Goal: Information Seeking & Learning: Check status

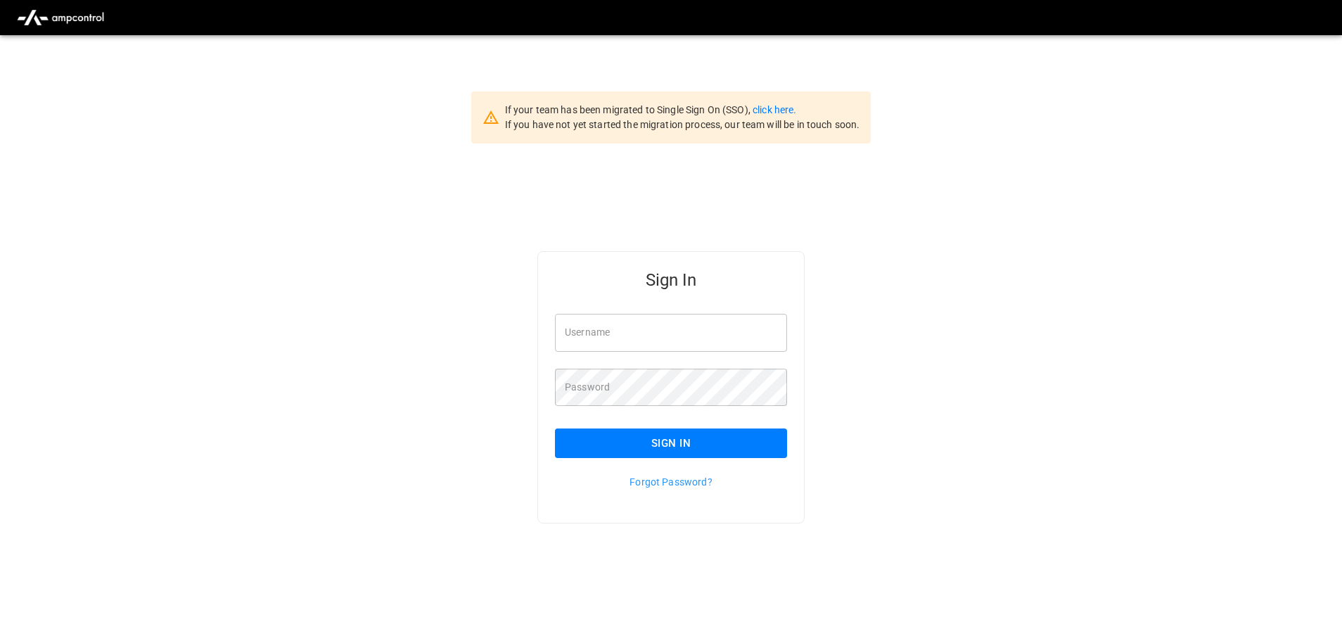
type input "**********"
click at [673, 330] on input "**********" at bounding box center [671, 332] width 232 height 37
click at [638, 443] on button "Sign In" at bounding box center [671, 443] width 232 height 30
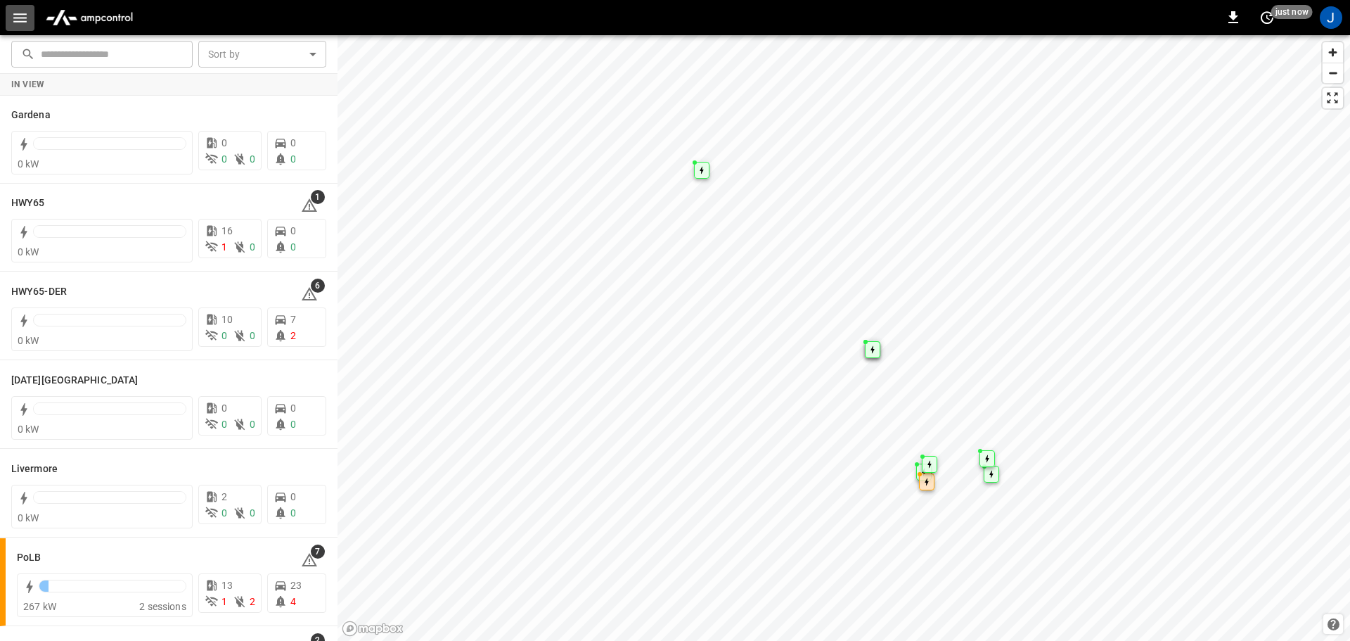
click at [23, 18] on icon "button" at bounding box center [19, 17] width 13 height 9
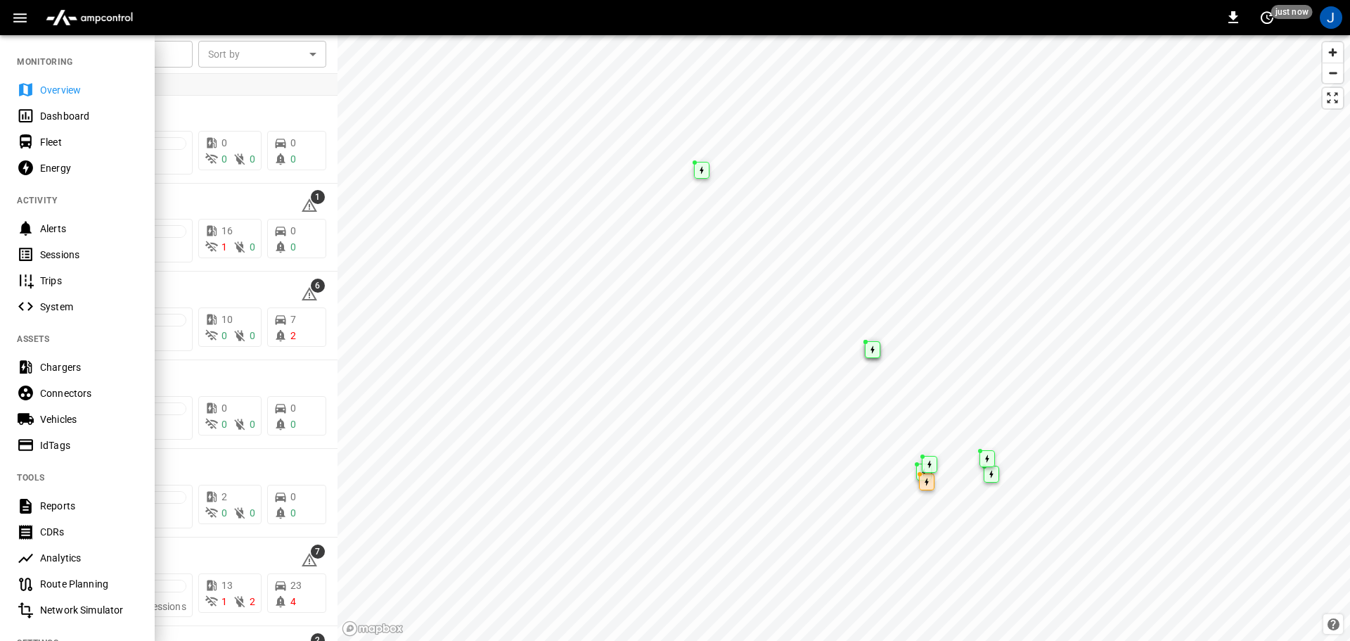
click at [51, 115] on div "Dashboard" at bounding box center [89, 116] width 98 height 14
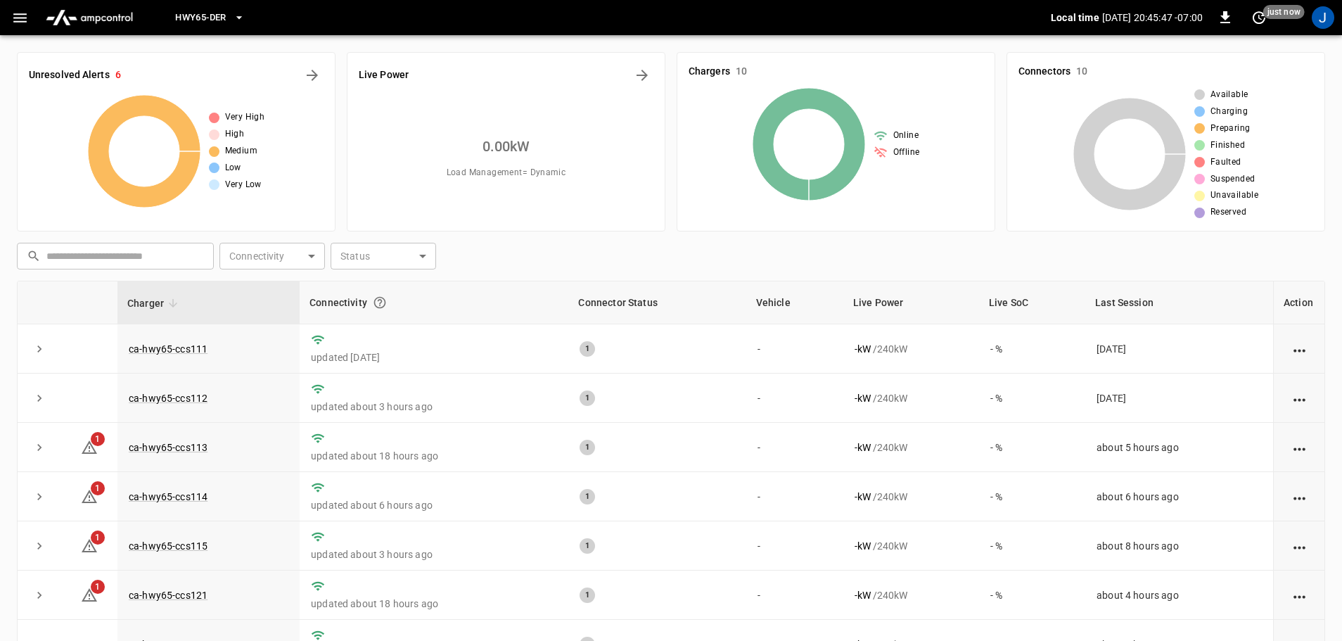
click at [240, 18] on icon "button" at bounding box center [239, 17] width 6 height 3
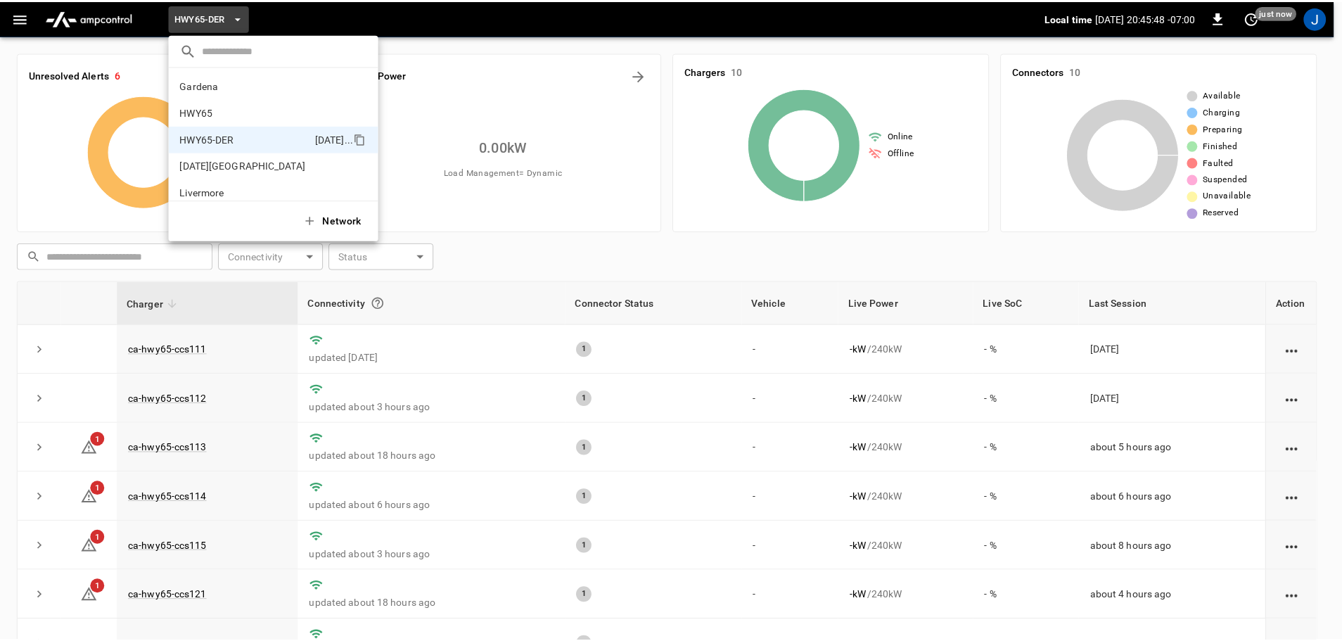
scroll to position [49, 0]
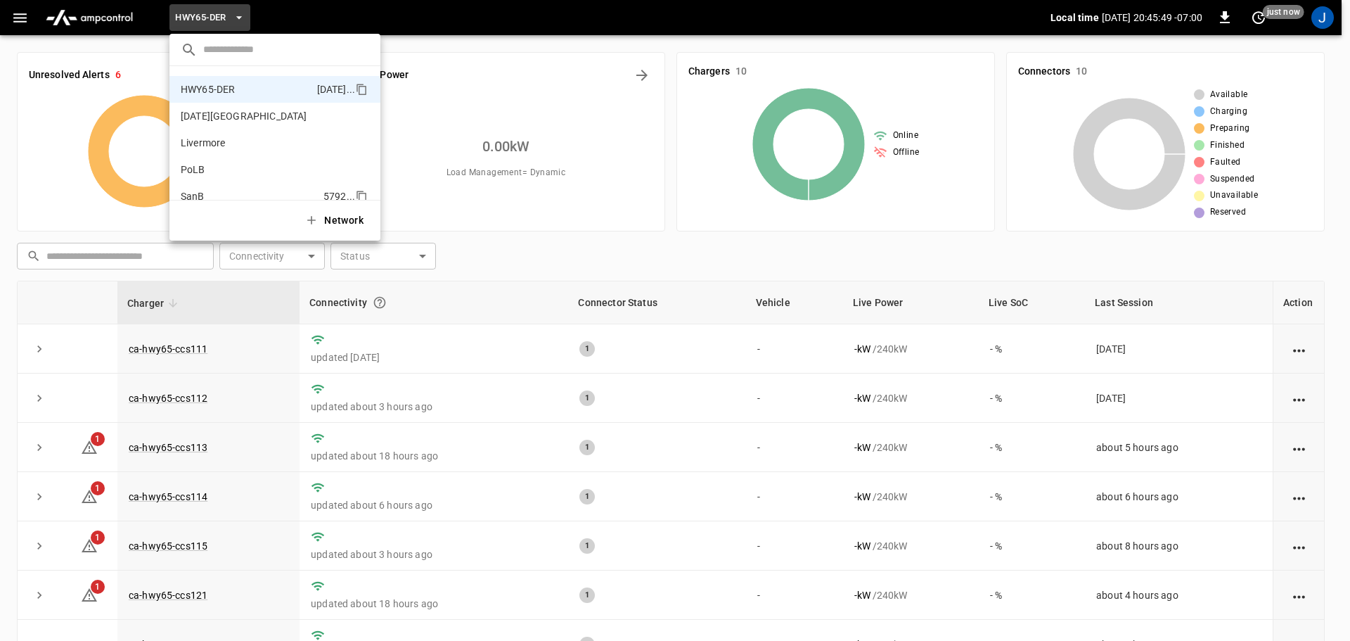
click at [195, 192] on p "SanB" at bounding box center [249, 196] width 137 height 14
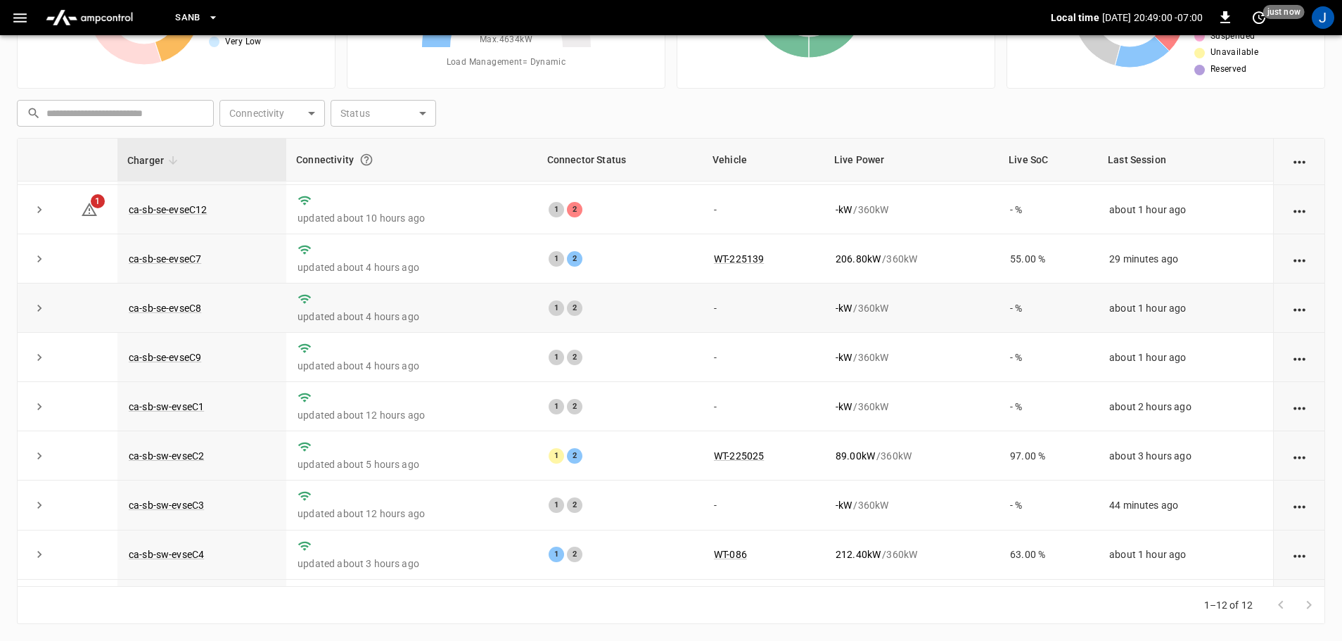
scroll to position [195, 0]
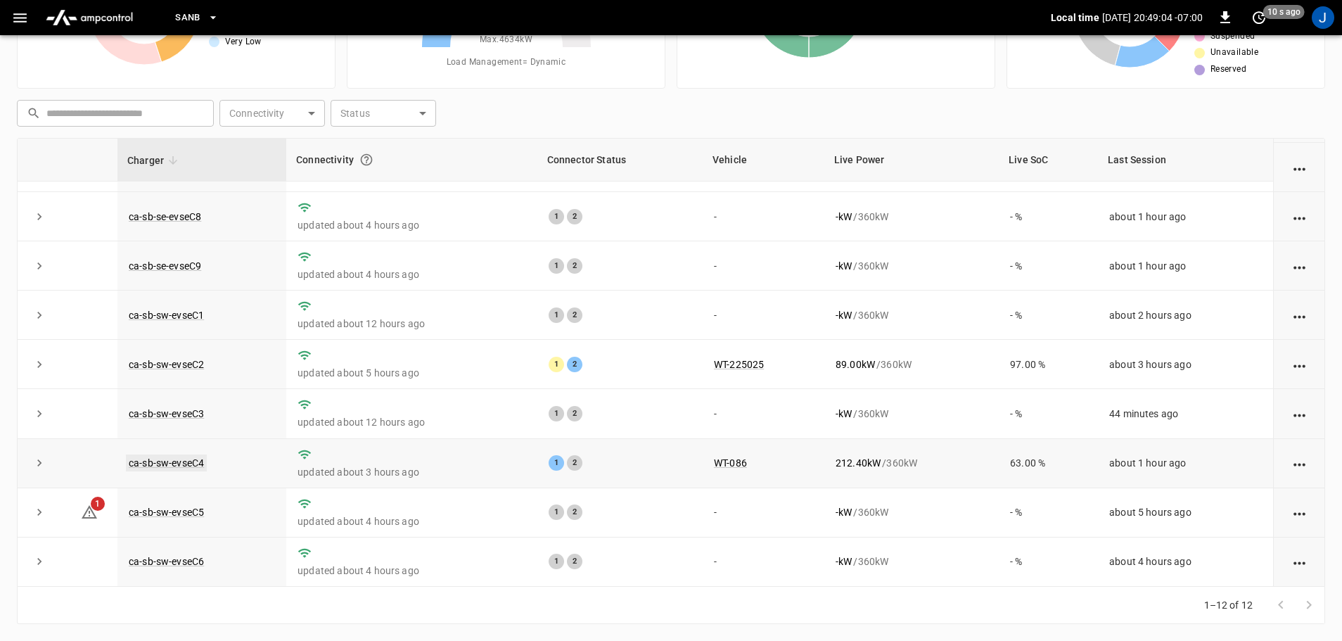
click at [167, 462] on link "ca-sb-sw-evseC4" at bounding box center [166, 462] width 81 height 17
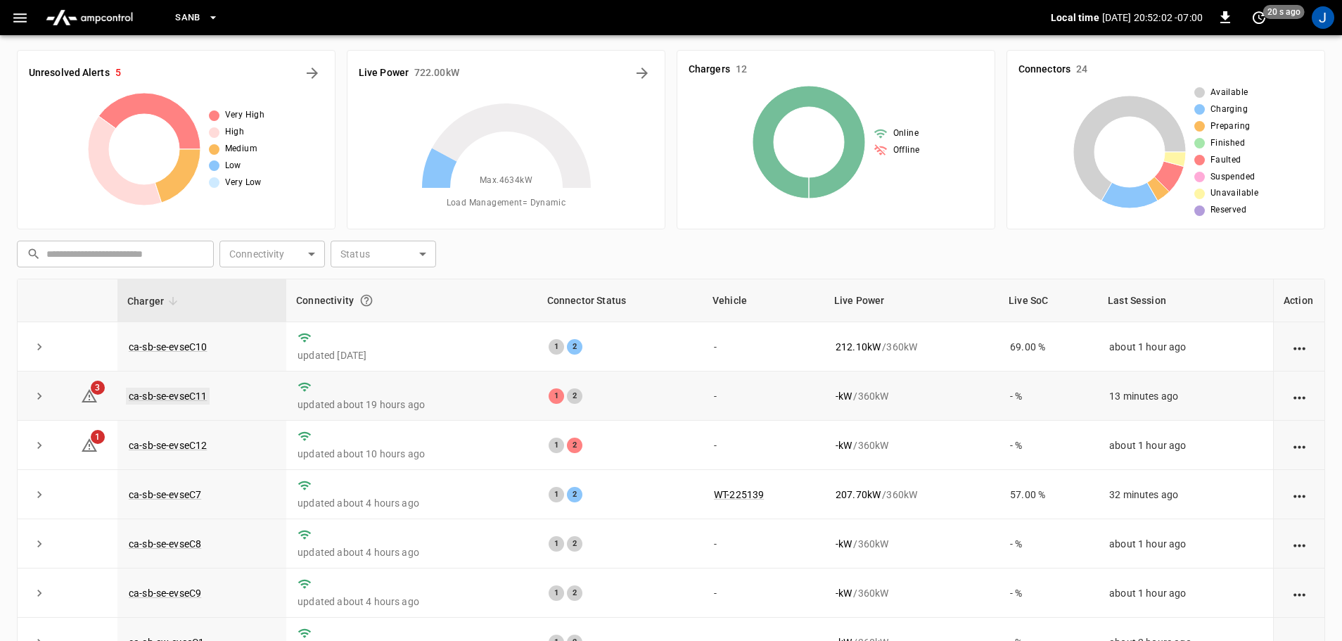
click at [152, 394] on link "ca-sb-se-evseC11" at bounding box center [168, 396] width 84 height 17
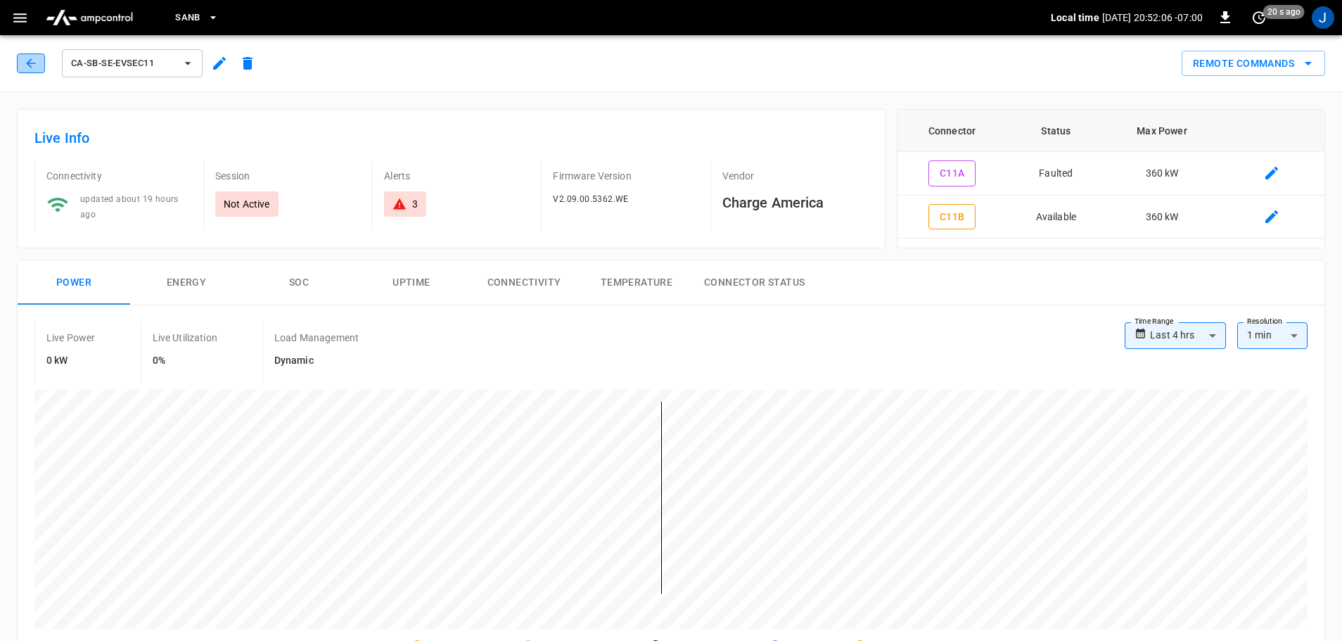
click at [25, 61] on icon "button" at bounding box center [31, 63] width 14 height 14
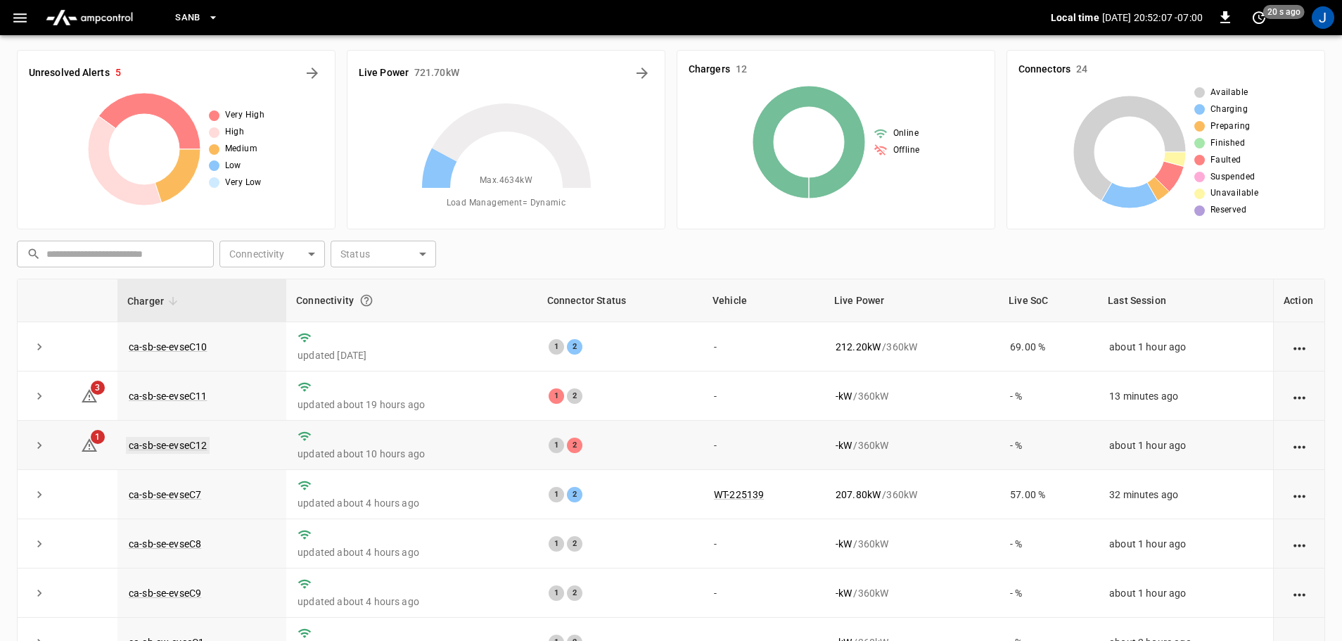
click at [172, 446] on link "ca-sb-se-evseC12" at bounding box center [168, 445] width 84 height 17
click at [171, 495] on link "ca-sb-se-evseC7" at bounding box center [165, 494] width 78 height 17
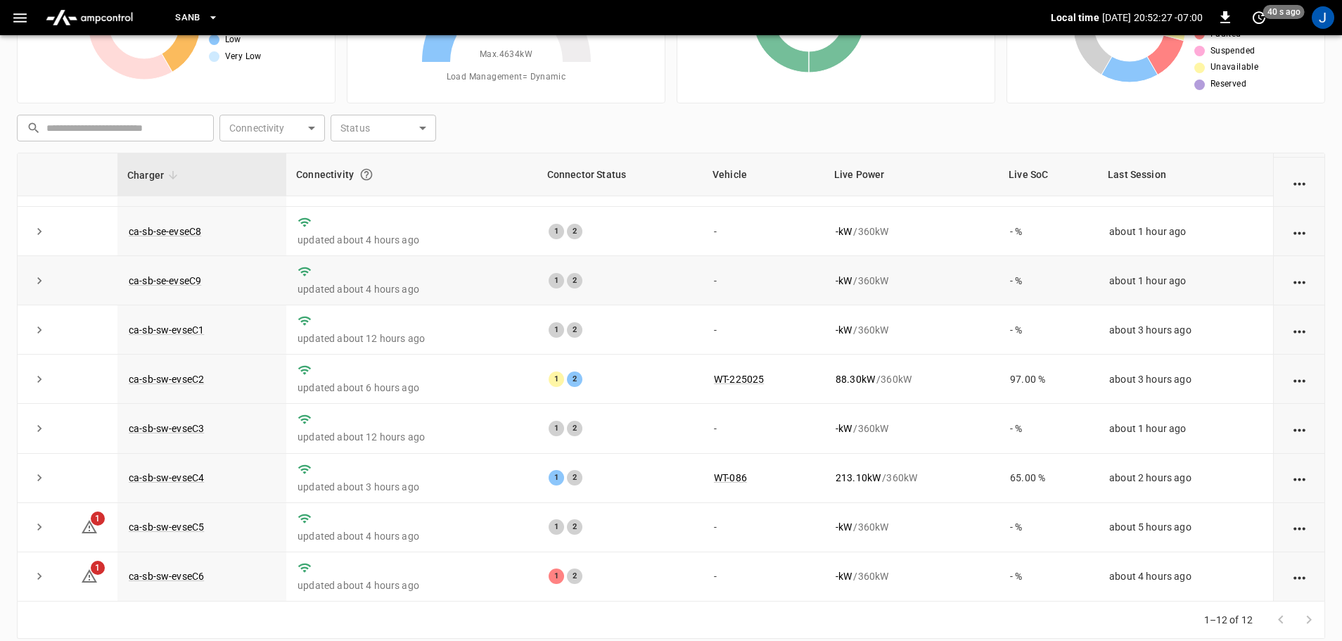
scroll to position [143, 0]
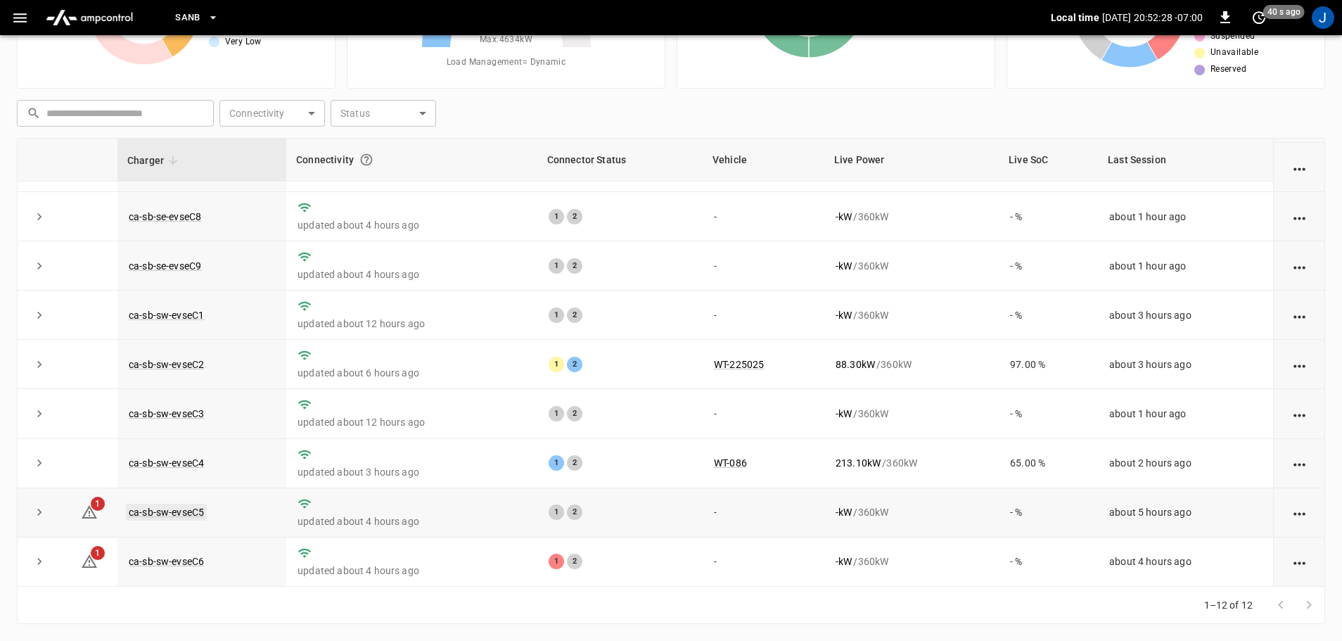
click at [181, 510] on link "ca-sb-sw-evseC5" at bounding box center [166, 512] width 81 height 17
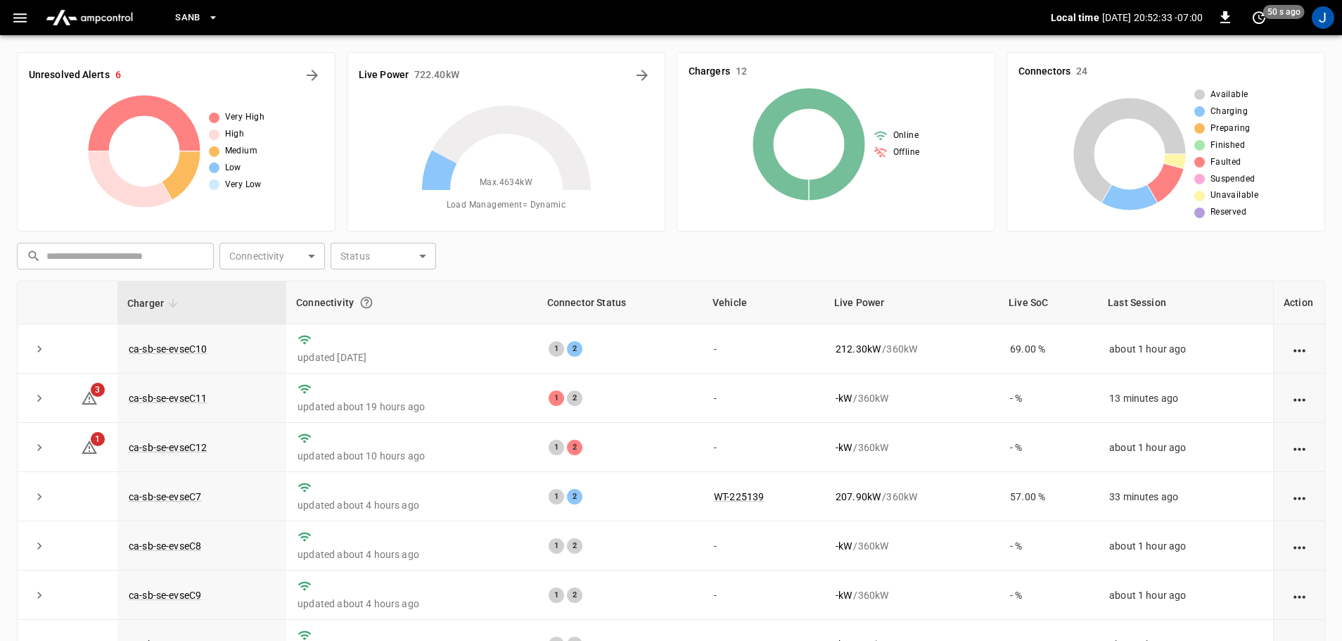
scroll to position [143, 0]
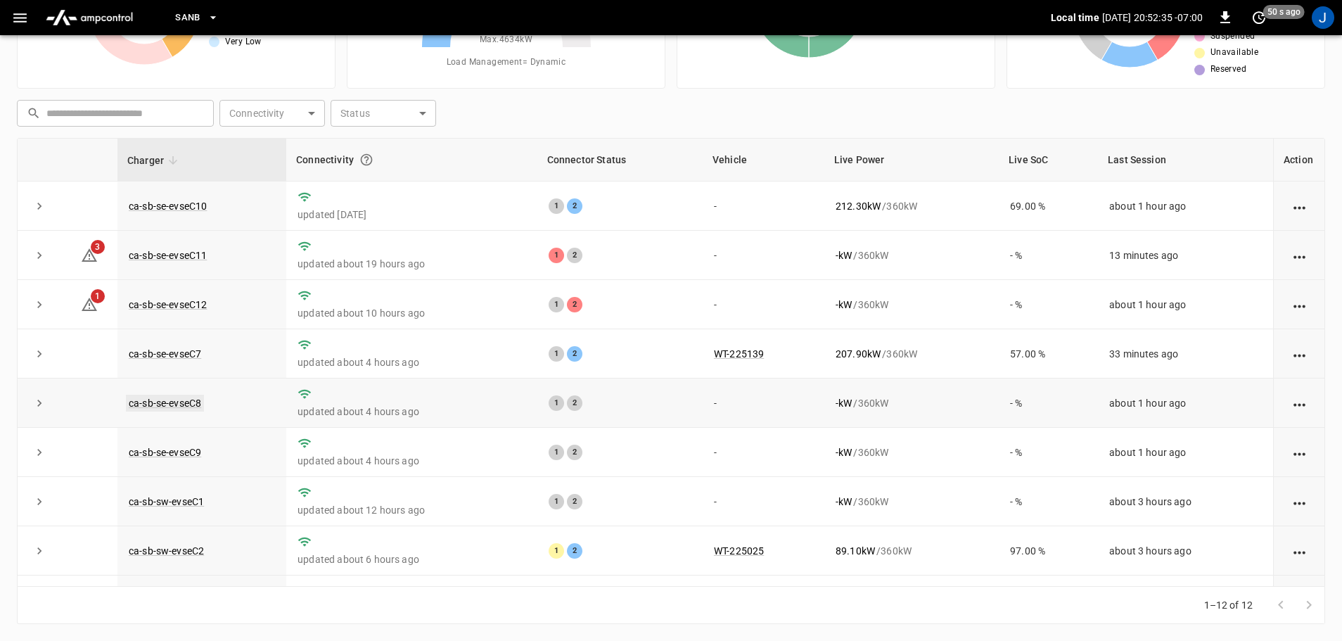
click at [155, 406] on link "ca-sb-se-evseC8" at bounding box center [165, 403] width 78 height 17
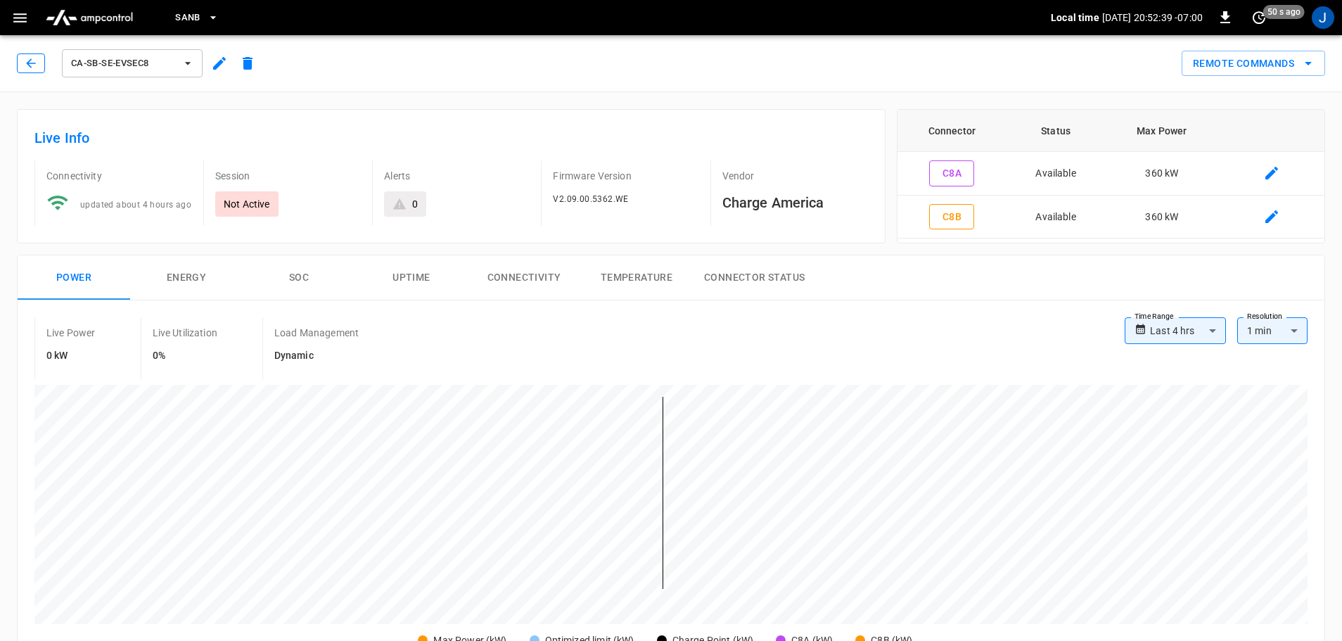
click at [32, 63] on icon "button" at bounding box center [30, 62] width 9 height 9
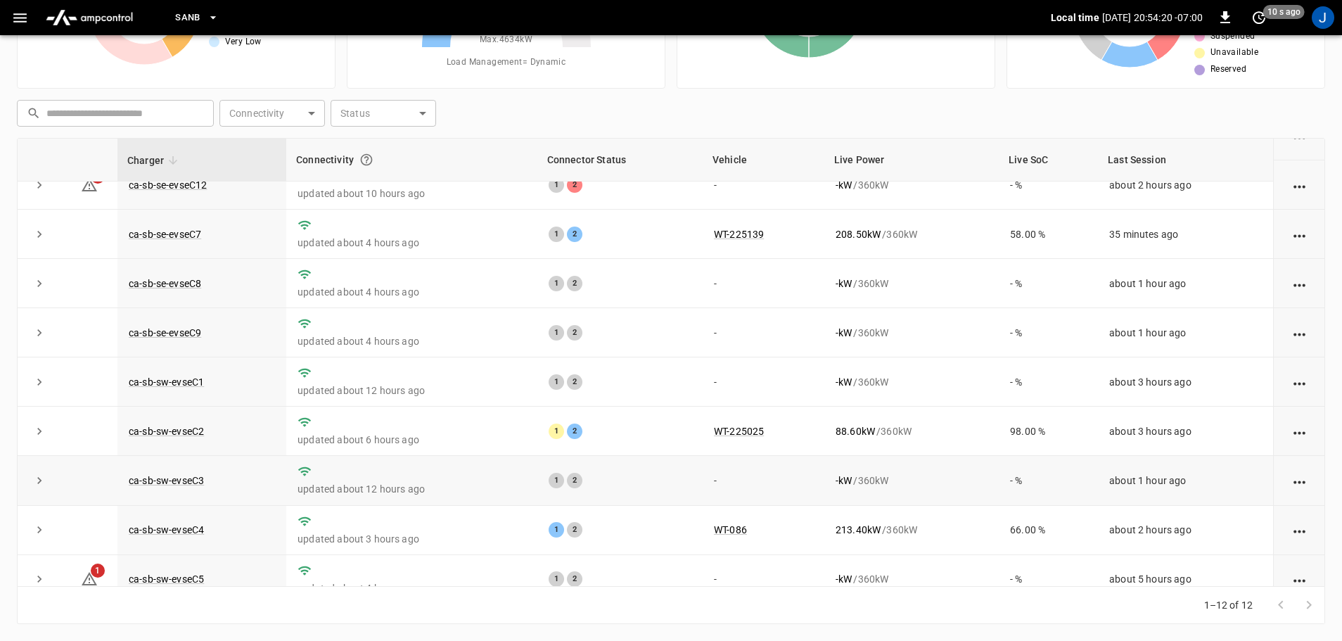
scroll to position [195, 0]
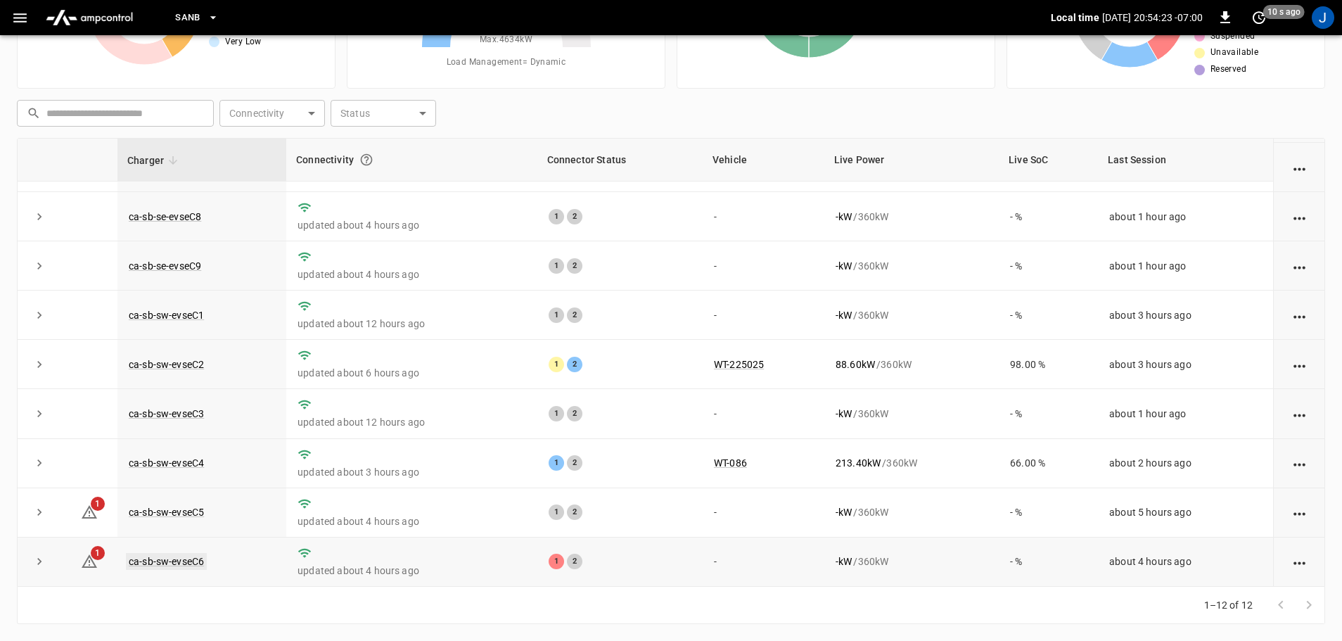
click at [184, 561] on link "ca-sb-sw-evseC6" at bounding box center [166, 561] width 81 height 17
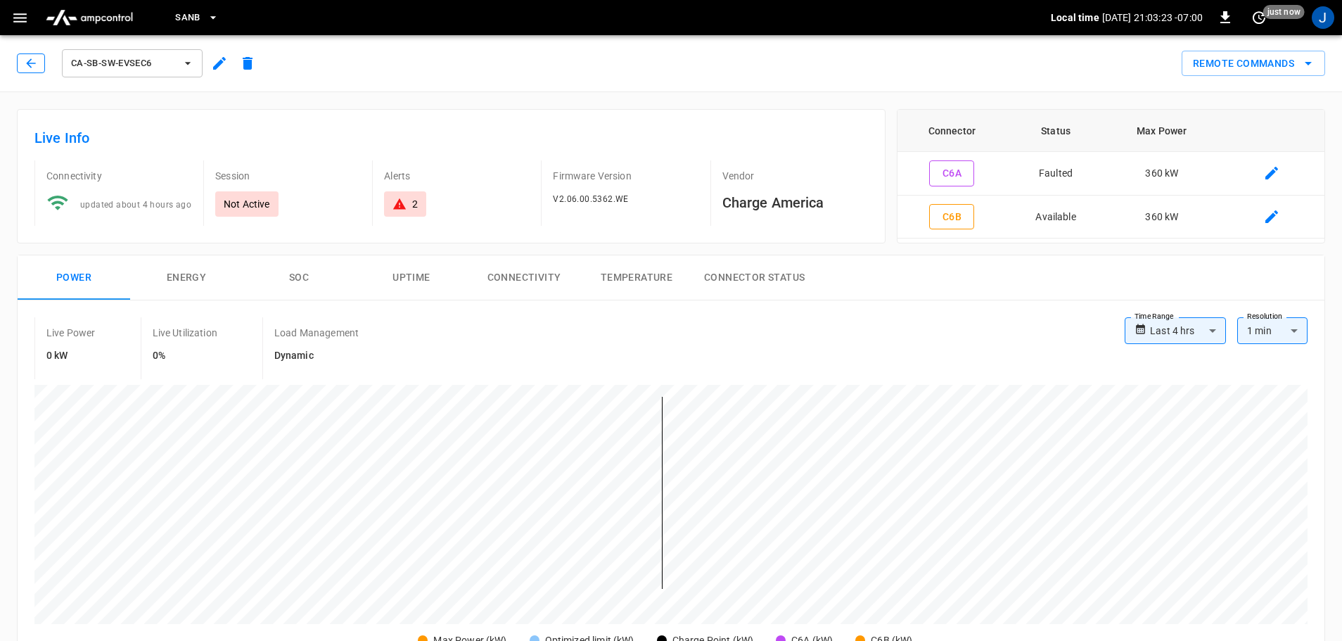
click at [28, 69] on icon "button" at bounding box center [31, 63] width 14 height 14
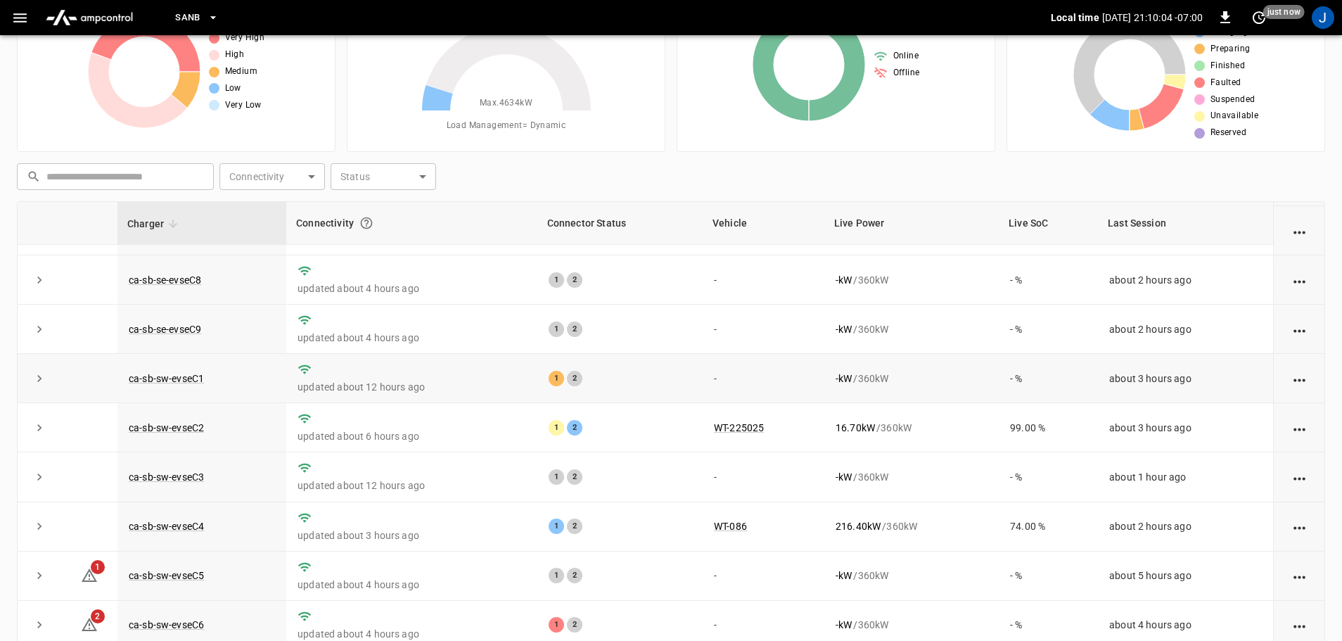
scroll to position [143, 0]
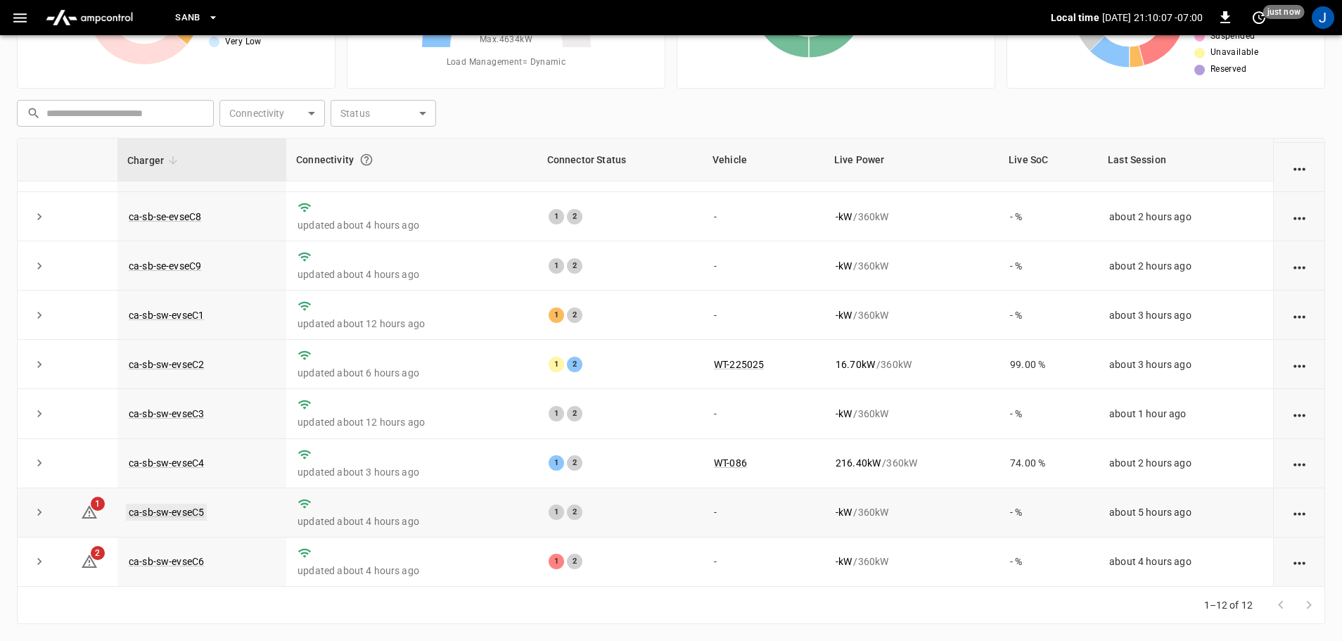
click at [153, 511] on link "ca-sb-sw-evseC5" at bounding box center [166, 512] width 81 height 17
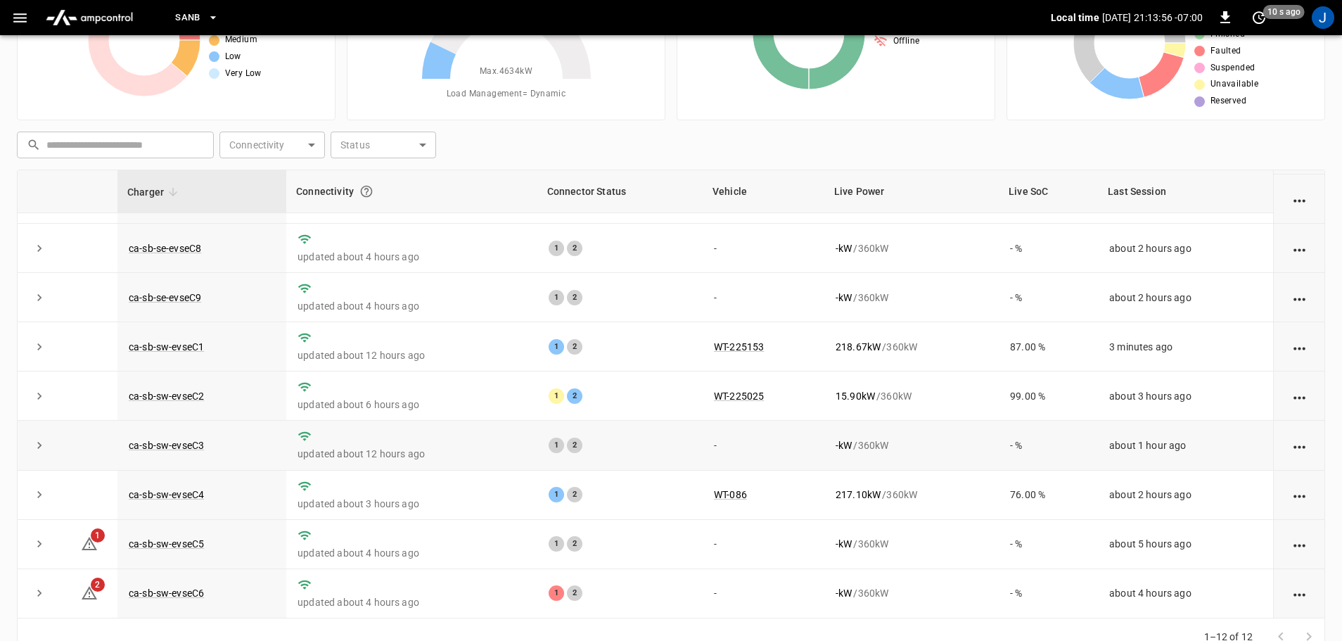
scroll to position [143, 0]
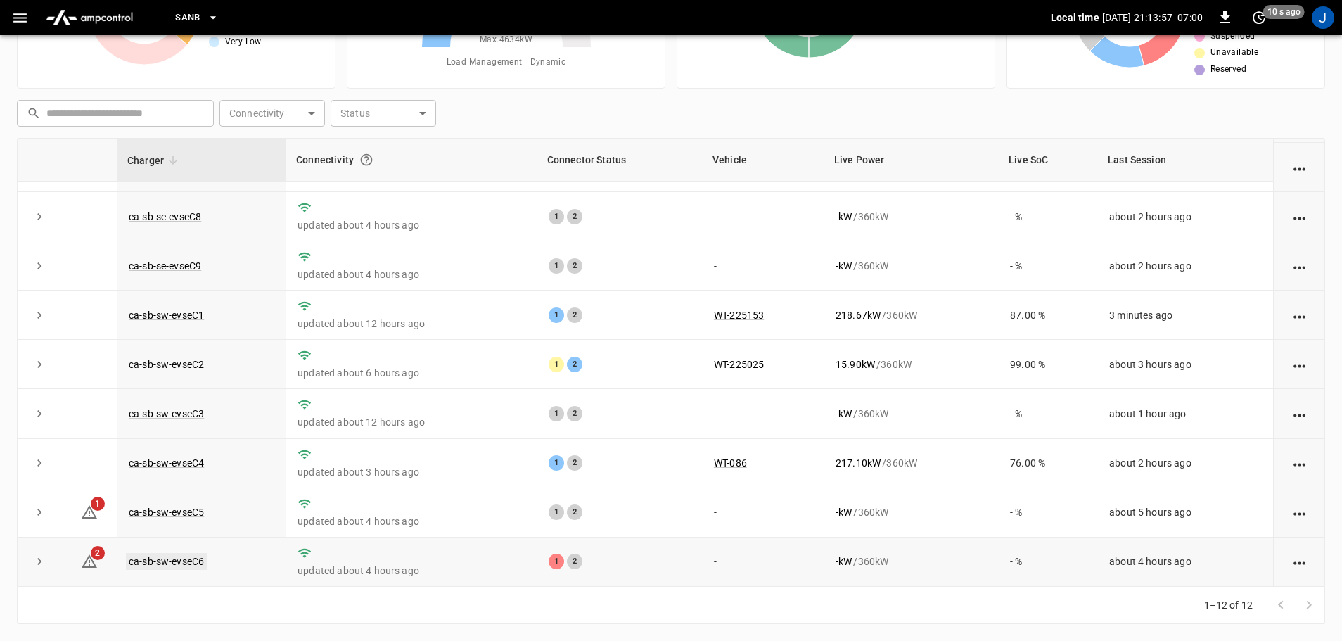
click at [177, 561] on link "ca-sb-sw-evseC6" at bounding box center [166, 561] width 81 height 17
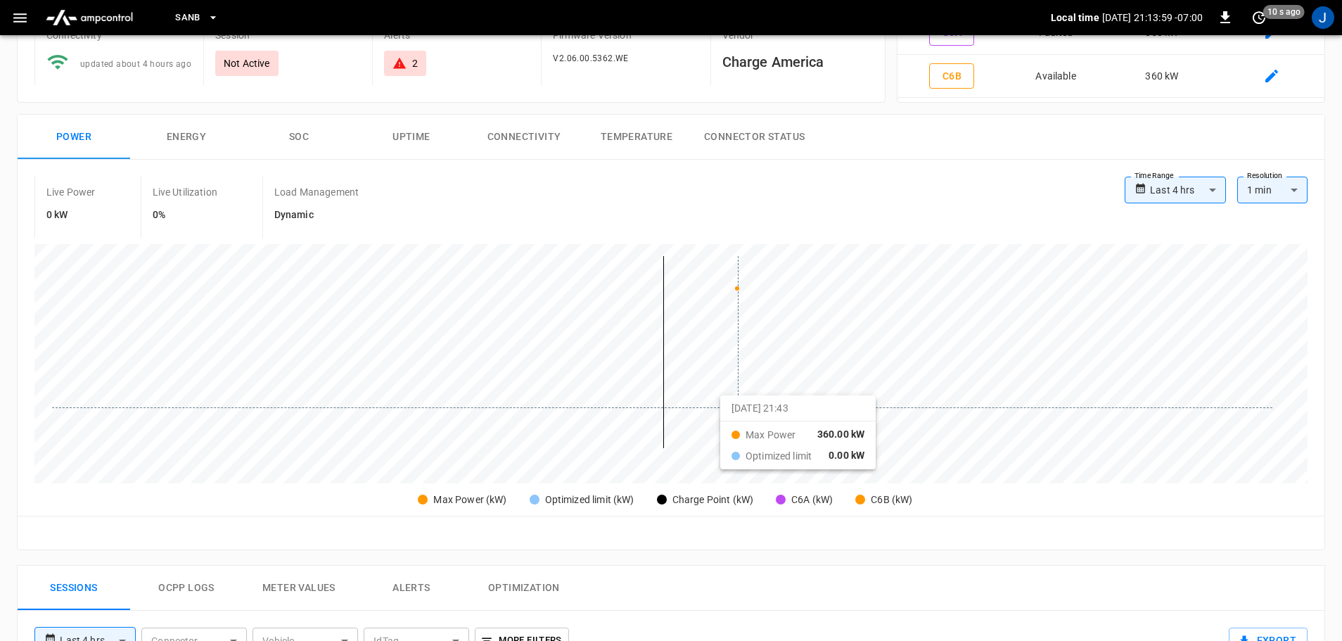
scroll to position [352, 0]
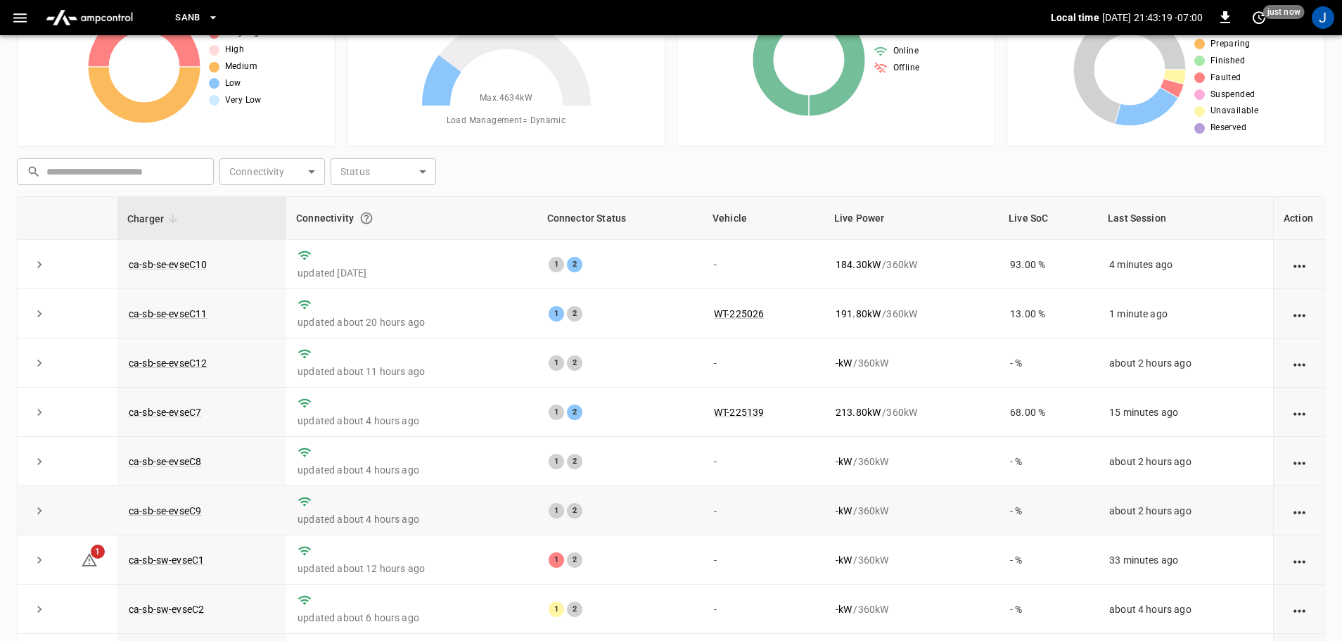
scroll to position [2, 0]
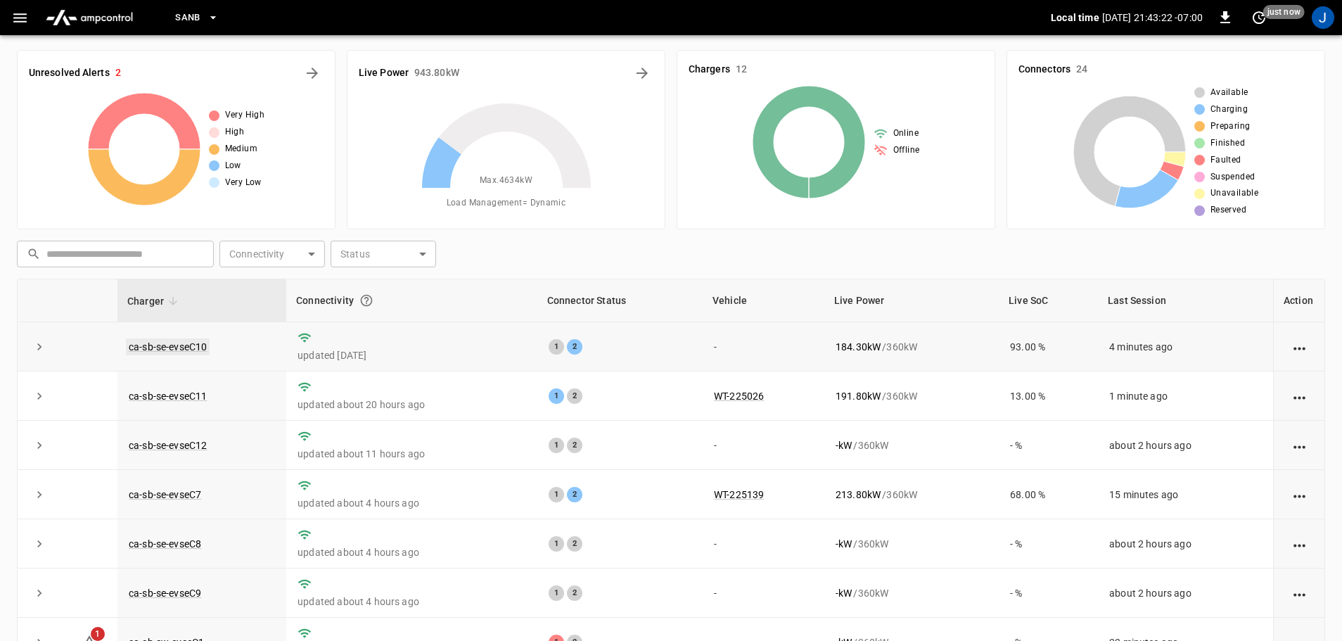
click at [175, 346] on link "ca-sb-se-evseC10" at bounding box center [168, 346] width 84 height 17
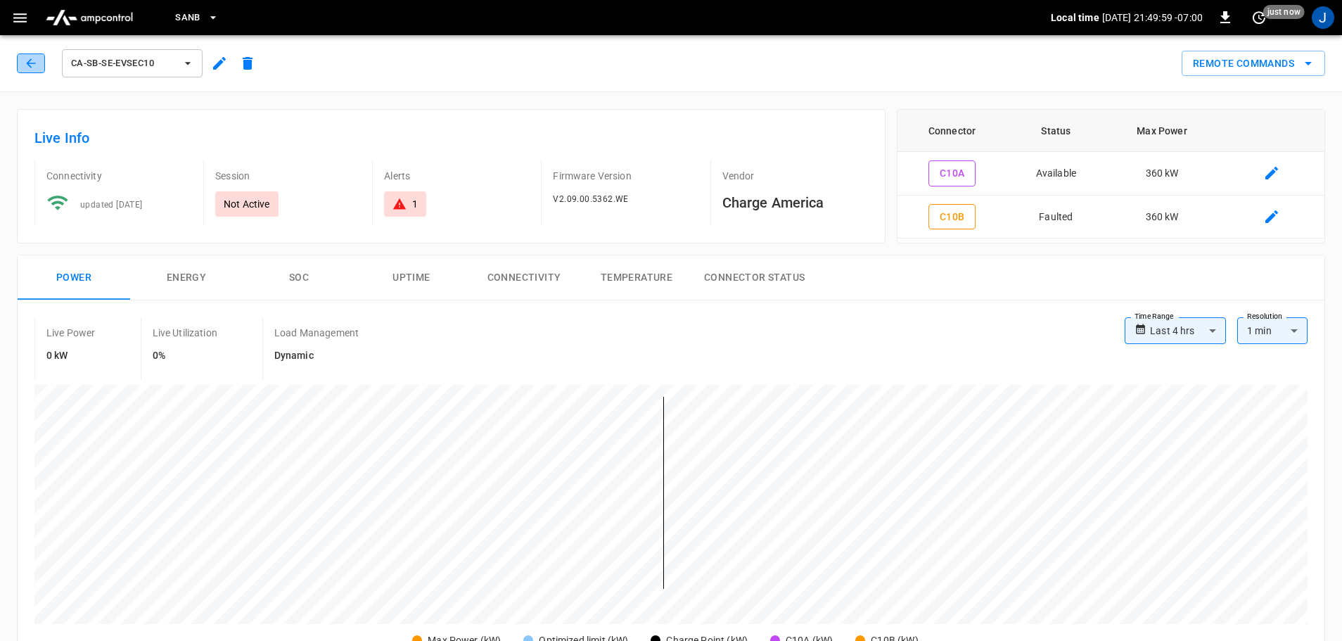
click at [34, 71] on button "button" at bounding box center [31, 63] width 28 height 20
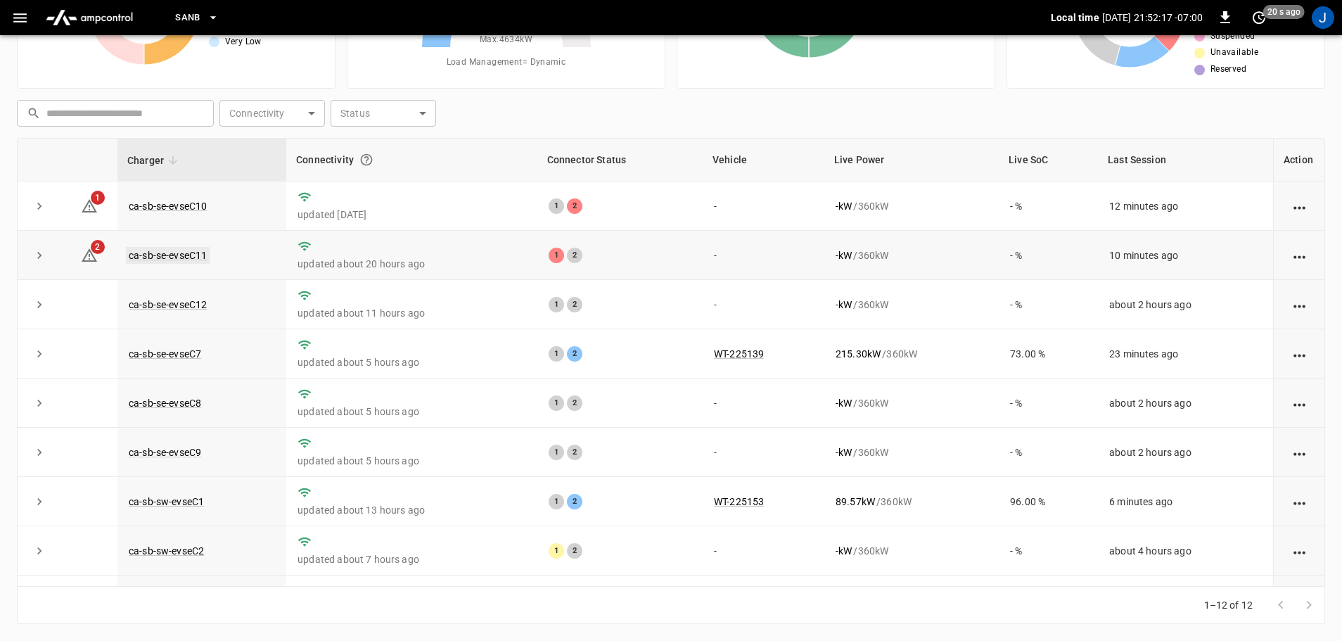
click at [159, 260] on link "ca-sb-se-evseC11" at bounding box center [168, 255] width 84 height 17
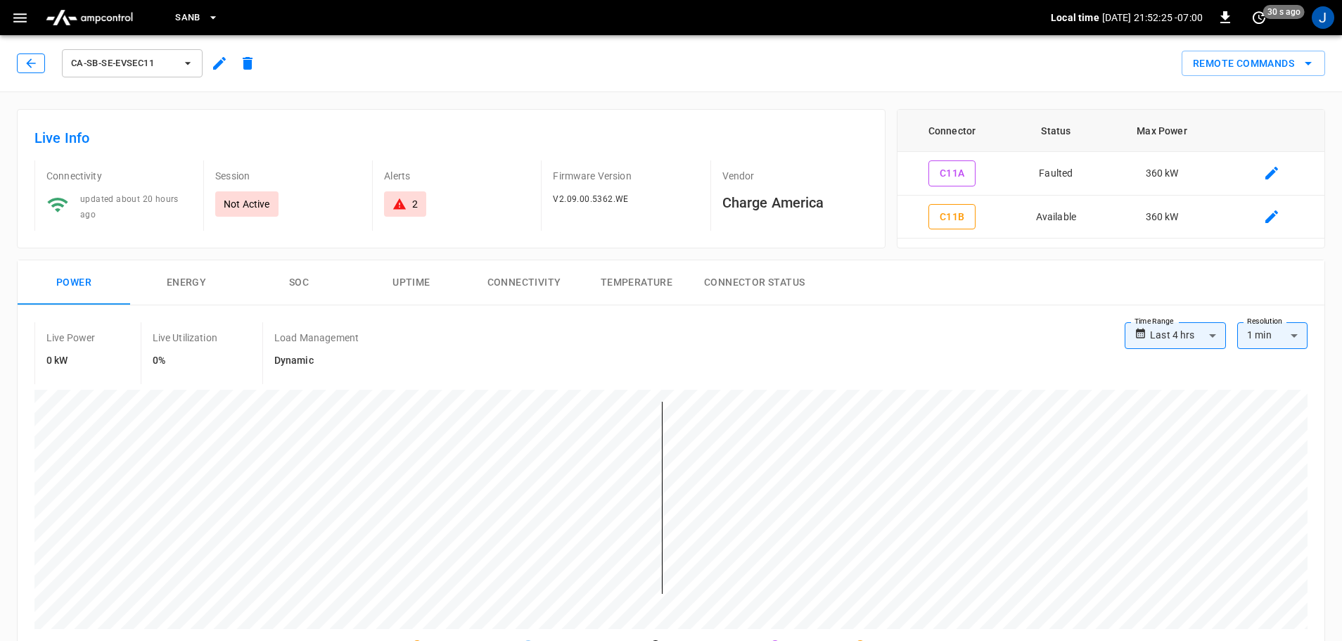
click at [23, 54] on button "button" at bounding box center [31, 63] width 28 height 20
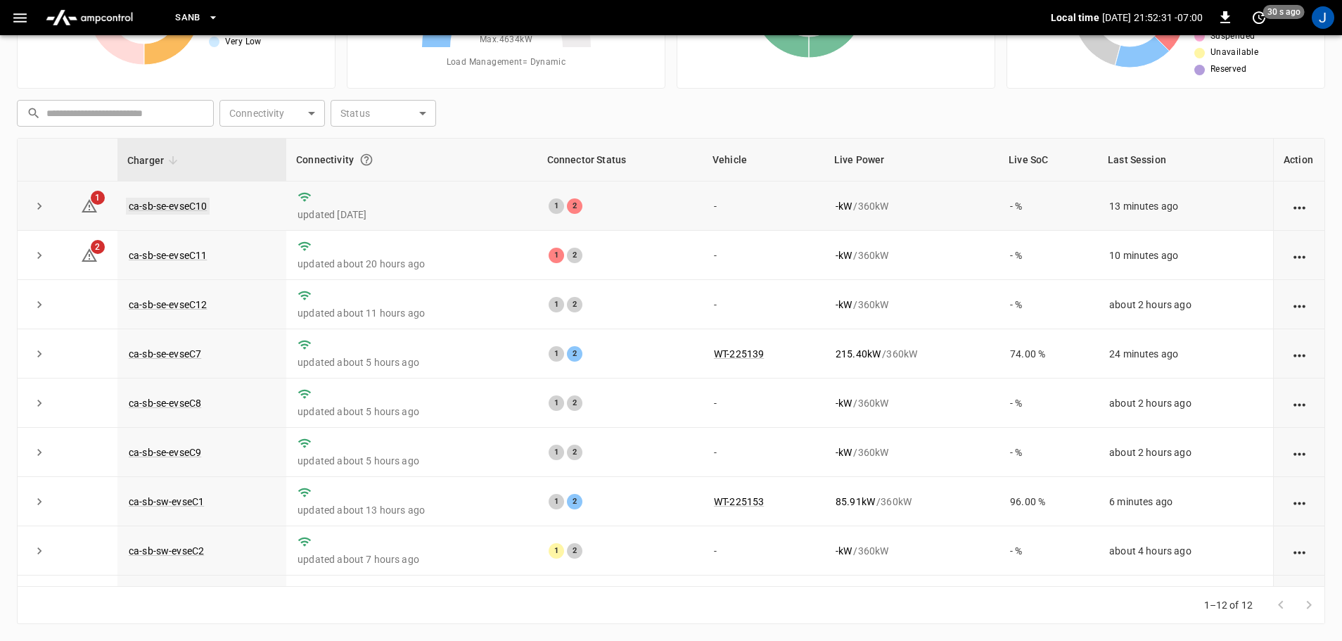
click at [181, 206] on link "ca-sb-se-evseC10" at bounding box center [168, 206] width 84 height 17
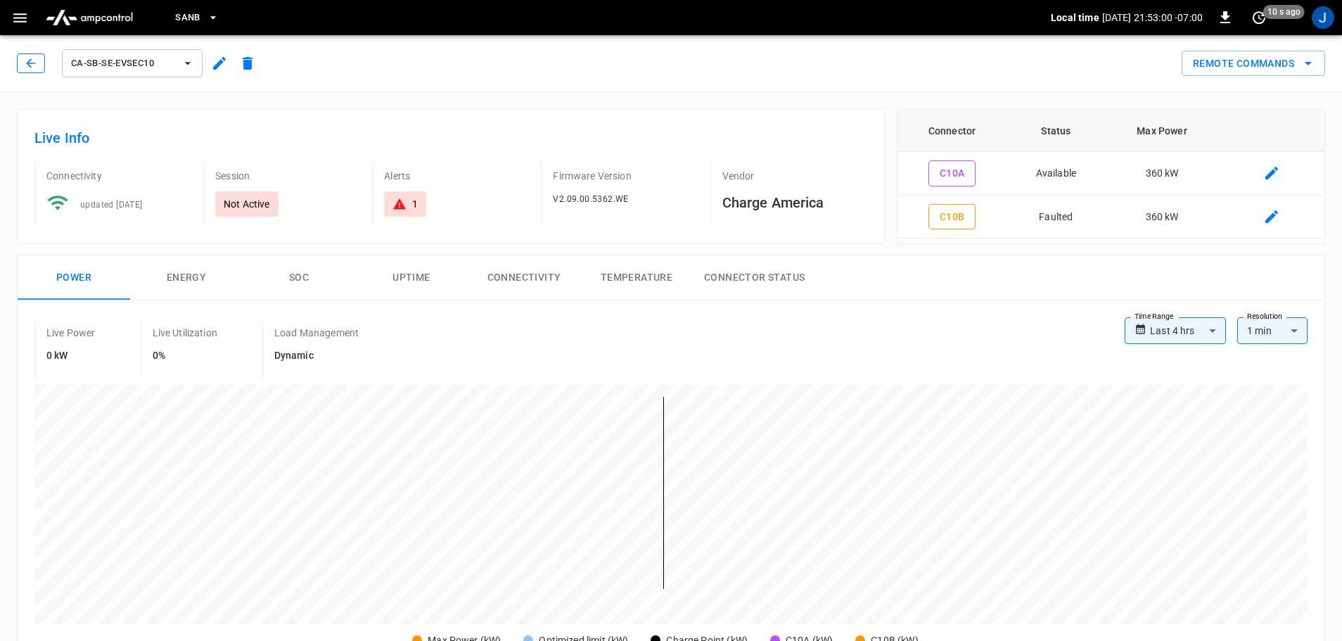
click at [20, 56] on button "button" at bounding box center [31, 63] width 28 height 20
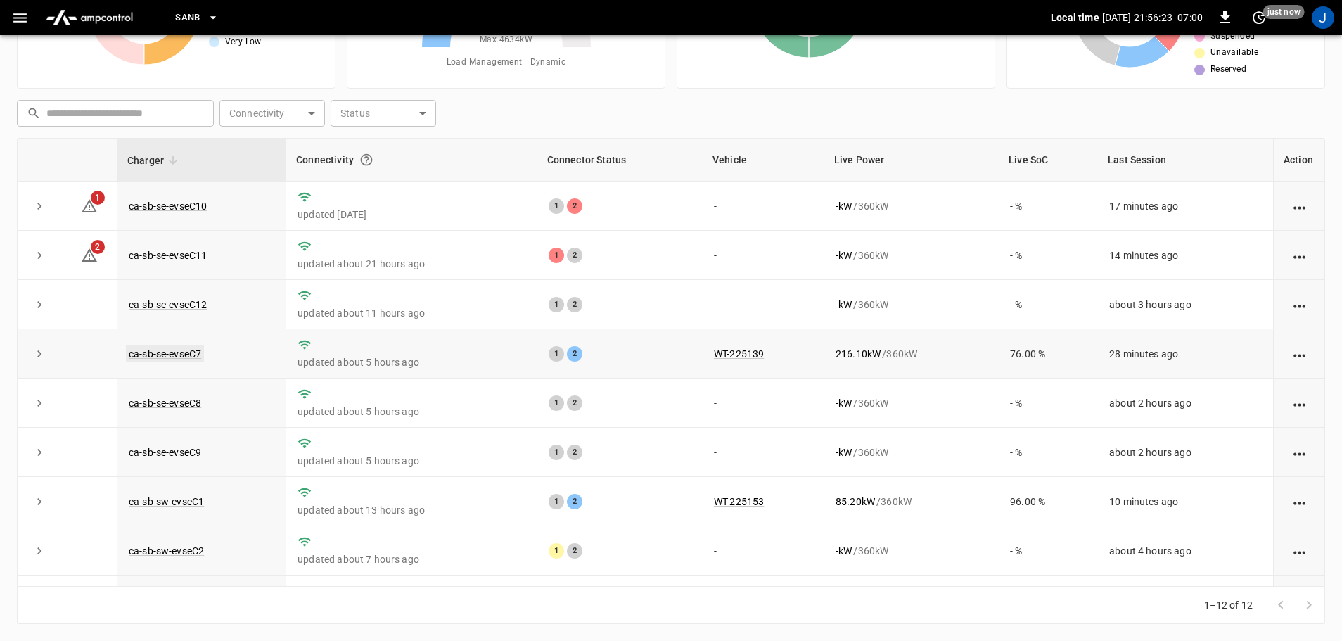
click at [172, 357] on link "ca-sb-se-evseC7" at bounding box center [165, 353] width 78 height 17
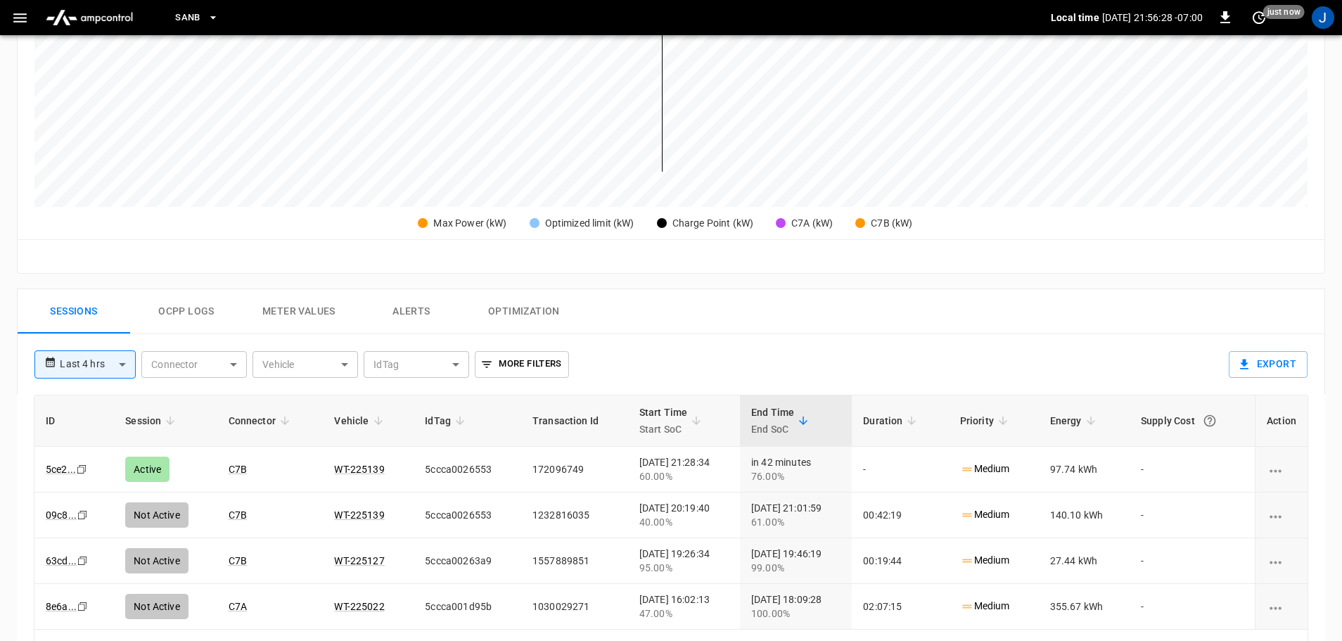
scroll to position [422, 0]
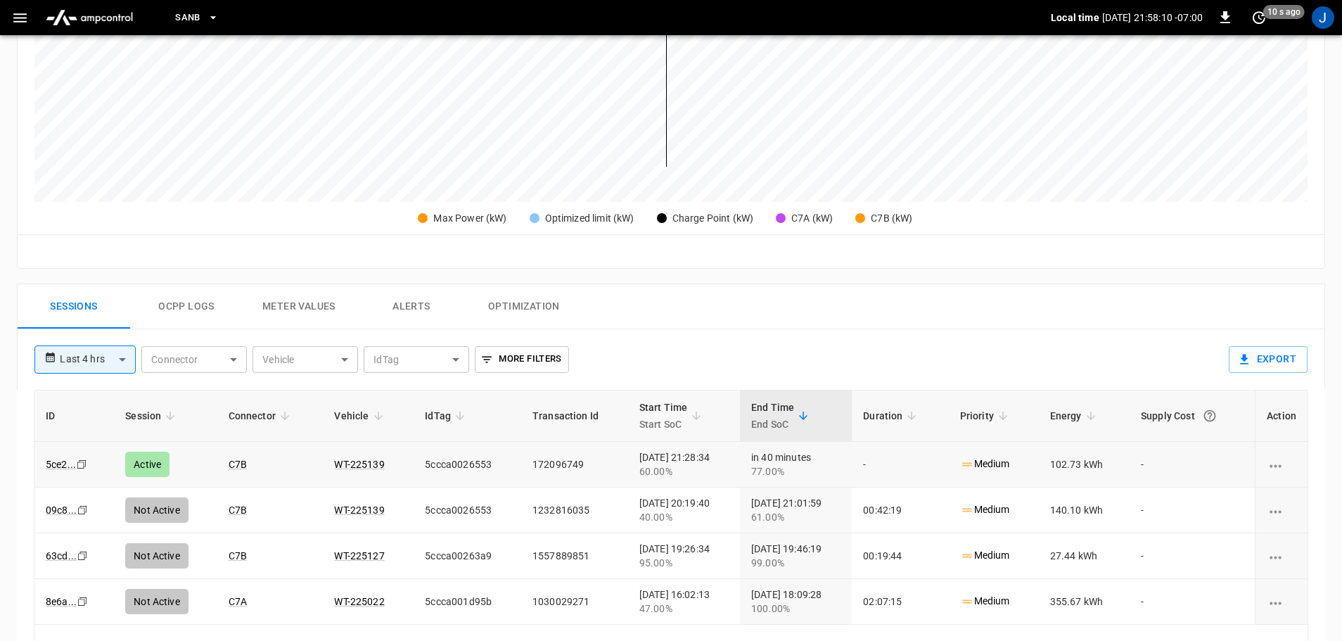
click at [273, 472] on td "C7B" at bounding box center [270, 465] width 106 height 46
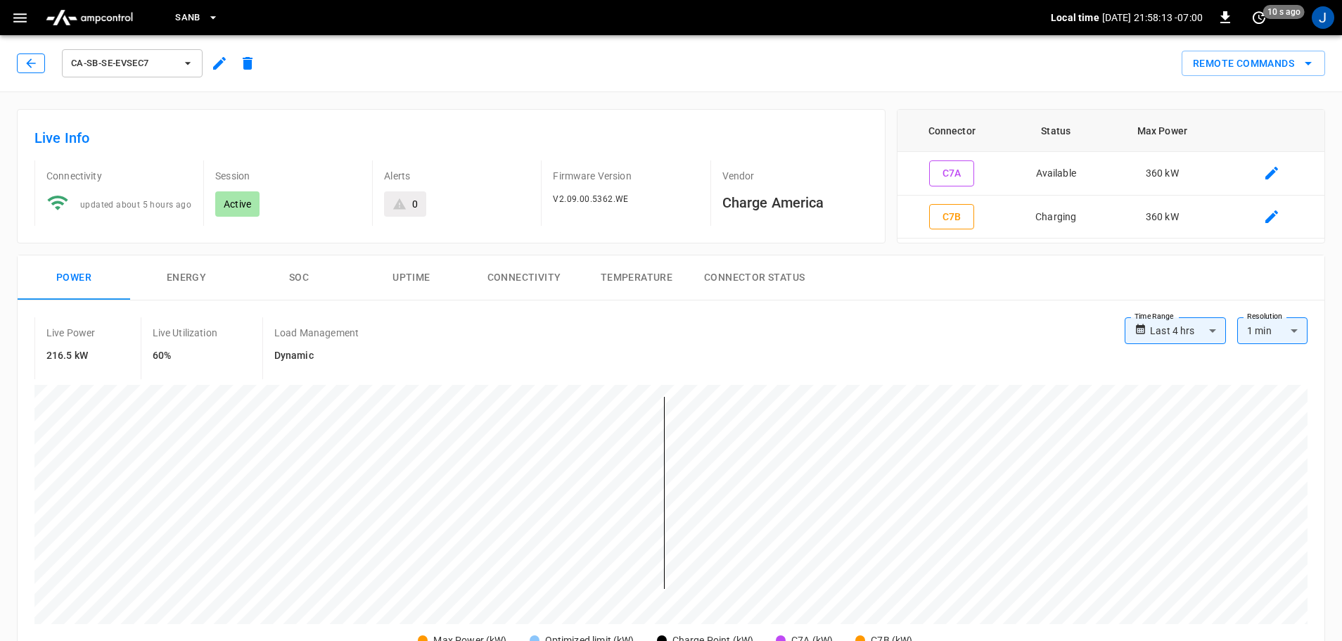
click at [20, 58] on button "button" at bounding box center [31, 63] width 28 height 20
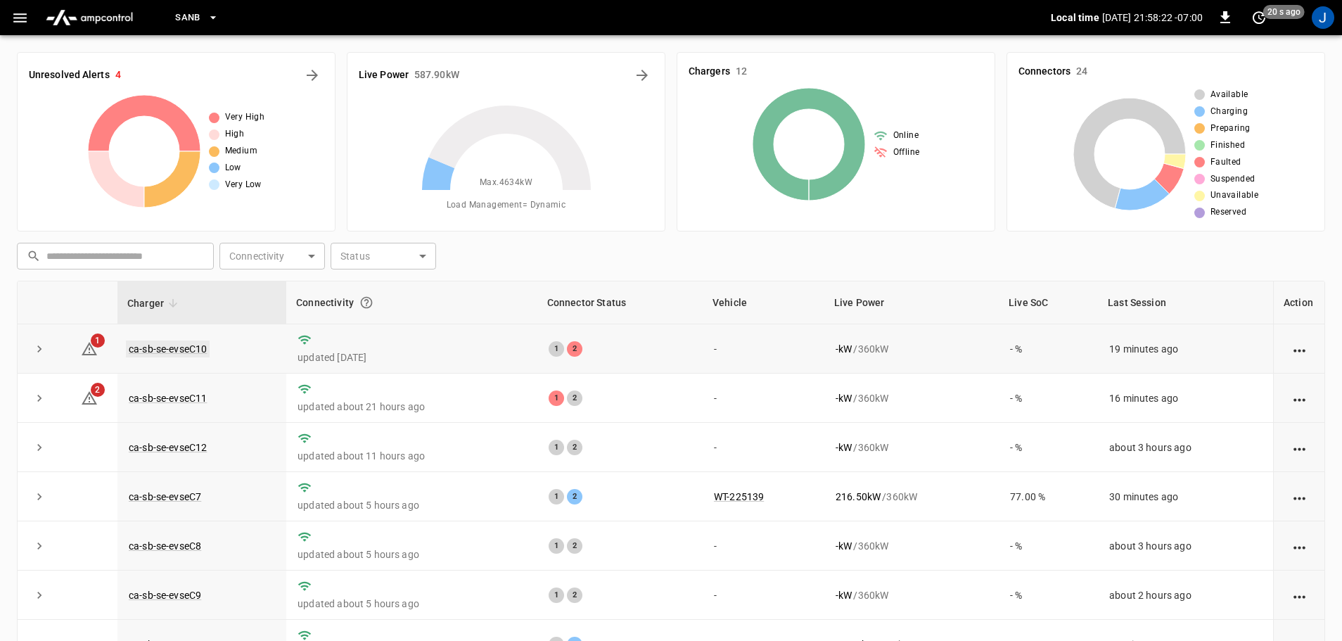
click at [172, 345] on link "ca-sb-se-evseC10" at bounding box center [168, 348] width 84 height 17
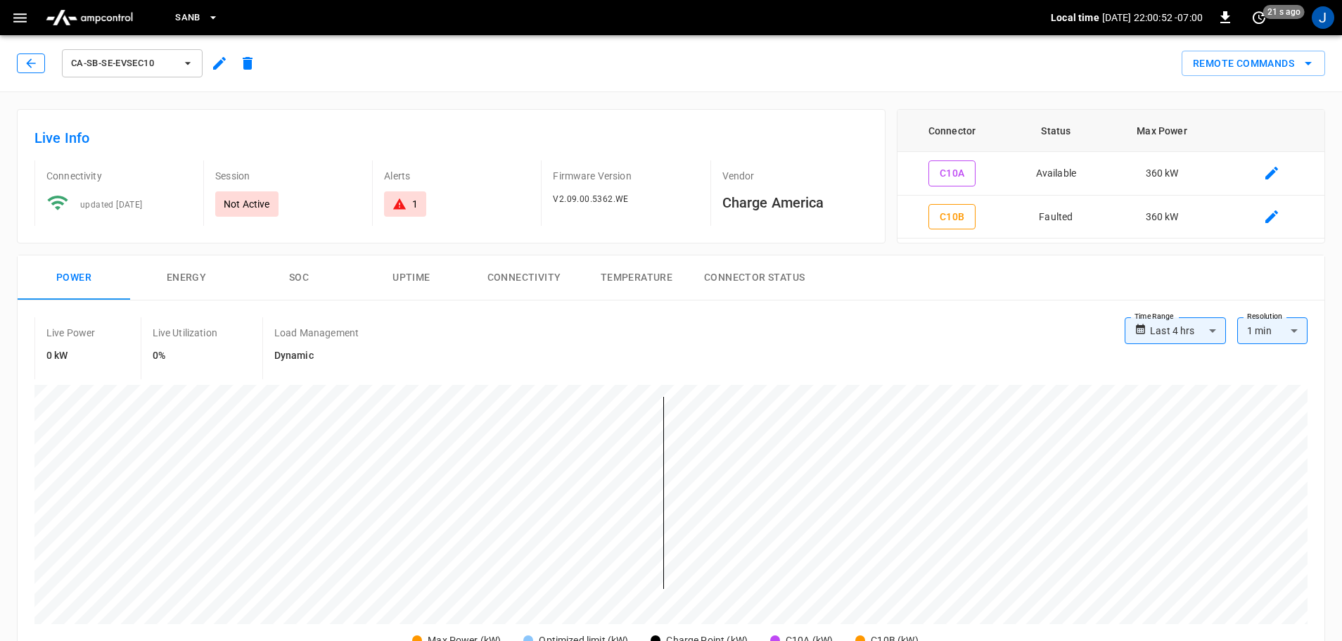
click at [31, 71] on button "button" at bounding box center [31, 63] width 28 height 20
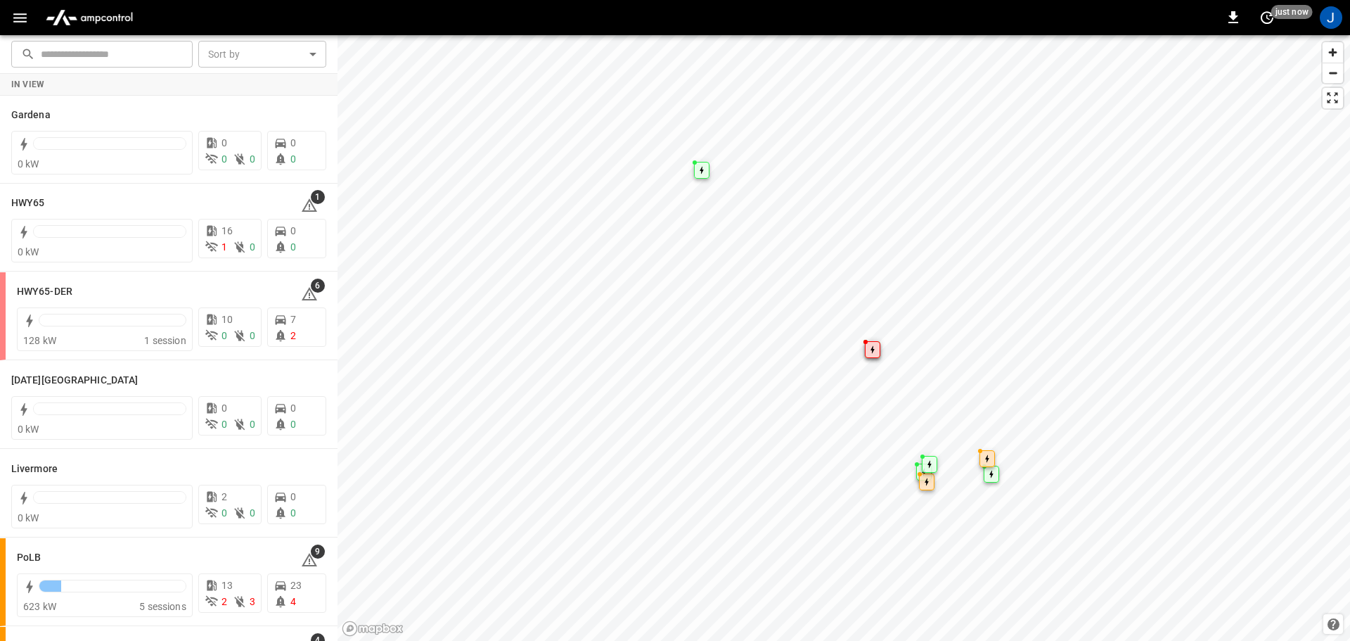
click at [18, 18] on icon "button" at bounding box center [19, 17] width 13 height 9
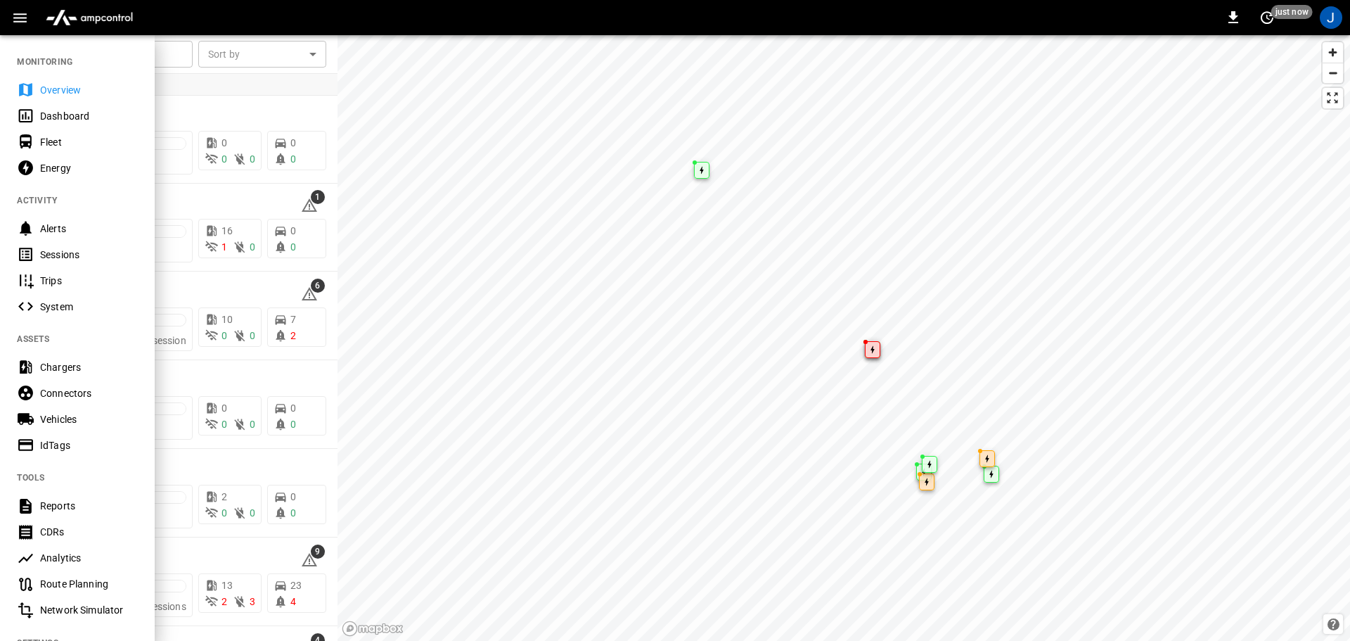
click at [63, 114] on div "Dashboard" at bounding box center [89, 116] width 98 height 14
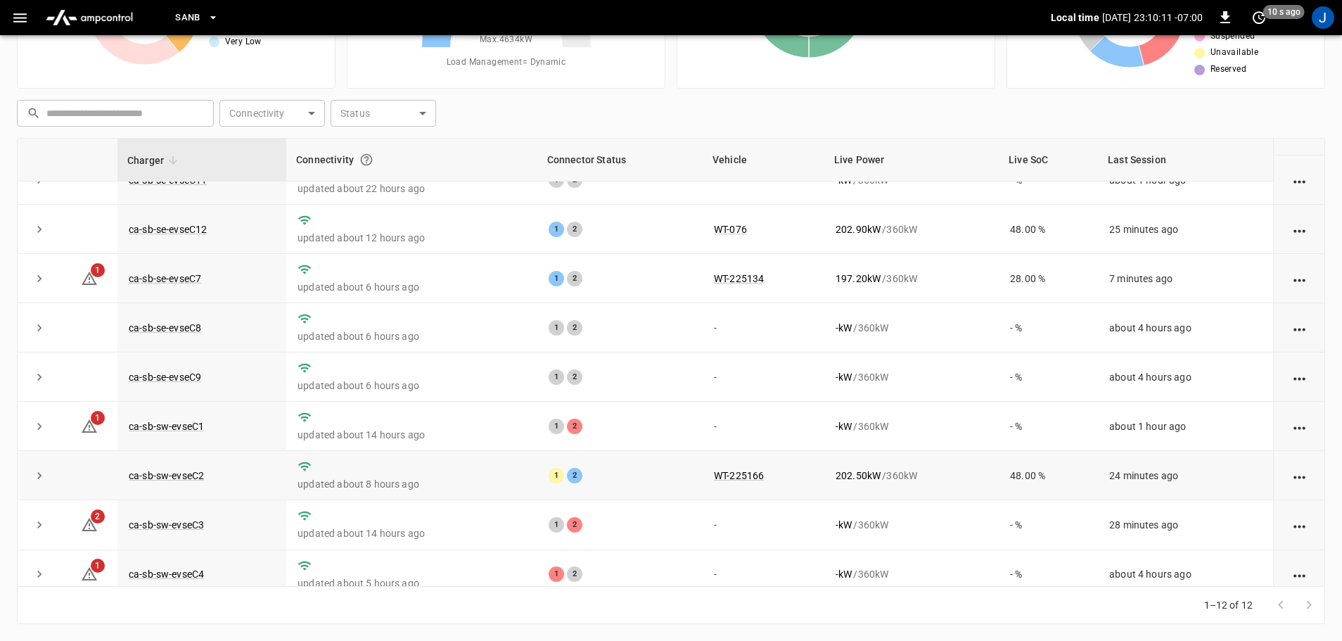
scroll to position [195, 0]
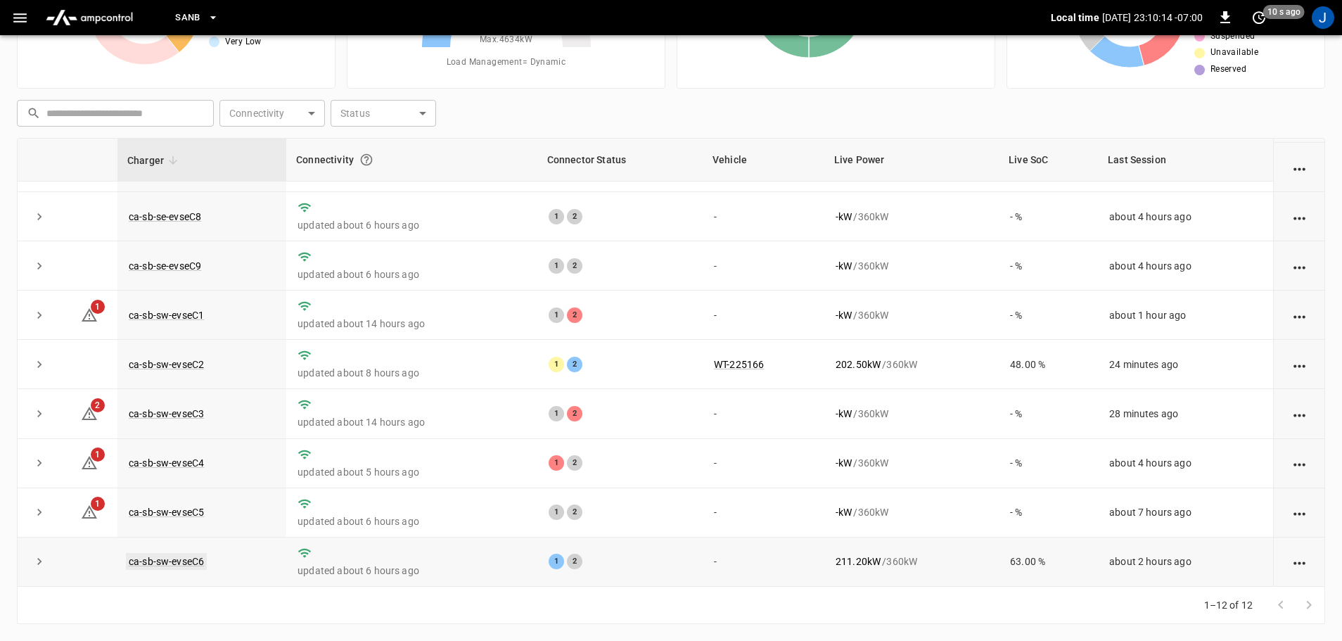
click at [177, 564] on link "ca-sb-sw-evseC6" at bounding box center [166, 561] width 81 height 17
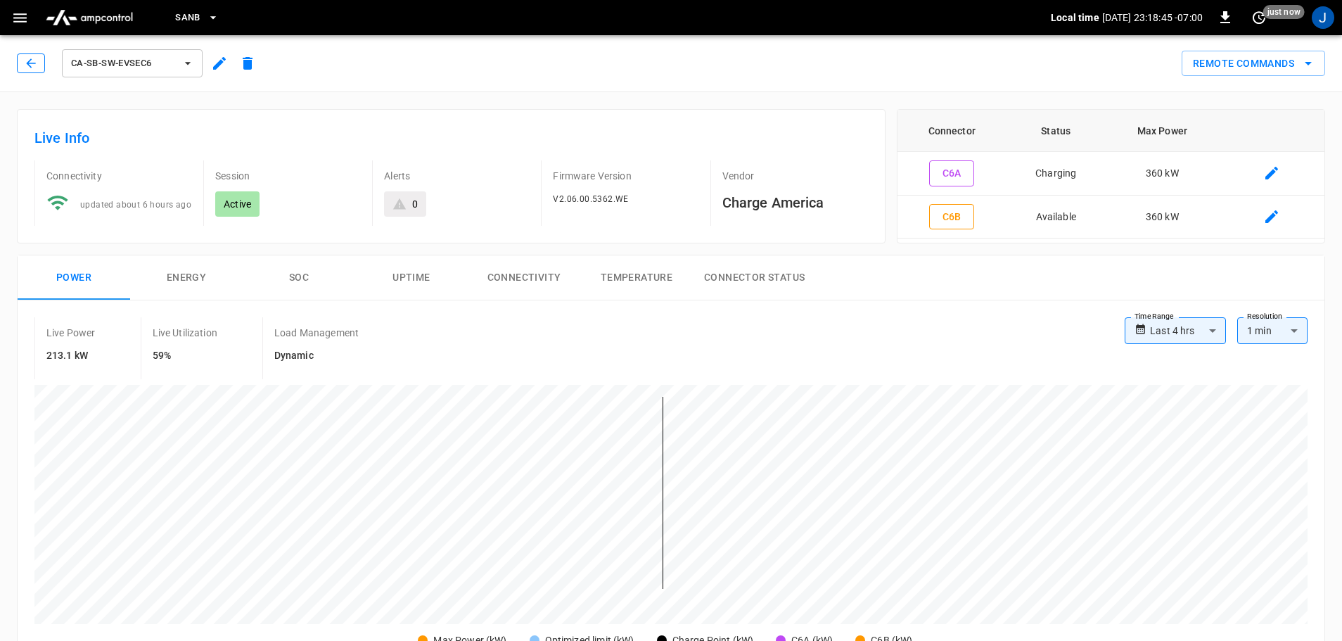
click at [34, 58] on icon "button" at bounding box center [31, 63] width 14 height 14
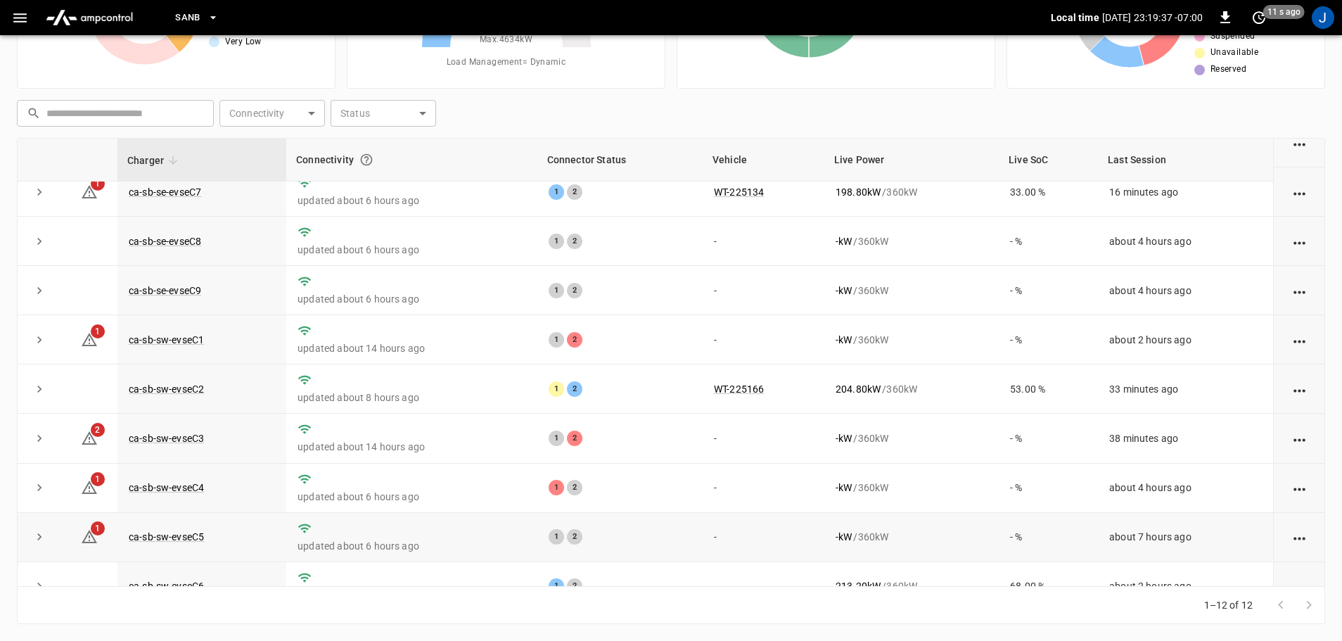
scroll to position [195, 0]
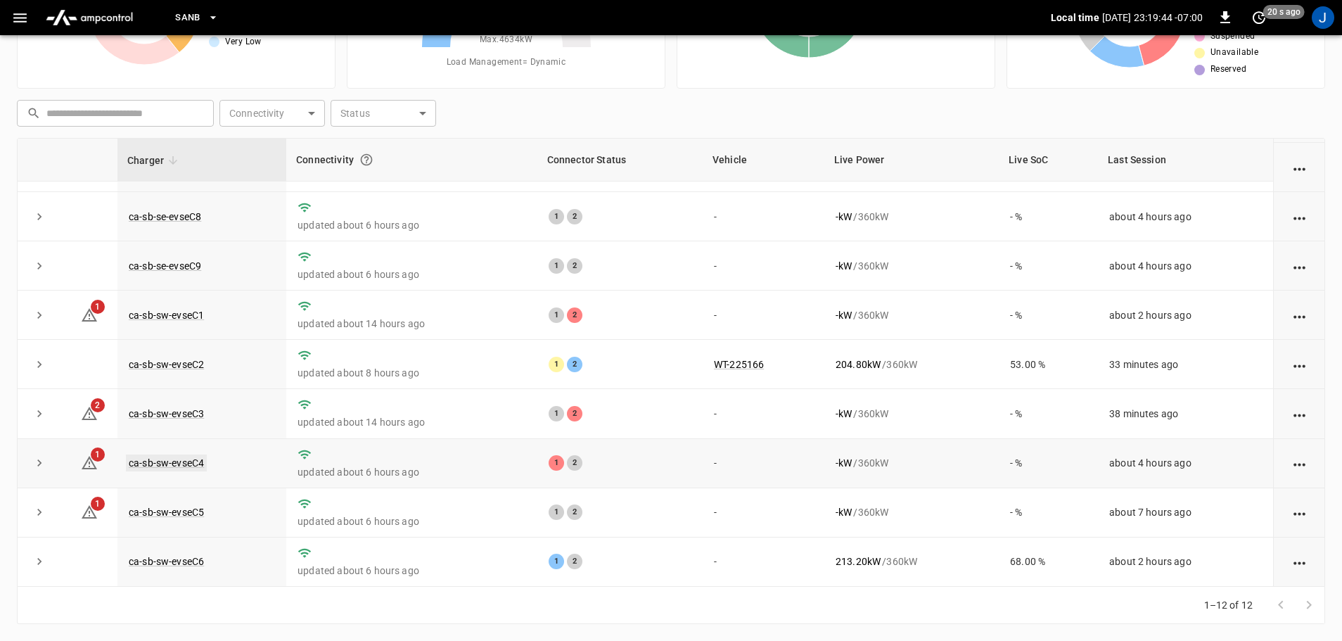
click at [180, 457] on link "ca-sb-sw-evseC4" at bounding box center [166, 462] width 81 height 17
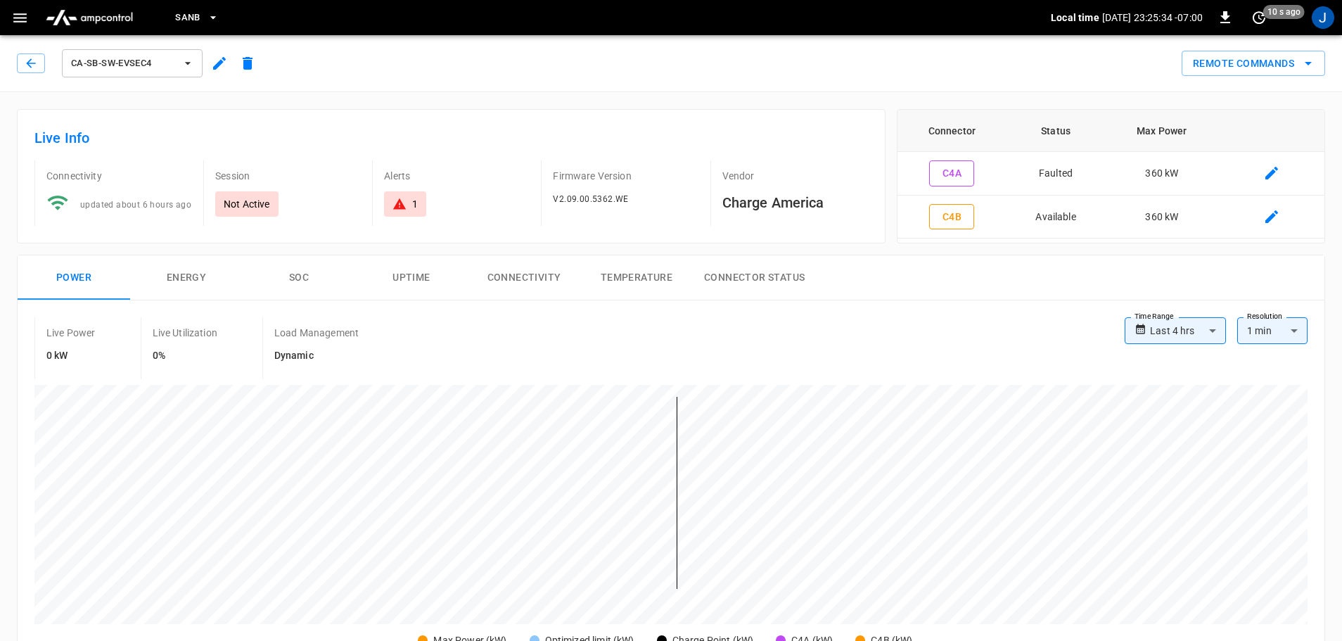
click at [29, 58] on icon "button" at bounding box center [31, 63] width 14 height 14
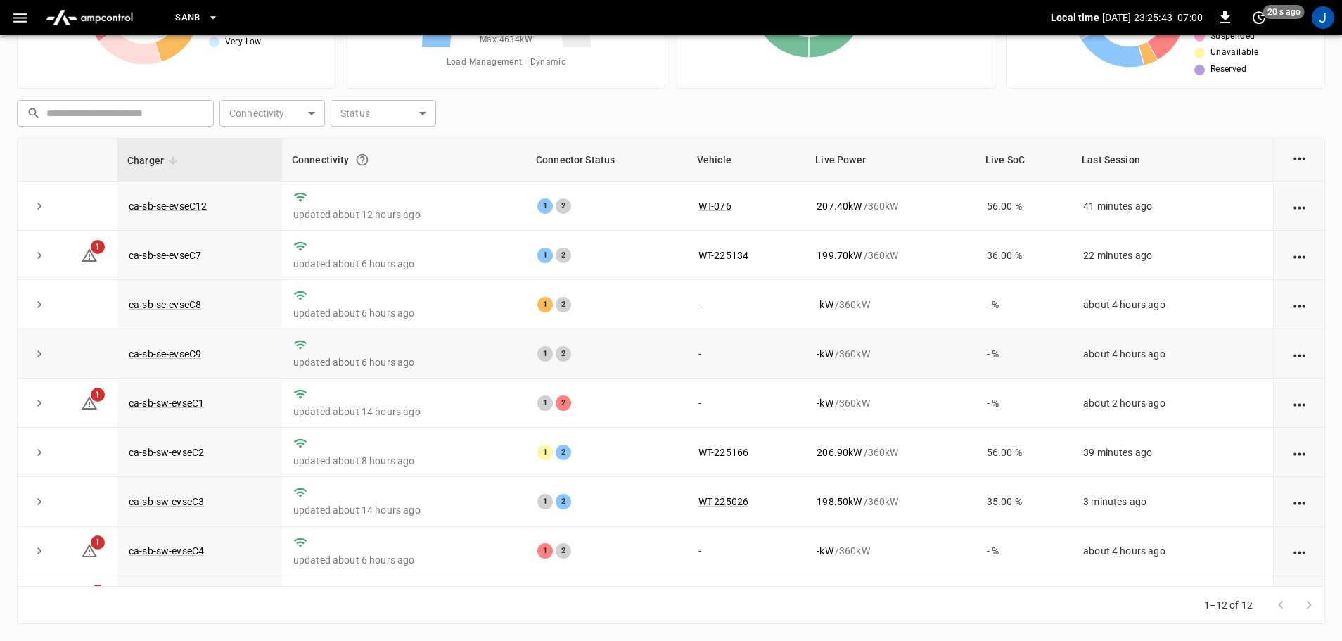
scroll to position [195, 0]
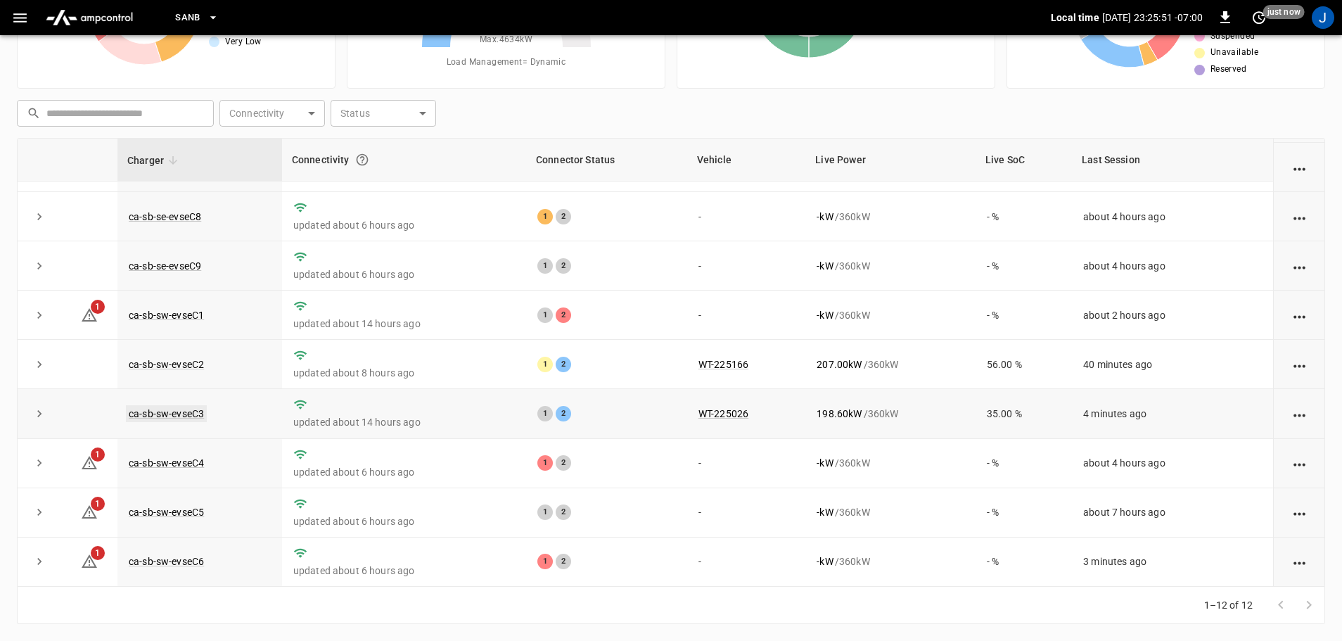
click at [181, 411] on link "ca-sb-sw-evseC3" at bounding box center [166, 413] width 81 height 17
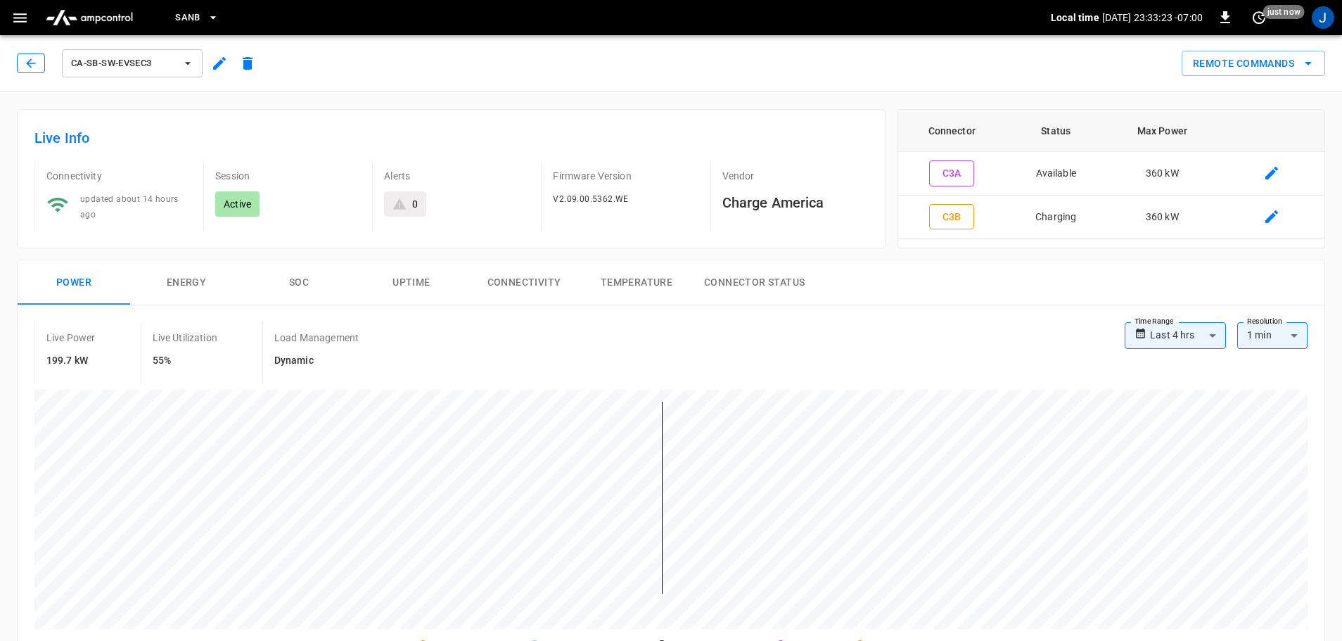
click at [37, 64] on icon "button" at bounding box center [31, 63] width 14 height 14
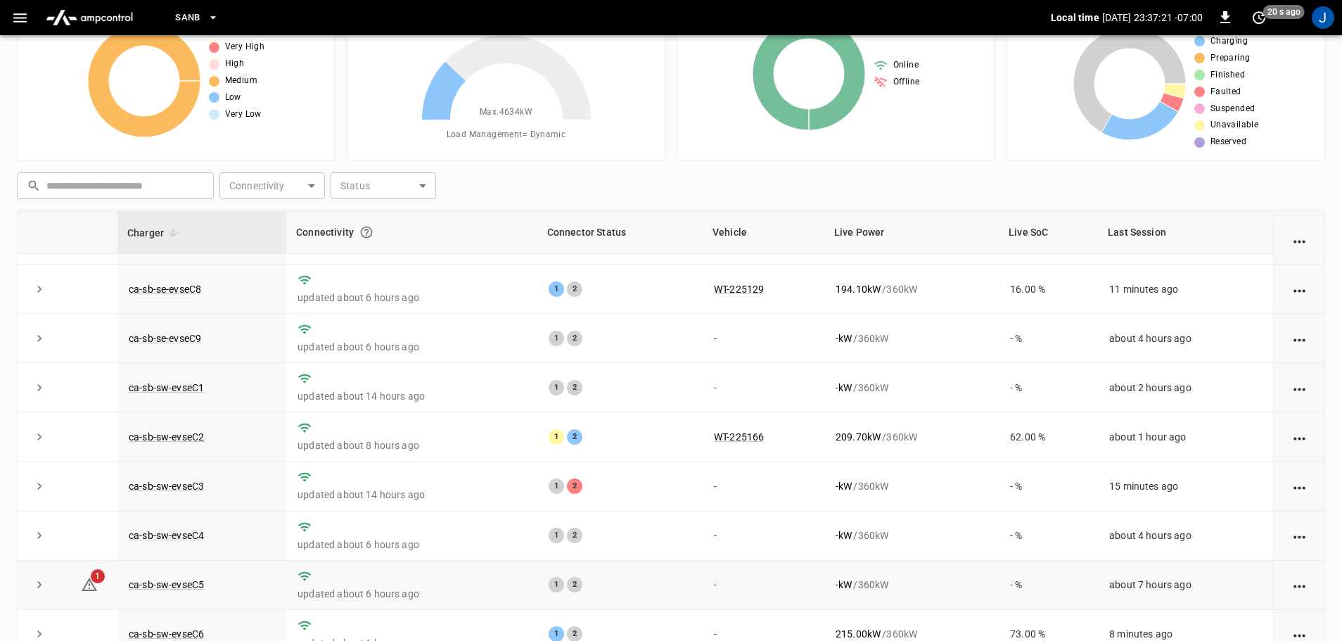
scroll to position [143, 0]
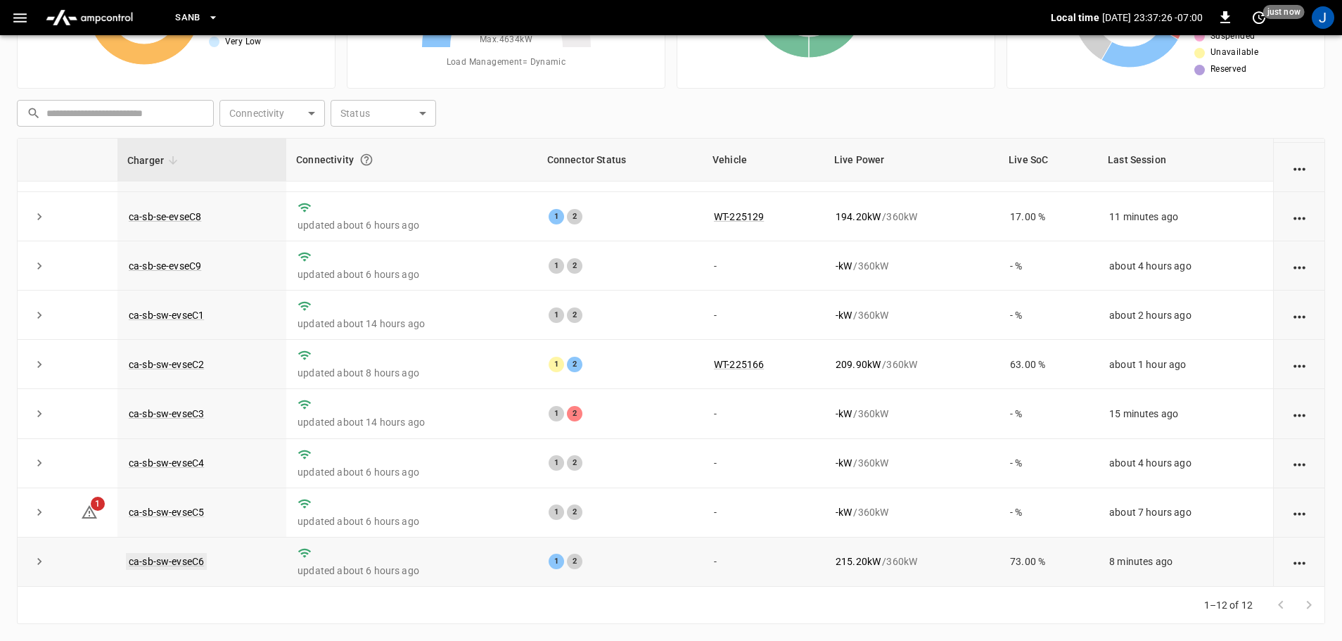
click at [179, 563] on link "ca-sb-sw-evseC6" at bounding box center [166, 561] width 81 height 17
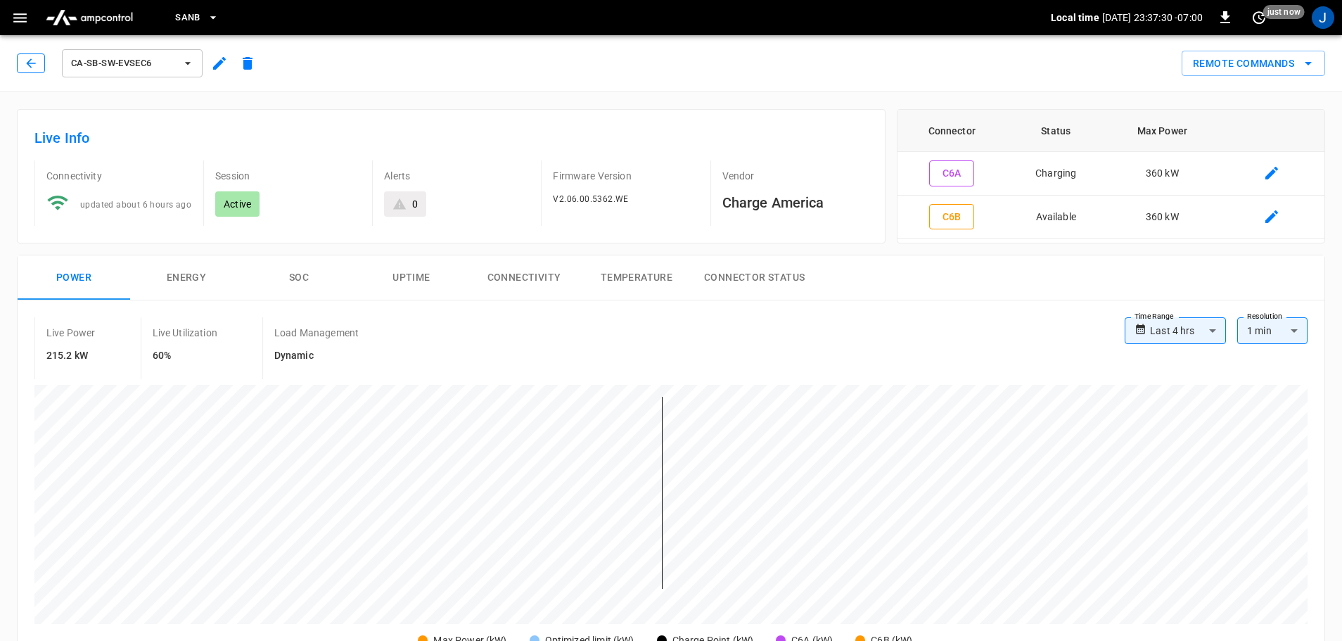
click at [32, 56] on icon "button" at bounding box center [31, 63] width 14 height 14
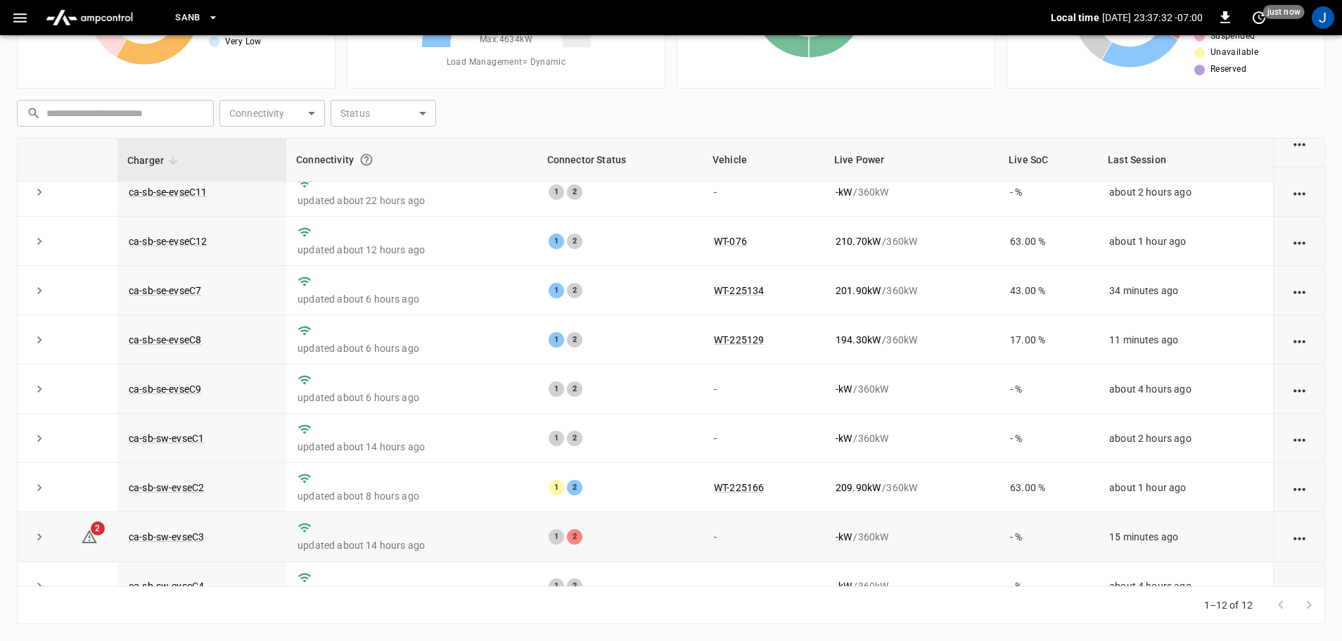
scroll to position [195, 0]
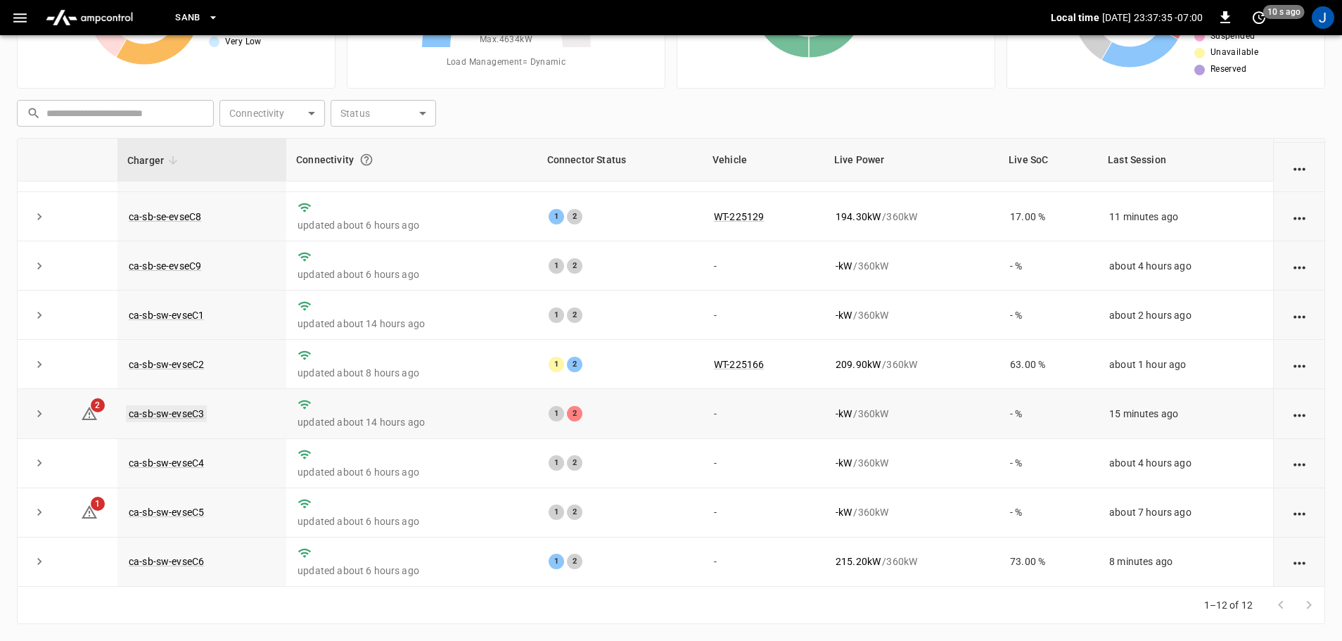
click at [187, 409] on link "ca-sb-sw-evseC3" at bounding box center [166, 413] width 81 height 17
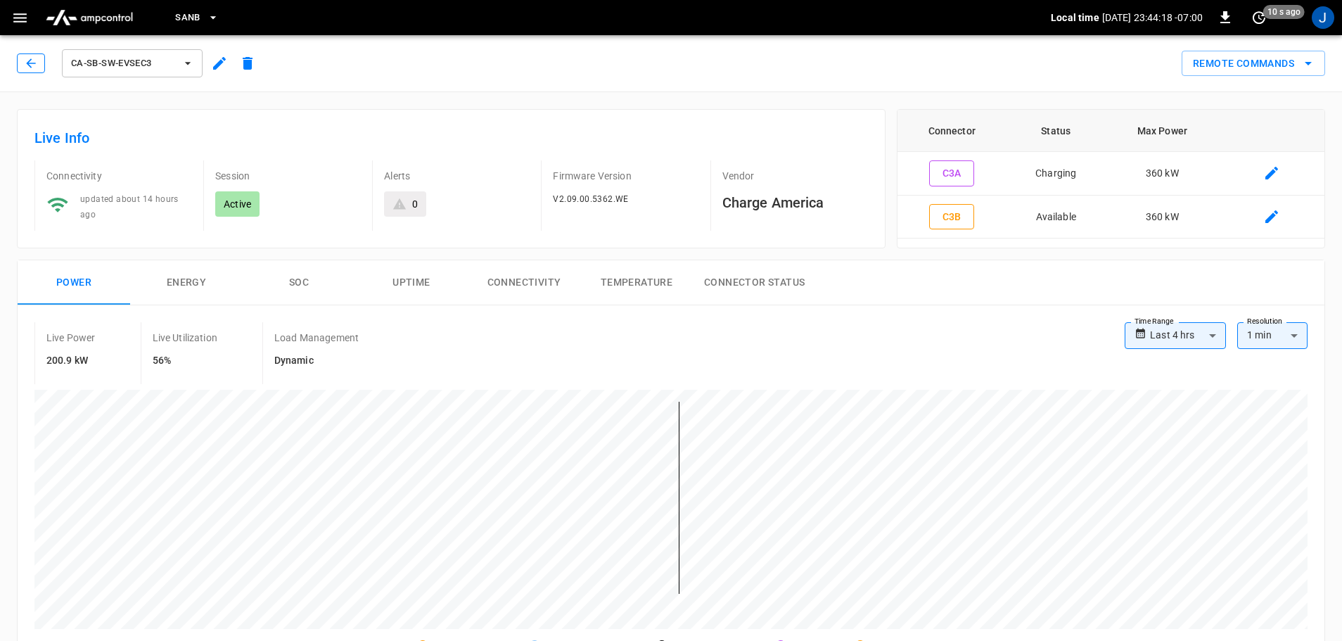
click at [33, 62] on icon "button" at bounding box center [31, 63] width 14 height 14
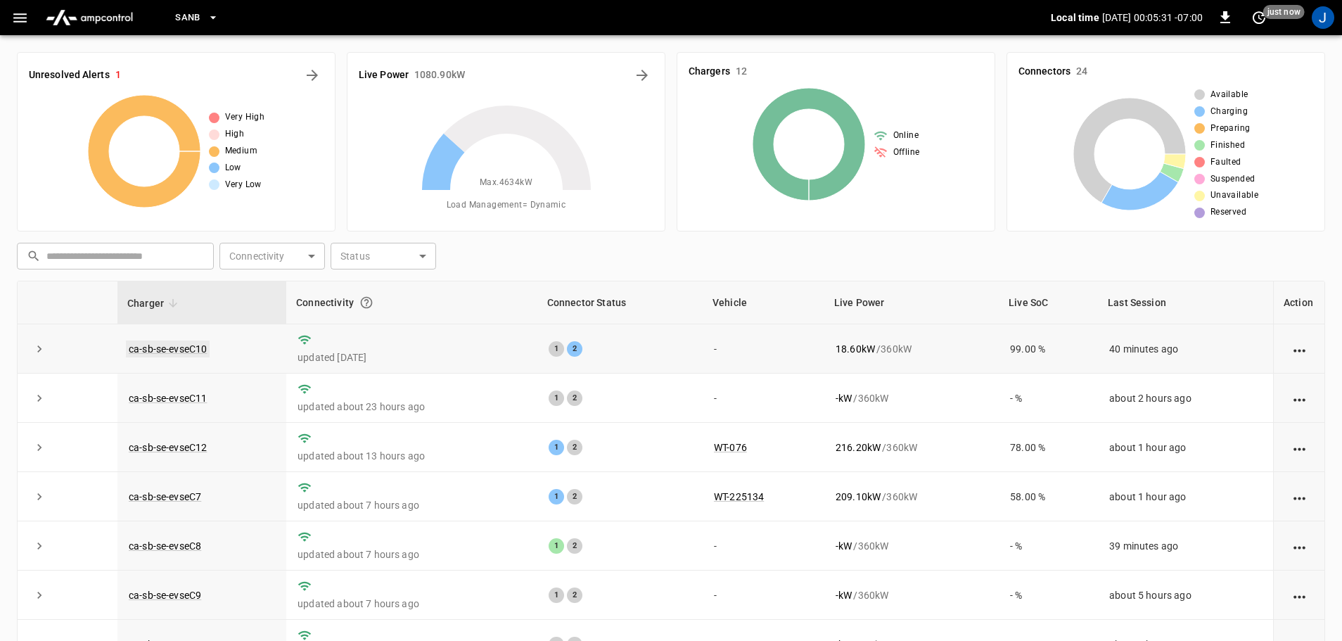
click at [196, 345] on link "ca-sb-se-evseC10" at bounding box center [168, 348] width 84 height 17
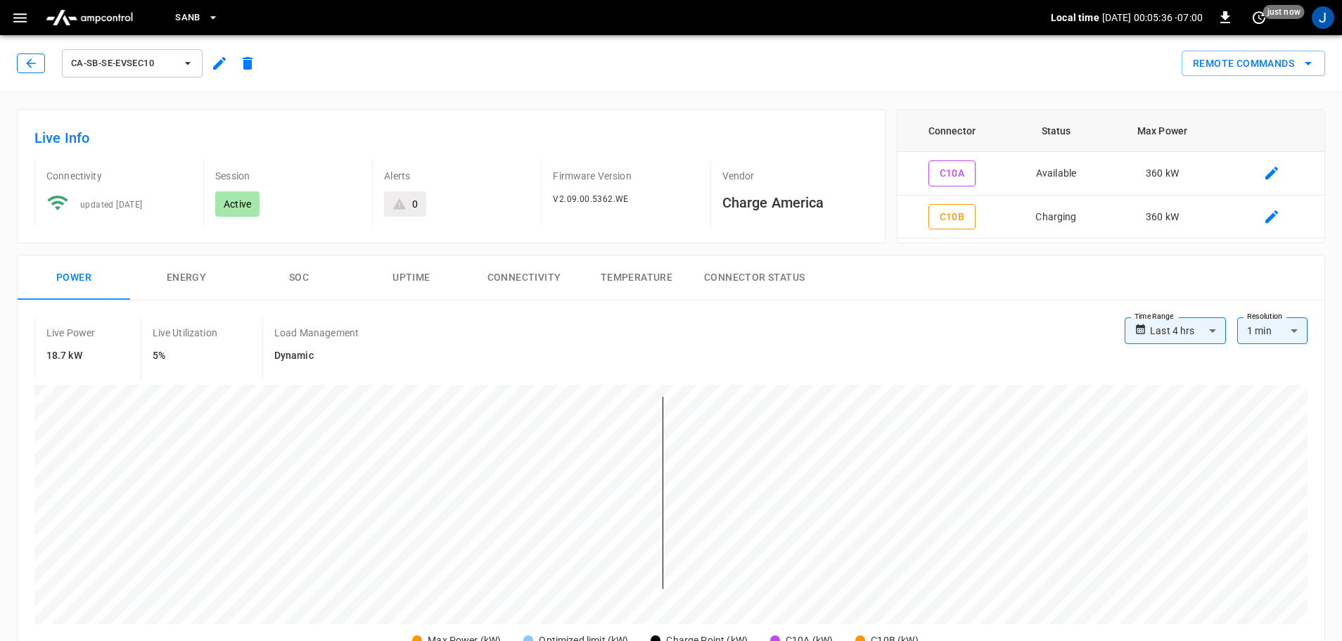
click at [32, 65] on icon "button" at bounding box center [31, 63] width 14 height 14
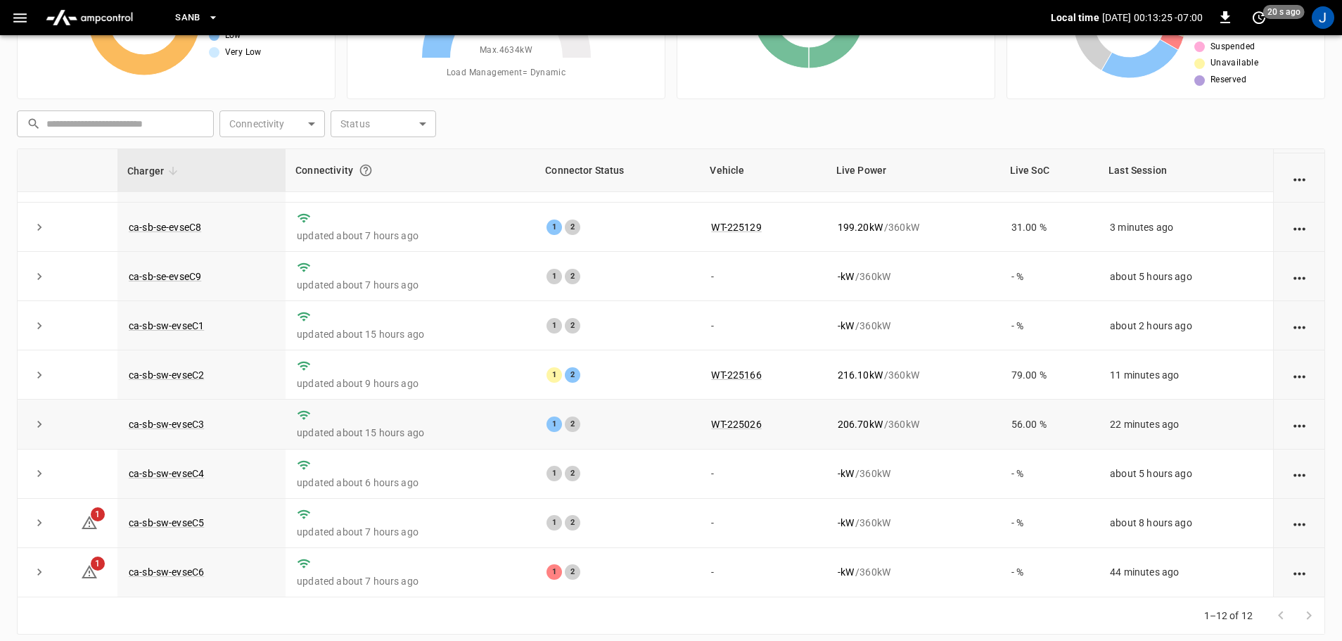
scroll to position [143, 0]
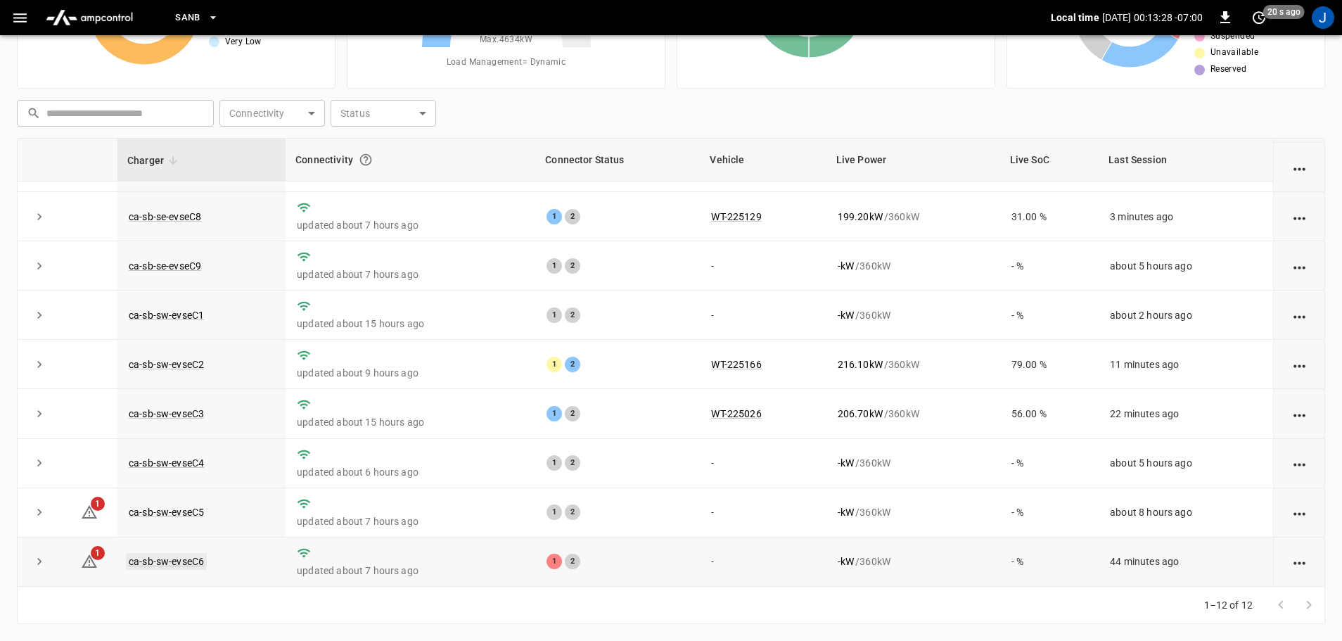
click at [169, 561] on link "ca-sb-sw-evseC6" at bounding box center [166, 561] width 81 height 17
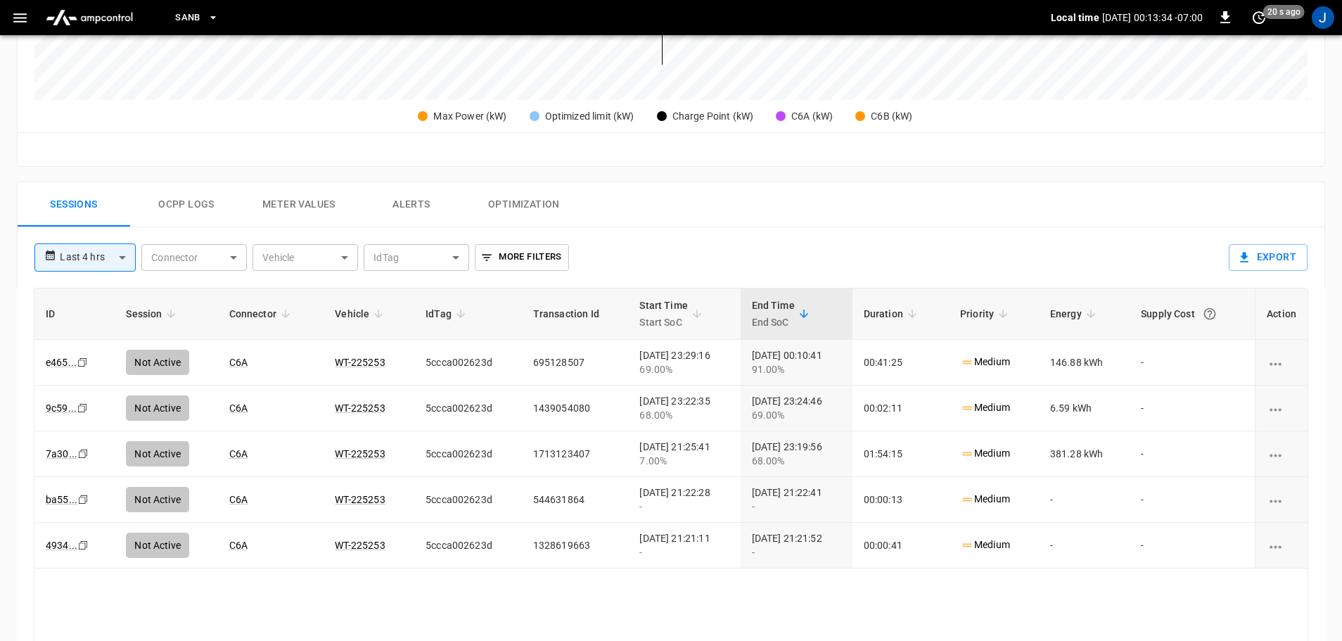
scroll to position [492, 0]
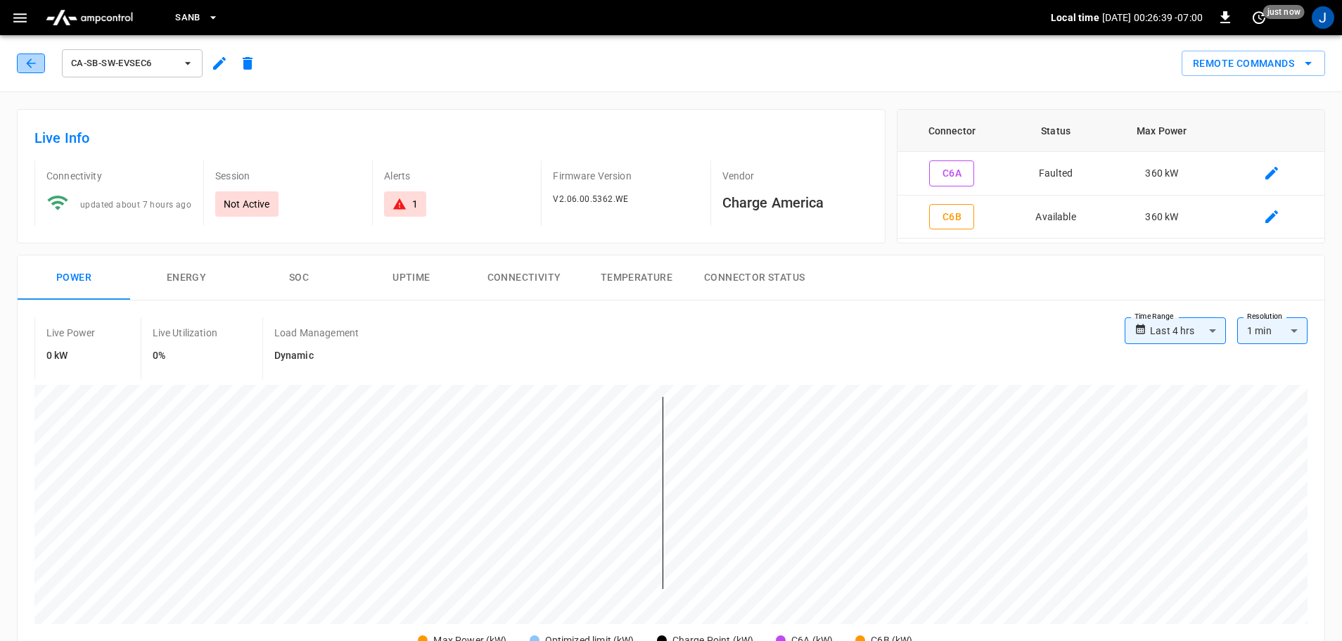
click at [28, 56] on icon "button" at bounding box center [31, 63] width 14 height 14
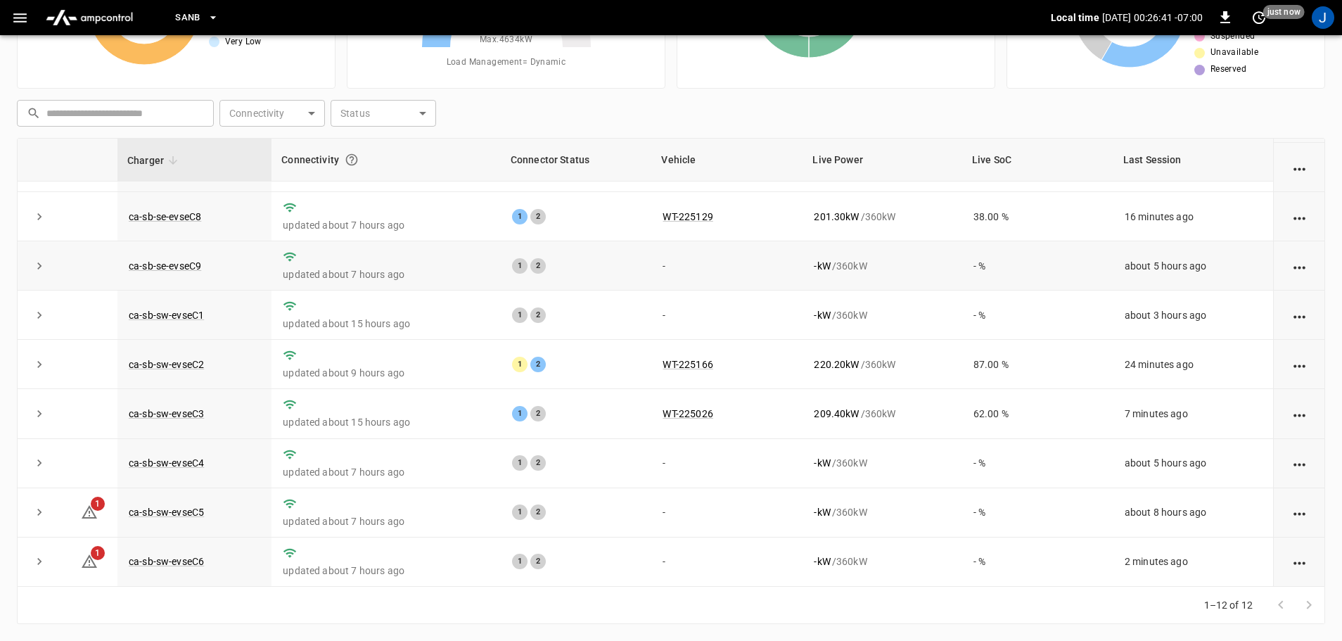
scroll to position [195, 0]
click at [183, 562] on link "ca-sb-sw-evseC6" at bounding box center [166, 561] width 81 height 17
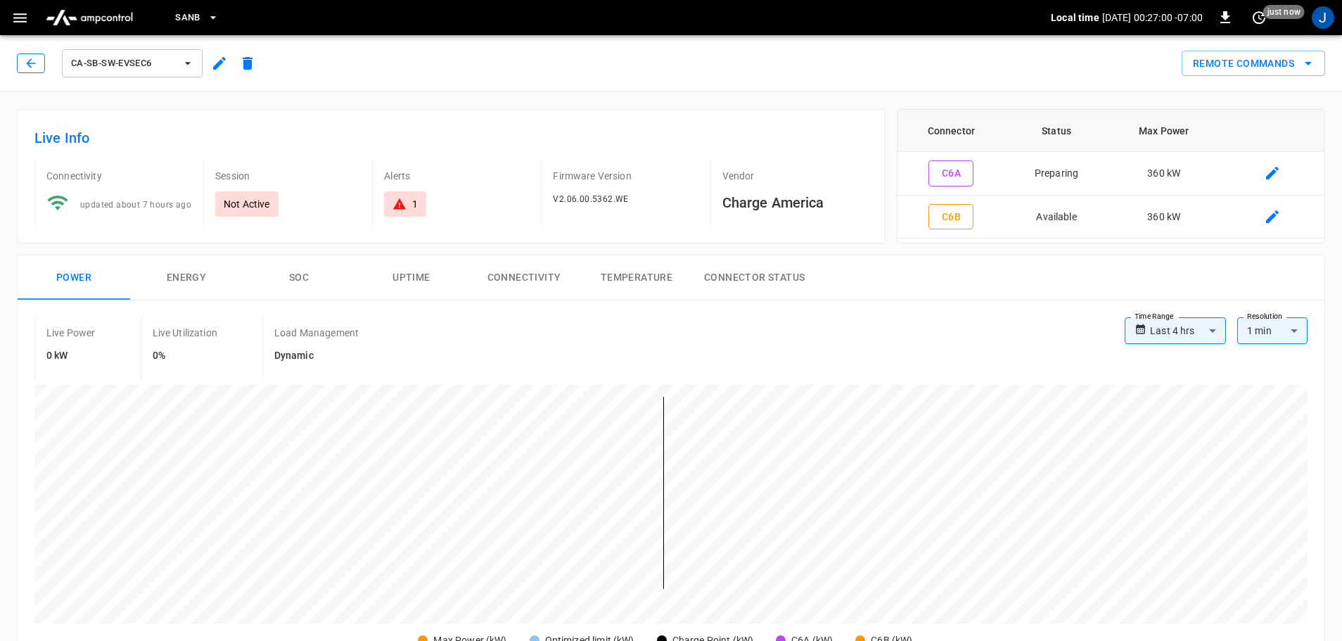
click at [28, 60] on icon "button" at bounding box center [31, 63] width 14 height 14
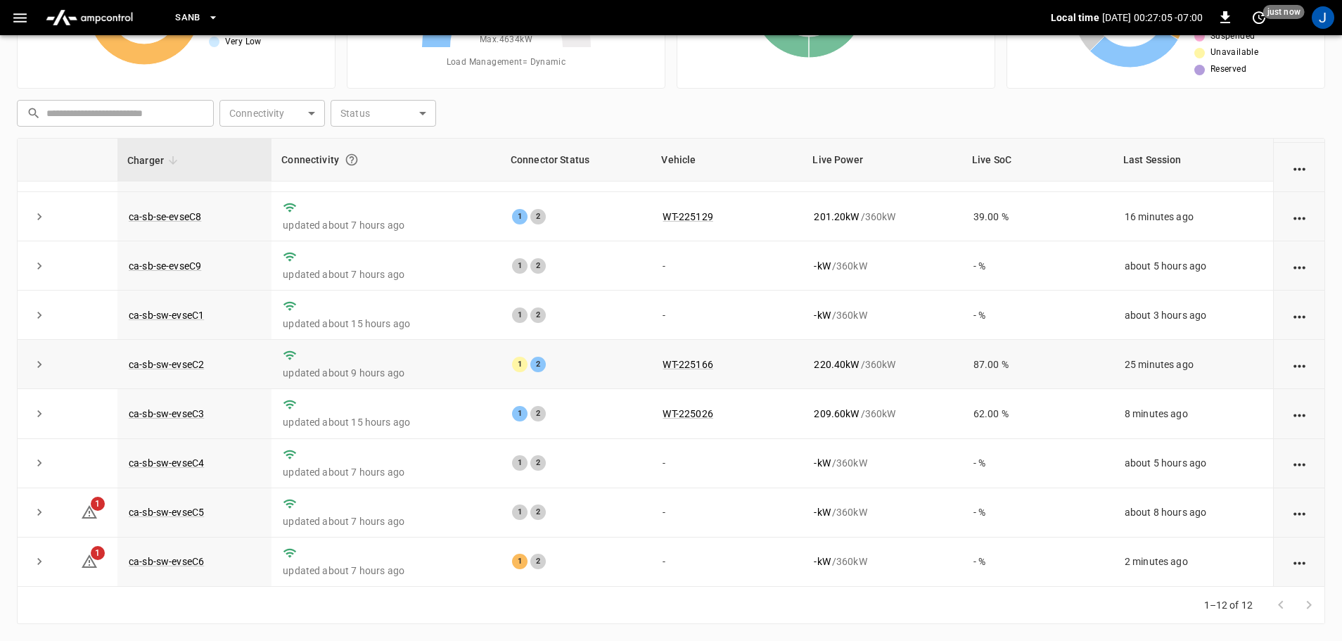
scroll to position [195, 0]
click at [174, 564] on link "ca-sb-sw-evseC6" at bounding box center [166, 561] width 81 height 17
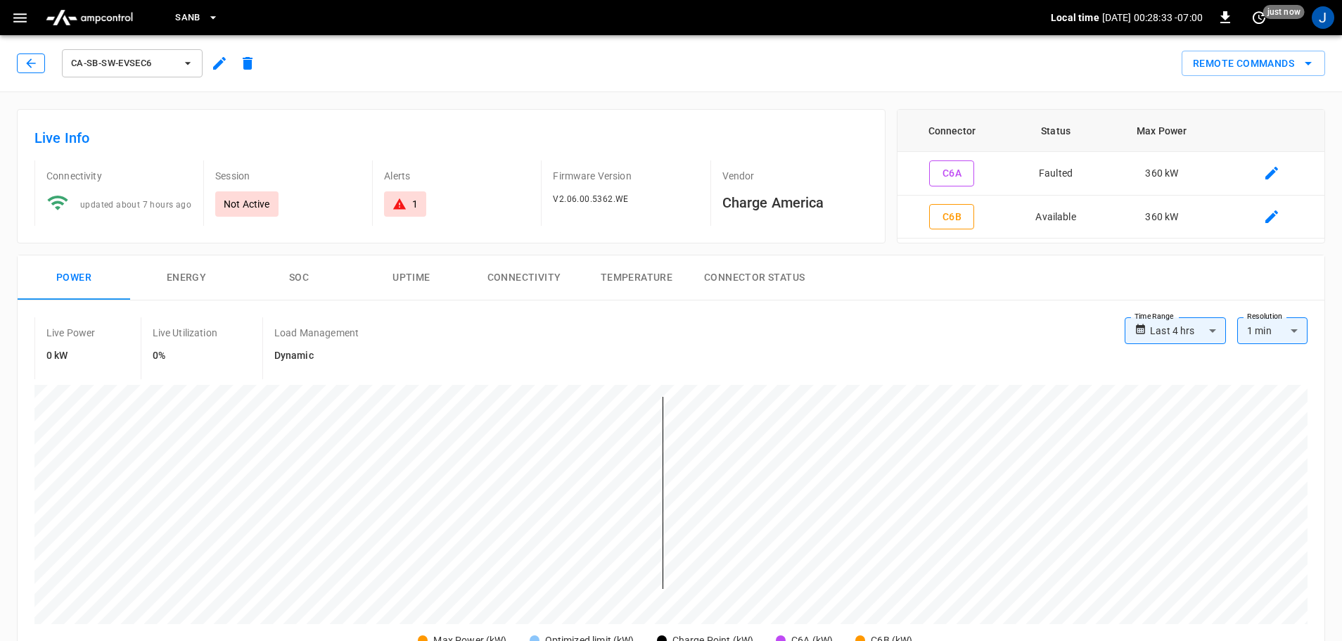
click at [30, 59] on icon "button" at bounding box center [31, 63] width 14 height 14
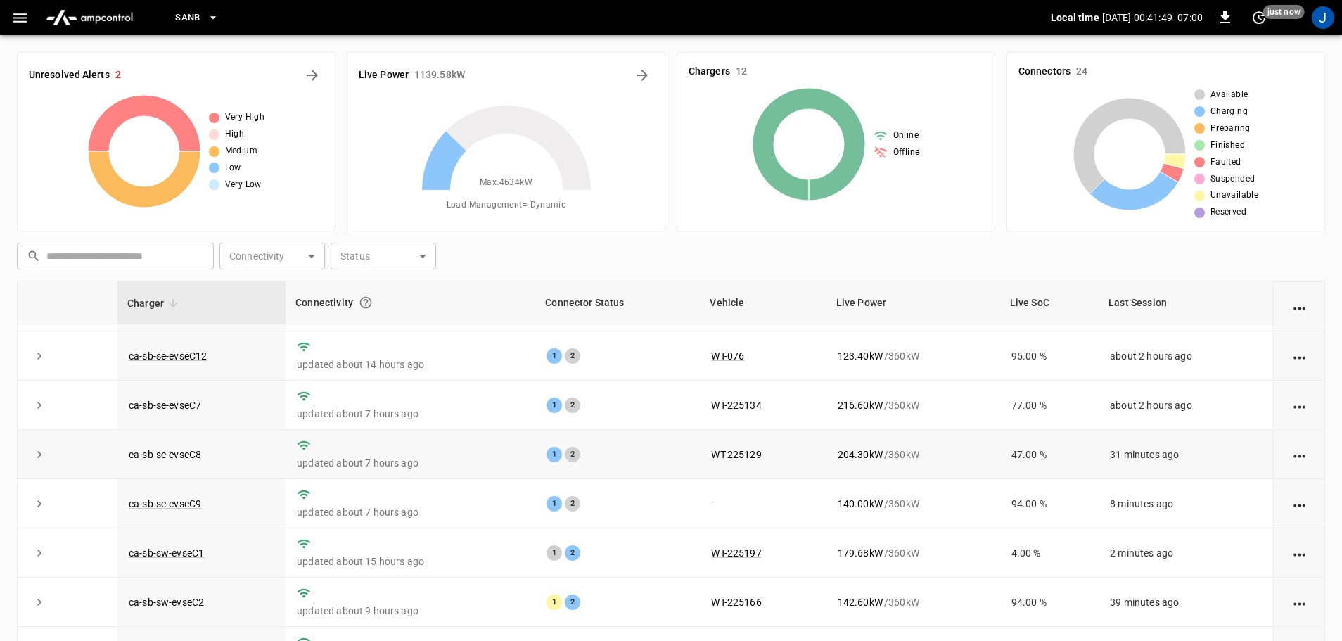
scroll to position [125, 0]
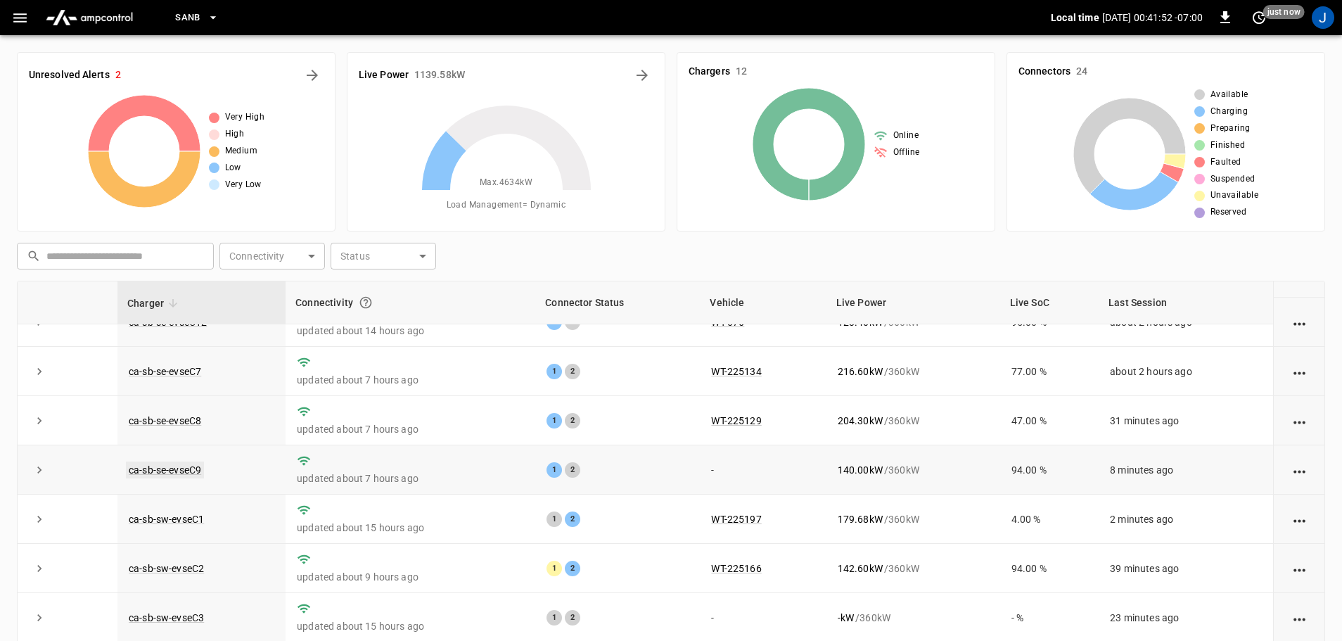
click at [165, 470] on link "ca-sb-se-evseC9" at bounding box center [165, 469] width 78 height 17
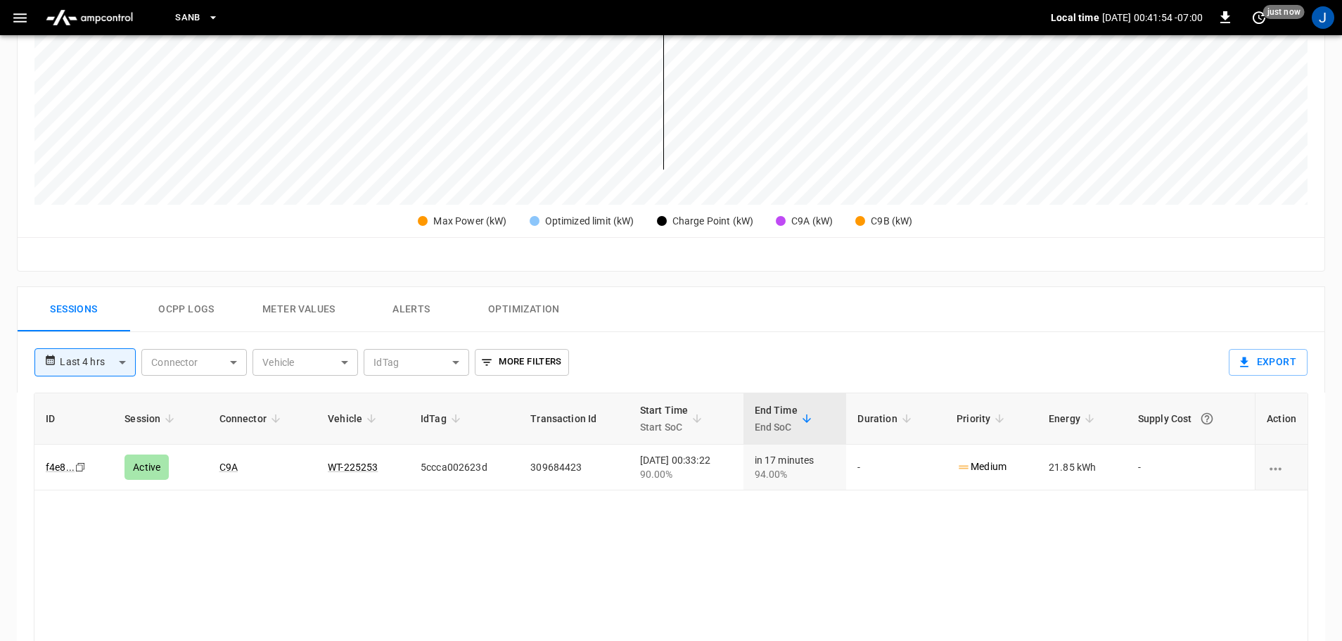
scroll to position [422, 0]
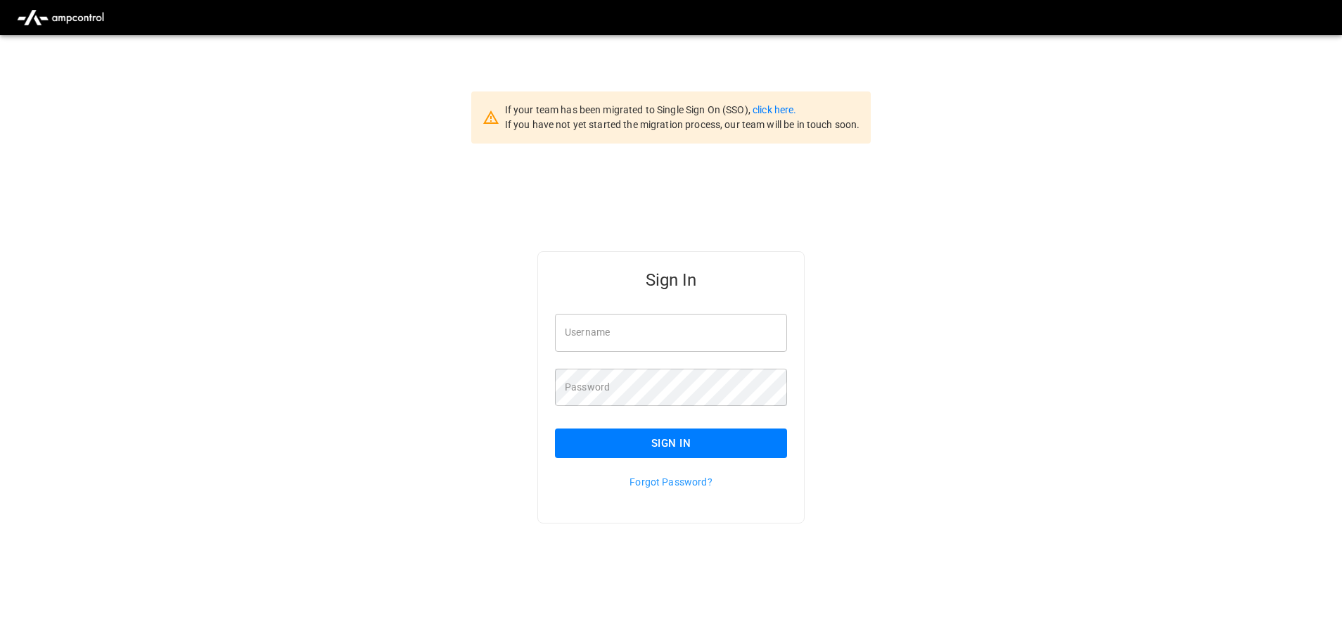
type input "**********"
click at [689, 335] on input "**********" at bounding box center [671, 332] width 232 height 37
click at [681, 446] on button "Sign In" at bounding box center [671, 443] width 232 height 30
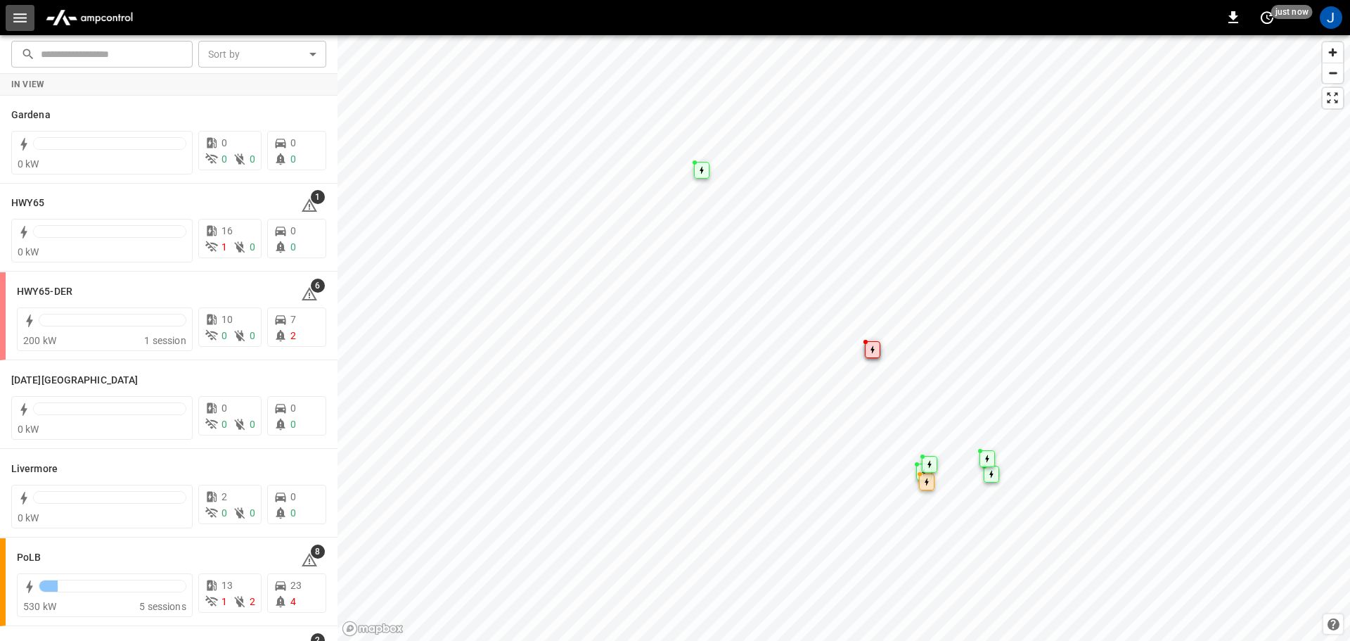
click at [19, 20] on icon "button" at bounding box center [20, 18] width 18 height 18
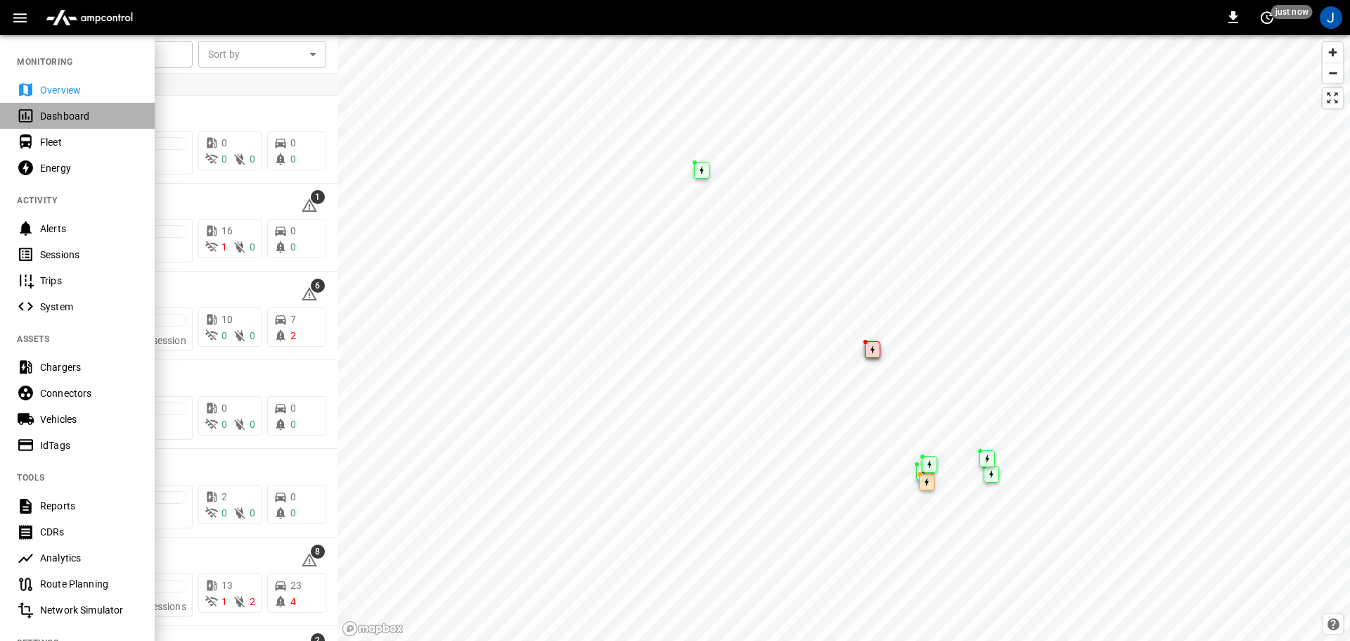
click at [40, 114] on div "Dashboard" at bounding box center [77, 116] width 155 height 26
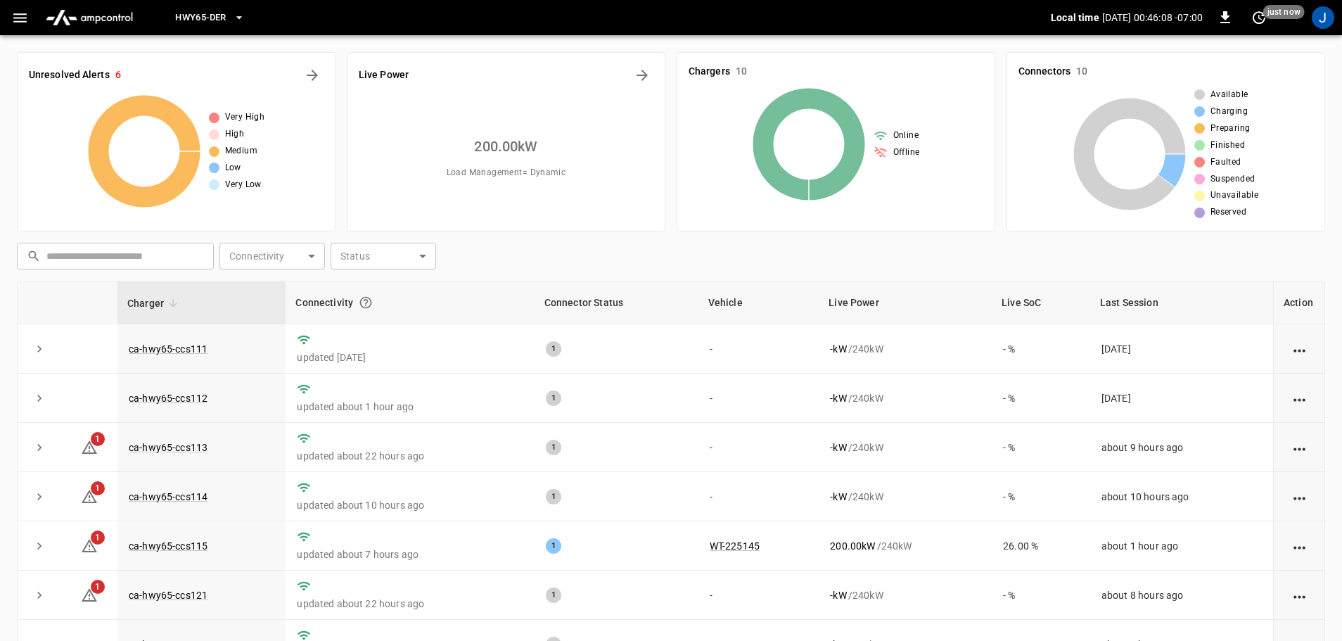
click at [240, 17] on icon "button" at bounding box center [239, 17] width 6 height 3
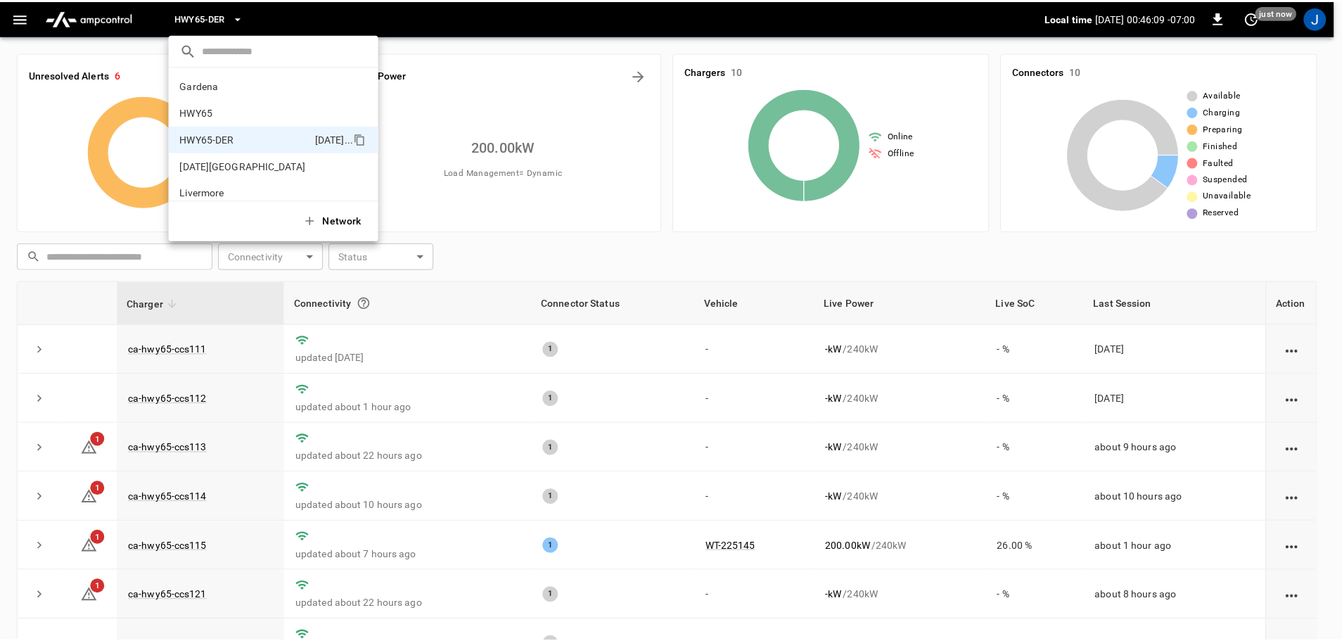
scroll to position [49, 0]
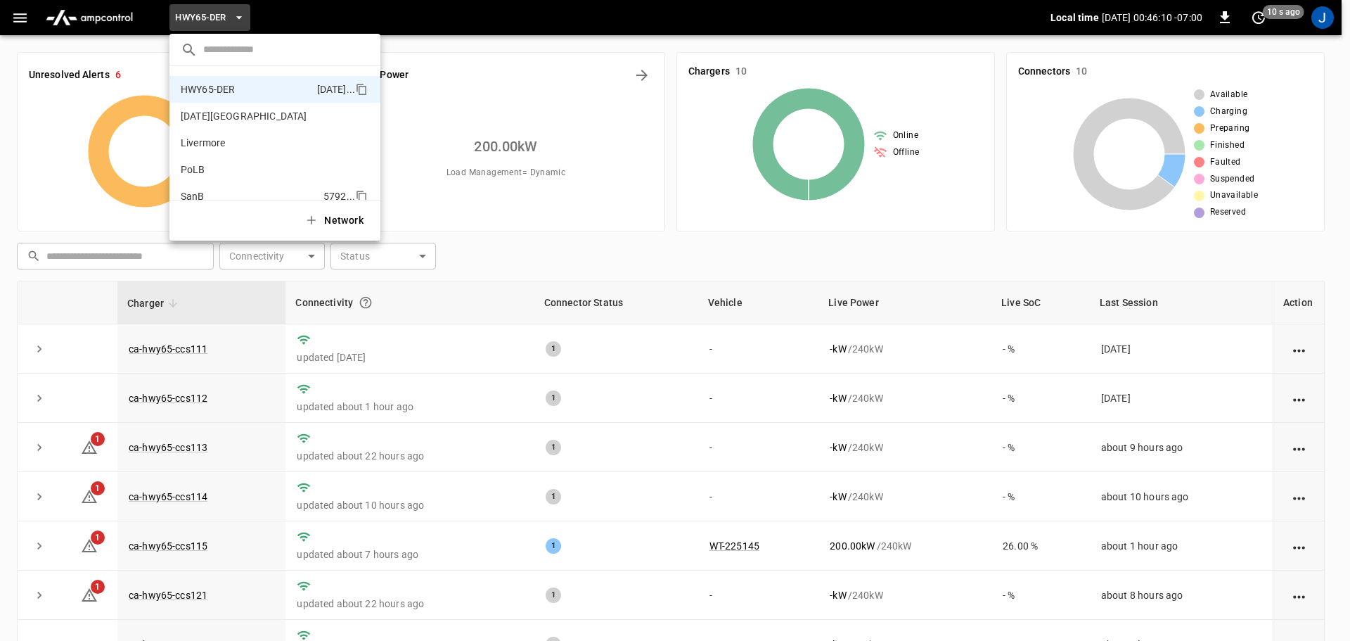
click at [189, 191] on p "SanB" at bounding box center [249, 196] width 137 height 14
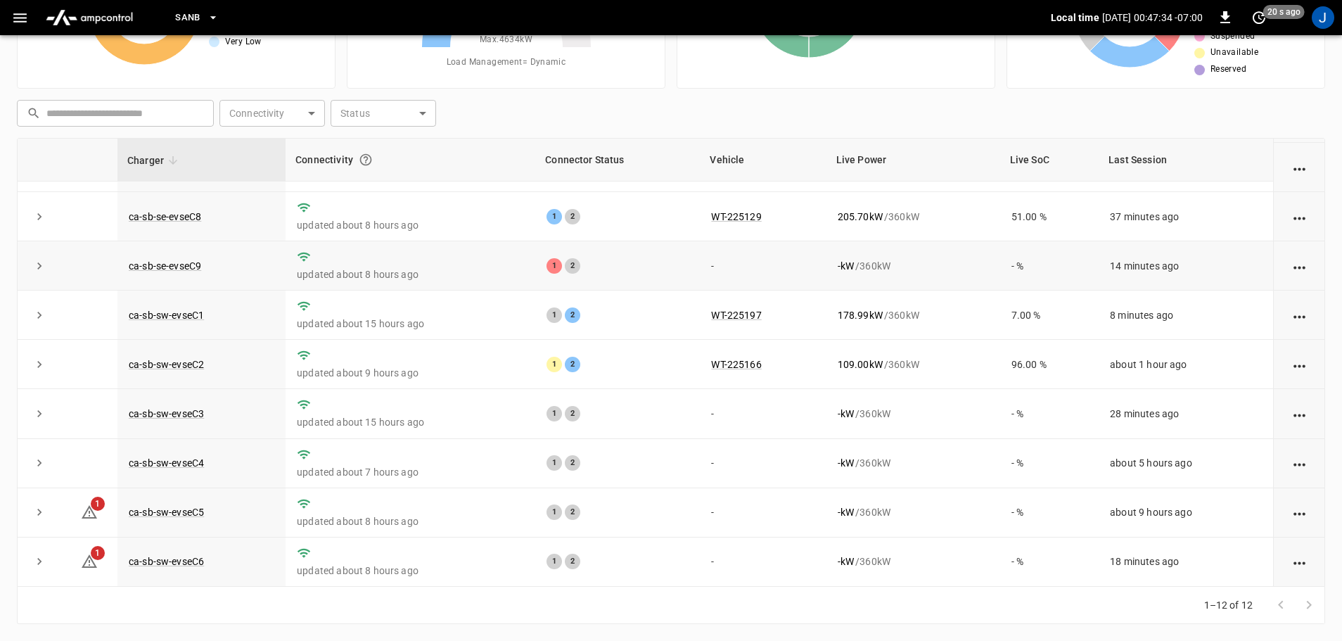
scroll to position [0, 0]
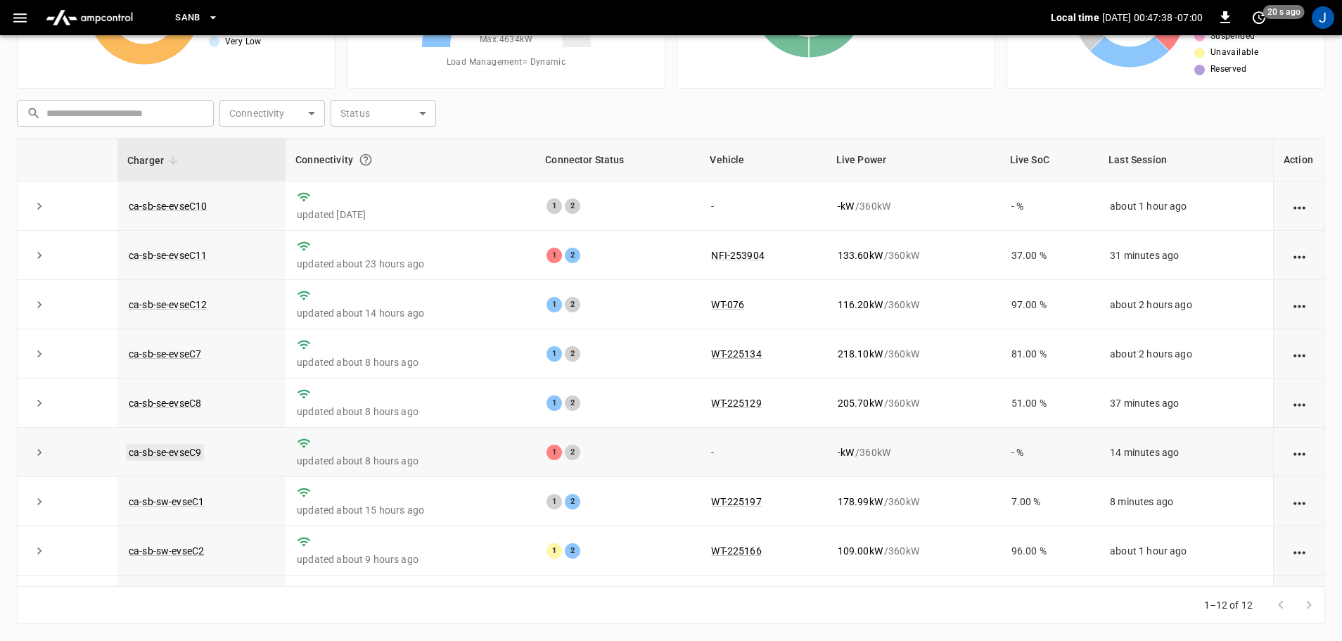
click at [157, 453] on link "ca-sb-se-evseC9" at bounding box center [165, 452] width 78 height 17
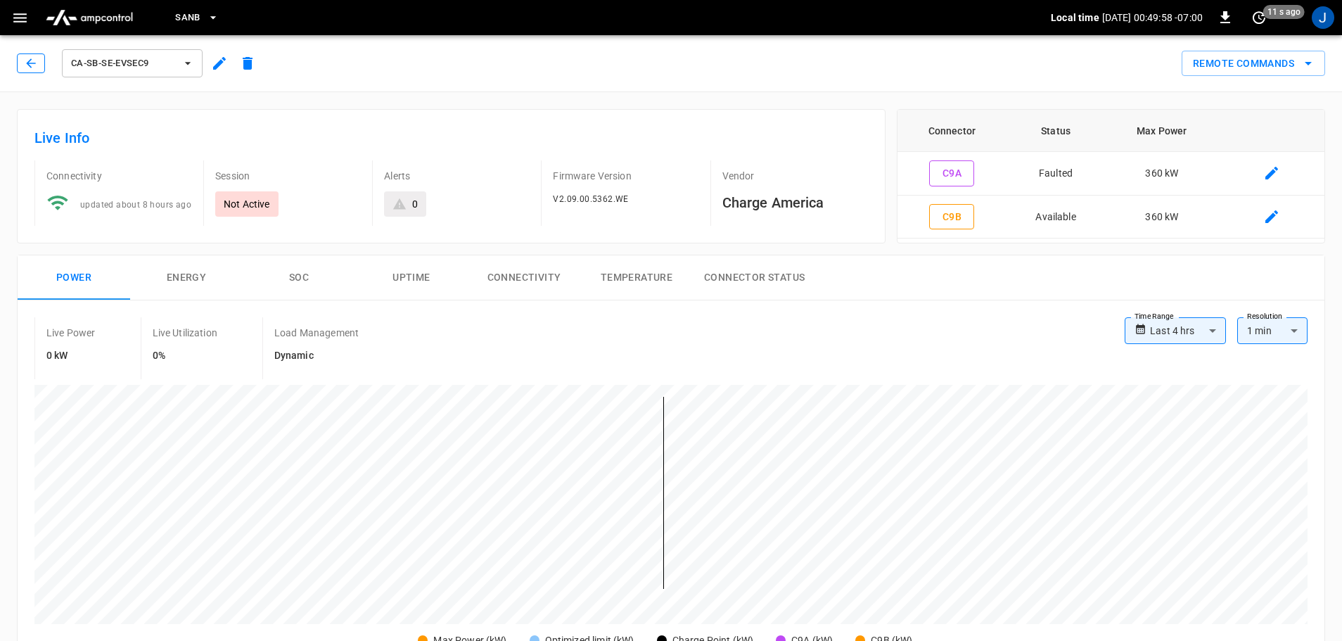
click at [25, 63] on button "button" at bounding box center [31, 63] width 28 height 20
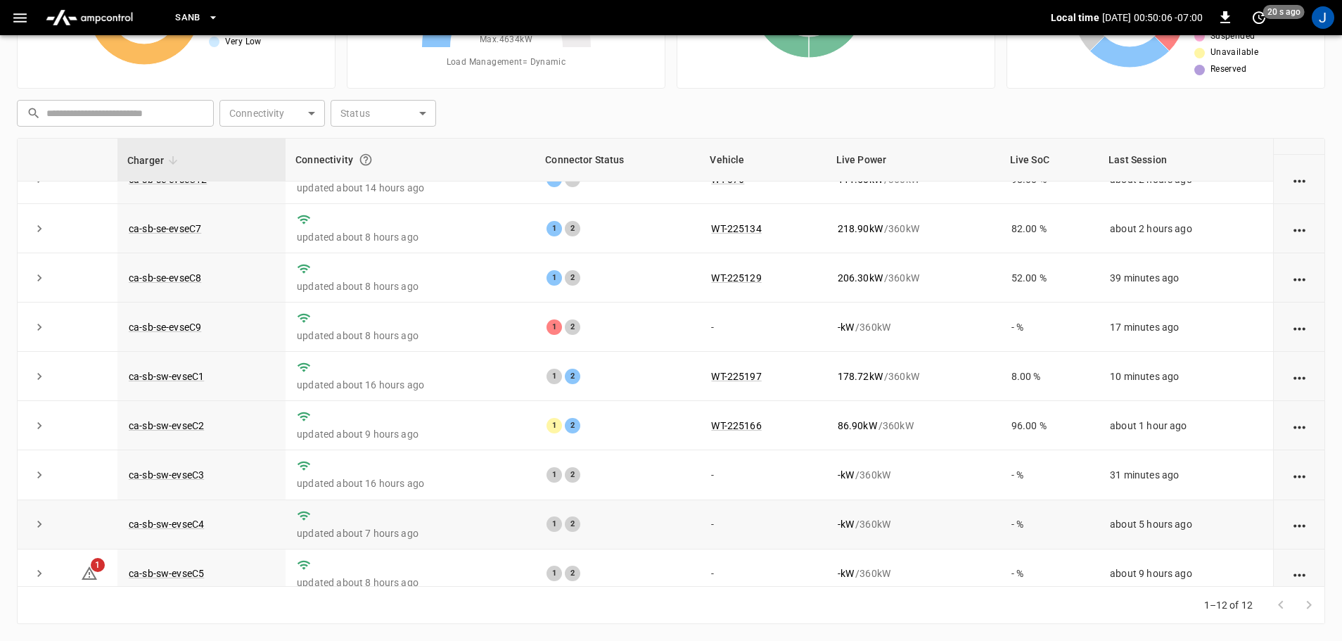
scroll to position [195, 0]
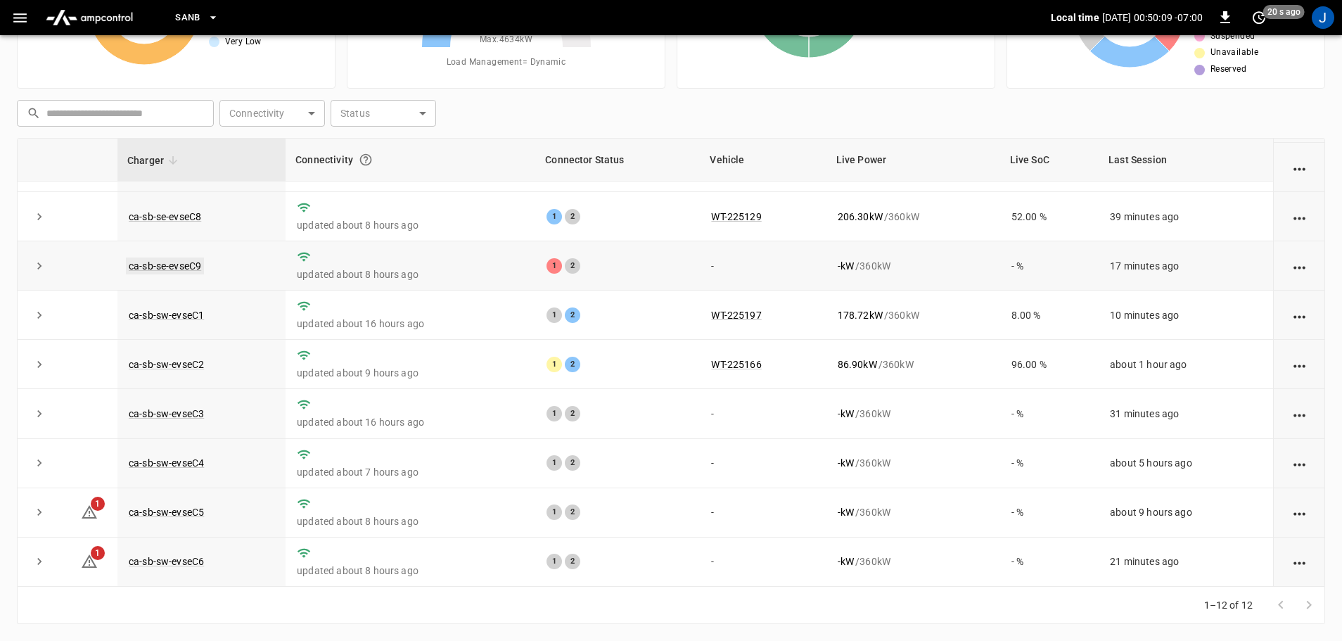
click at [179, 262] on link "ca-sb-se-evseC9" at bounding box center [165, 265] width 78 height 17
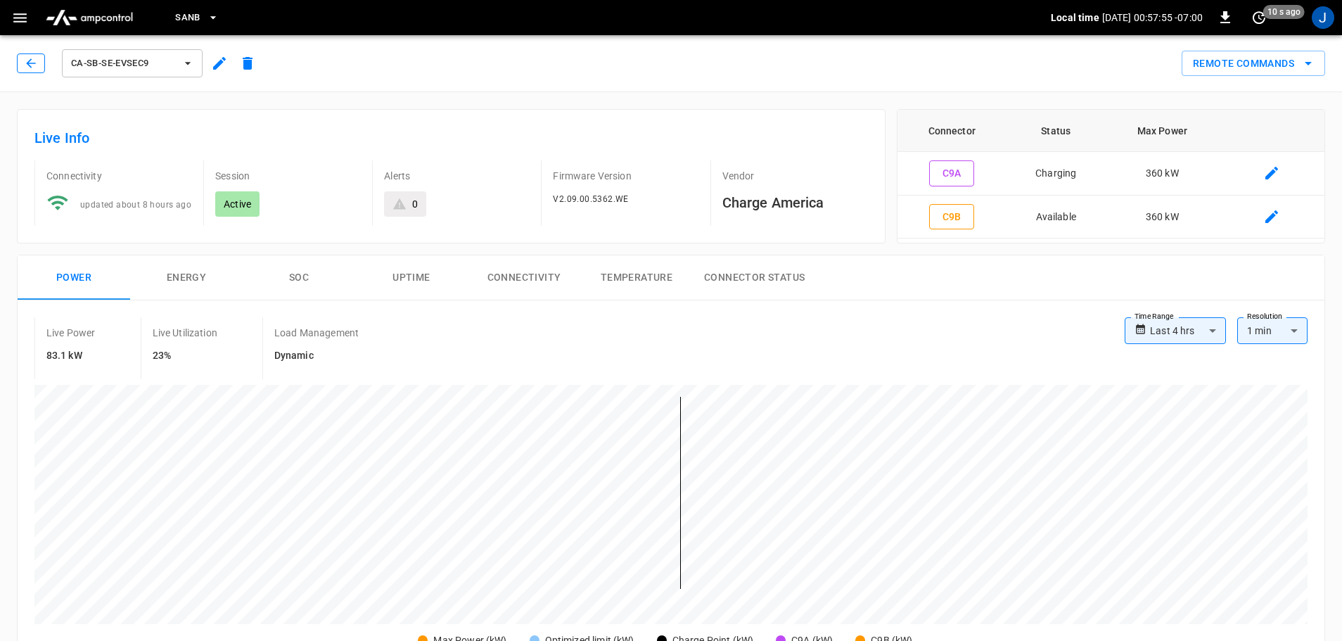
click at [28, 62] on icon "button" at bounding box center [30, 62] width 9 height 9
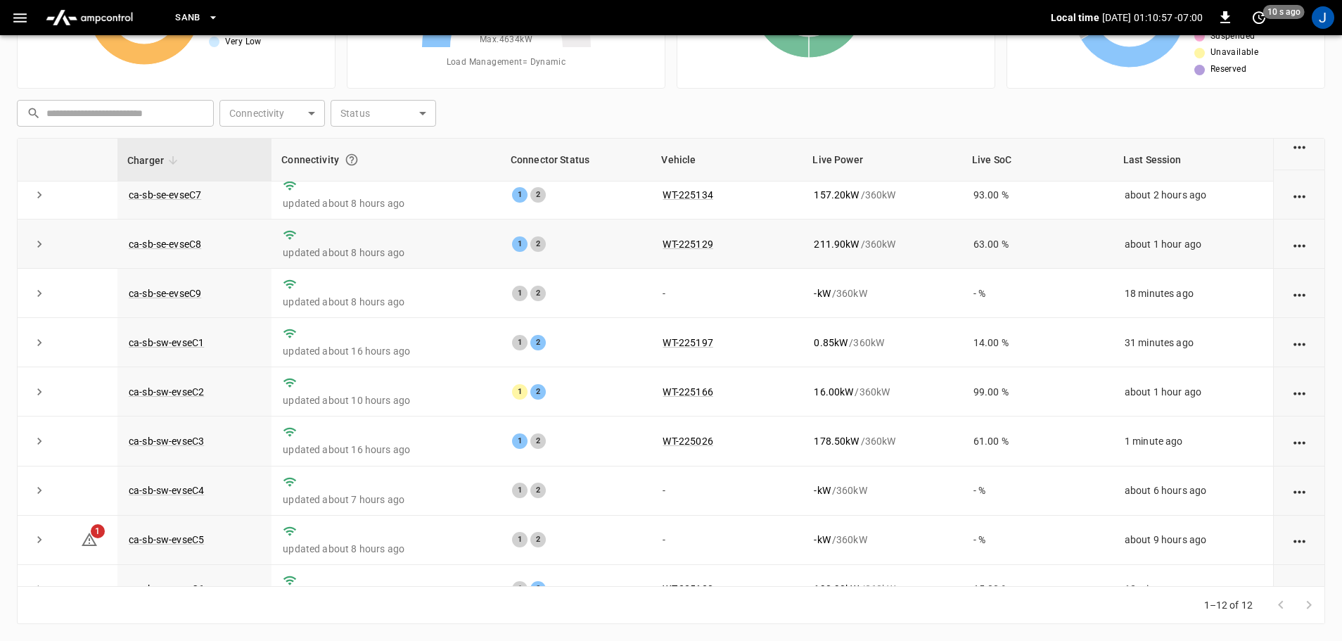
scroll to position [195, 0]
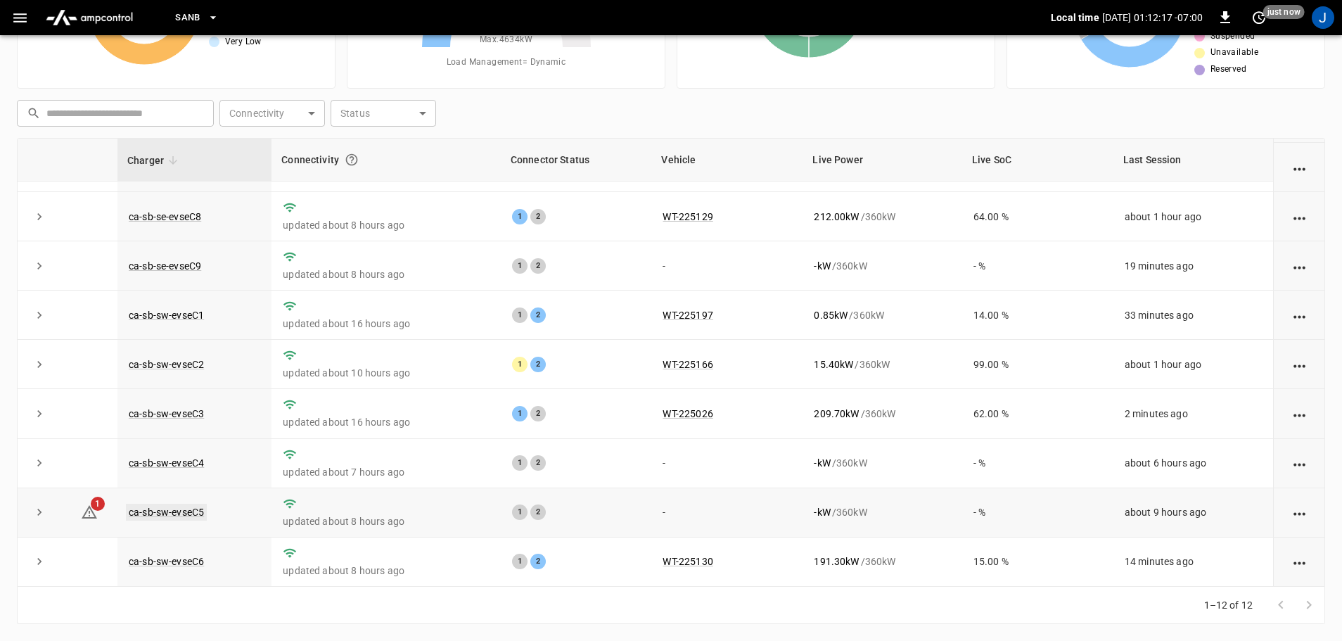
click at [172, 513] on link "ca-sb-sw-evseC5" at bounding box center [166, 512] width 81 height 17
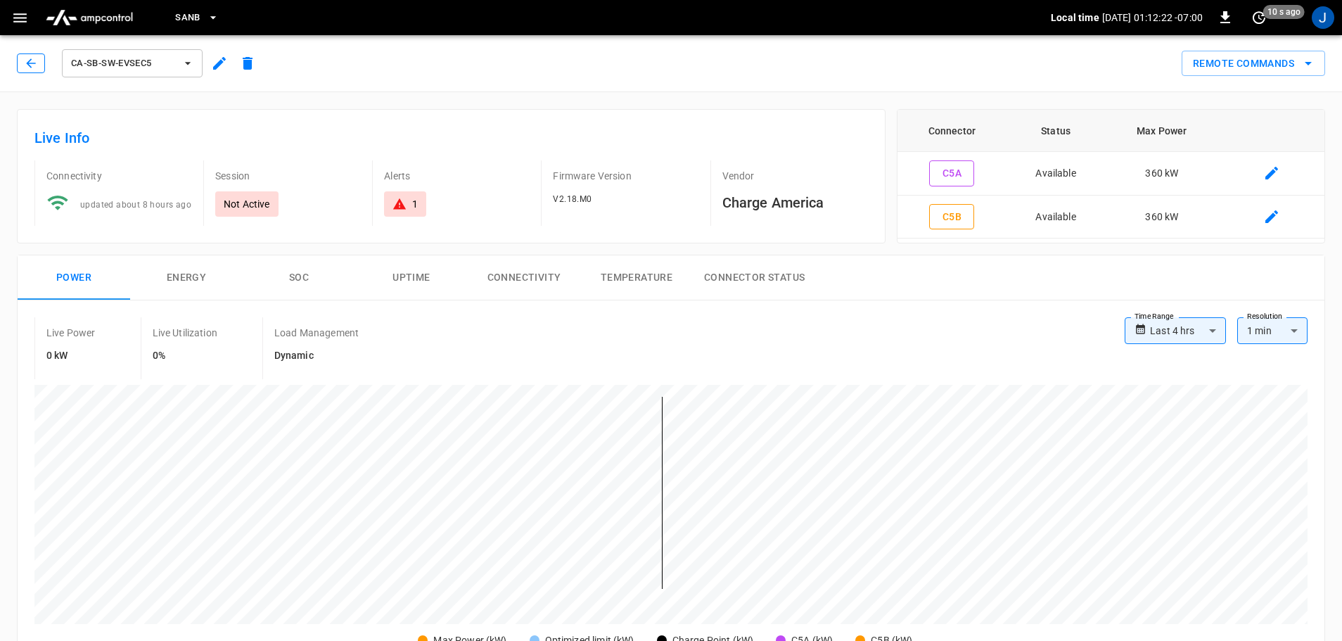
click at [27, 64] on icon "button" at bounding box center [31, 63] width 14 height 14
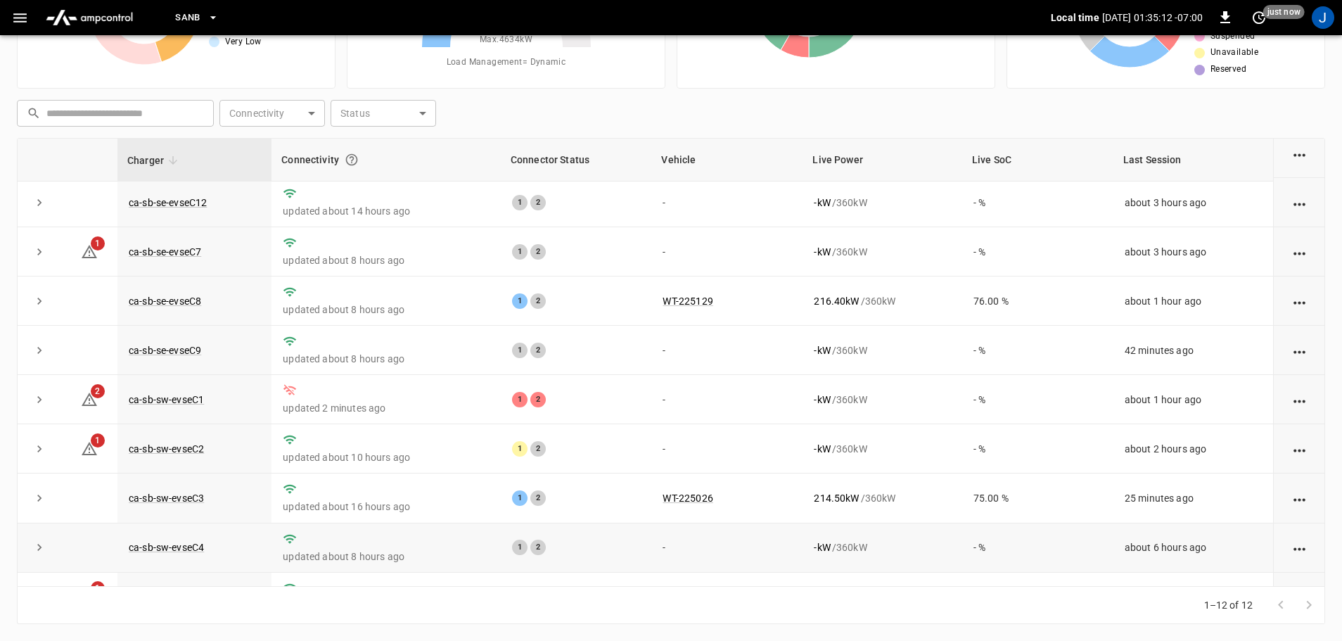
scroll to position [195, 0]
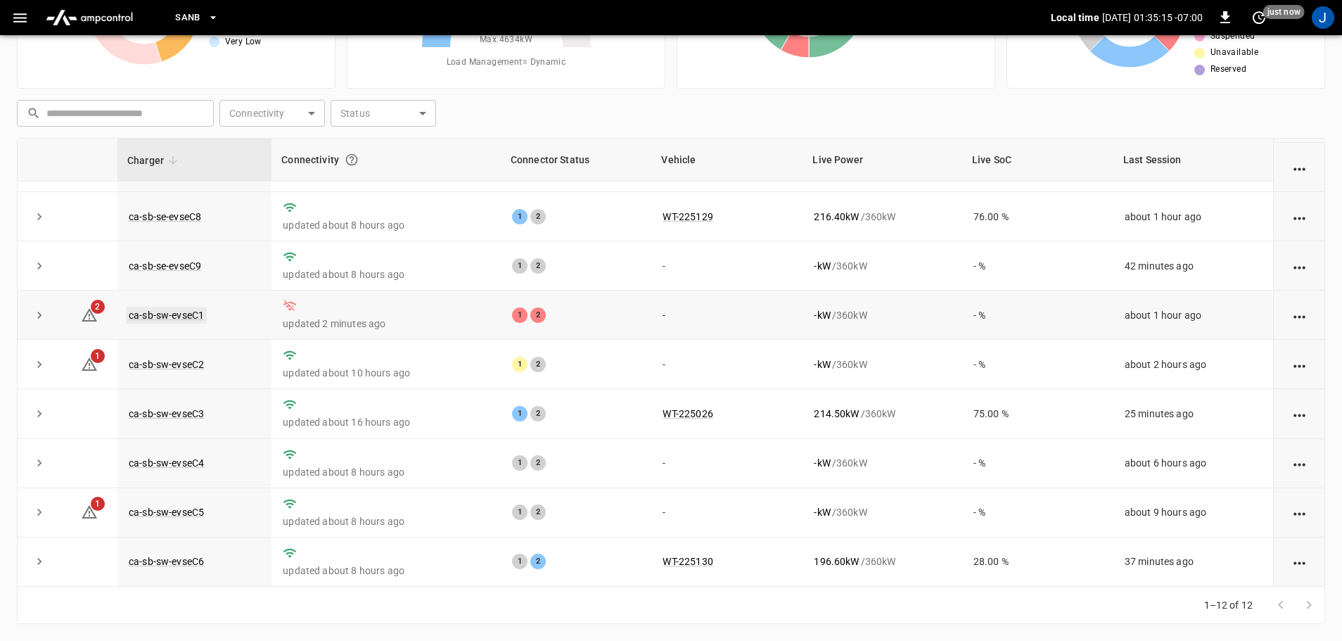
click at [177, 309] on link "ca-sb-sw-evseC1" at bounding box center [166, 315] width 81 height 17
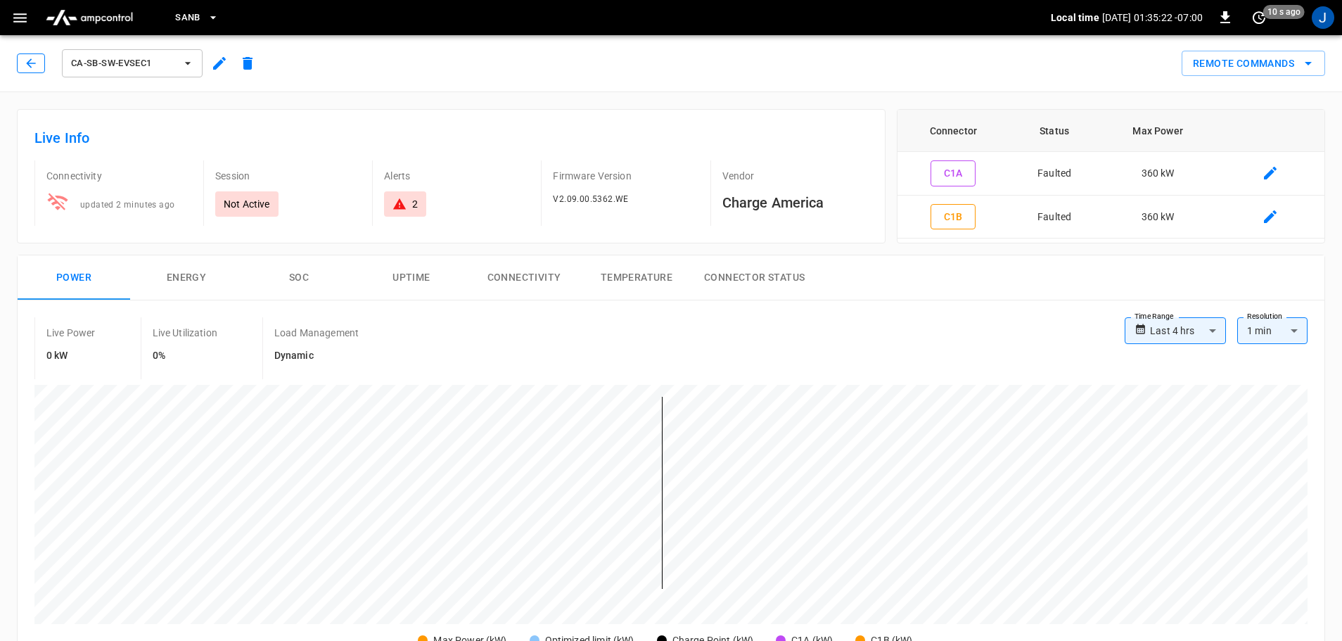
click at [23, 61] on button "button" at bounding box center [31, 63] width 28 height 20
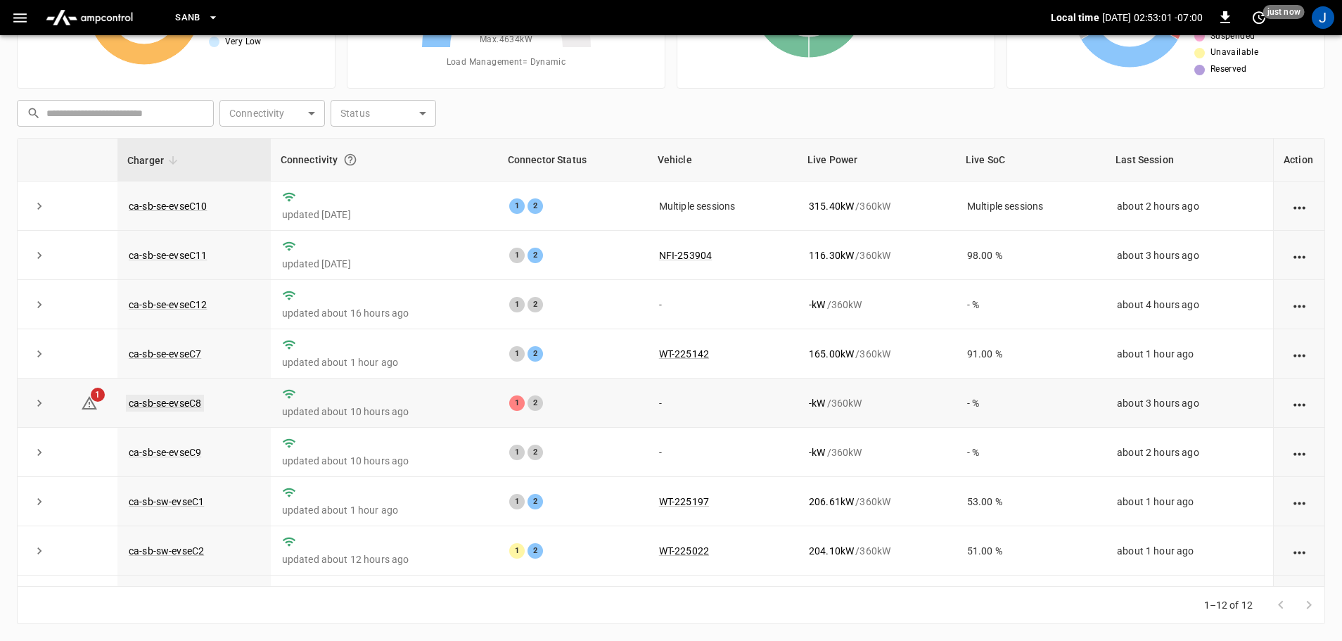
click at [190, 406] on link "ca-sb-se-evseC8" at bounding box center [165, 403] width 78 height 17
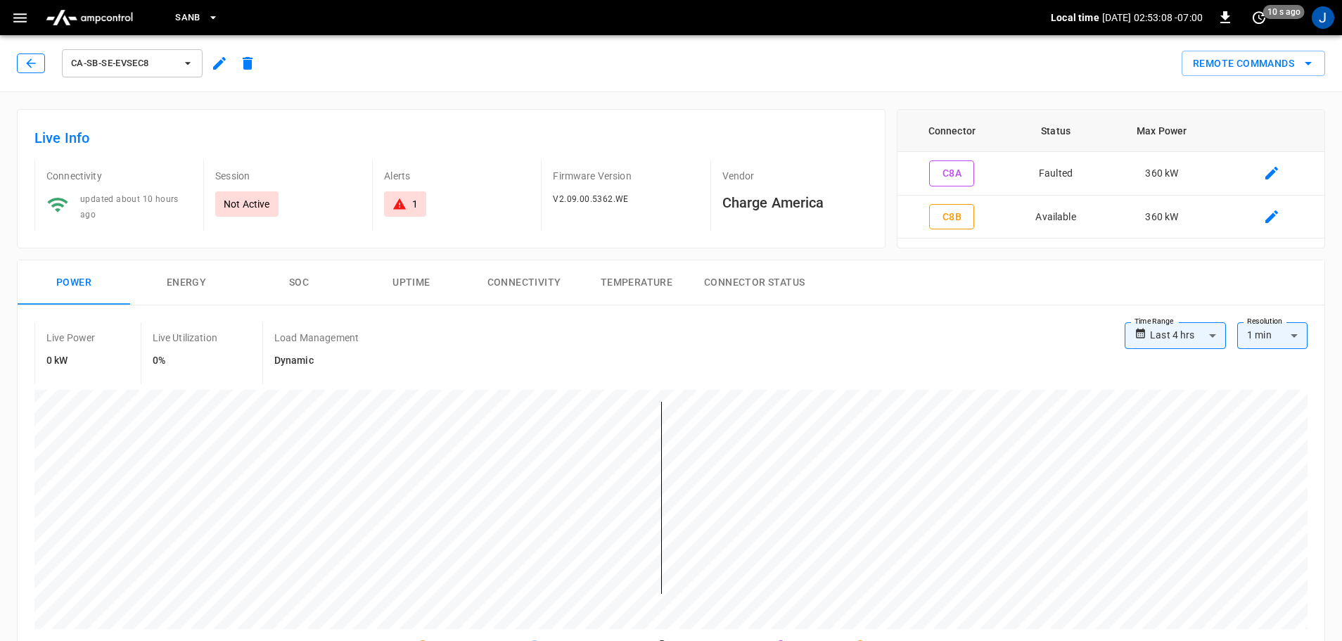
click at [28, 60] on icon "button" at bounding box center [31, 63] width 14 height 14
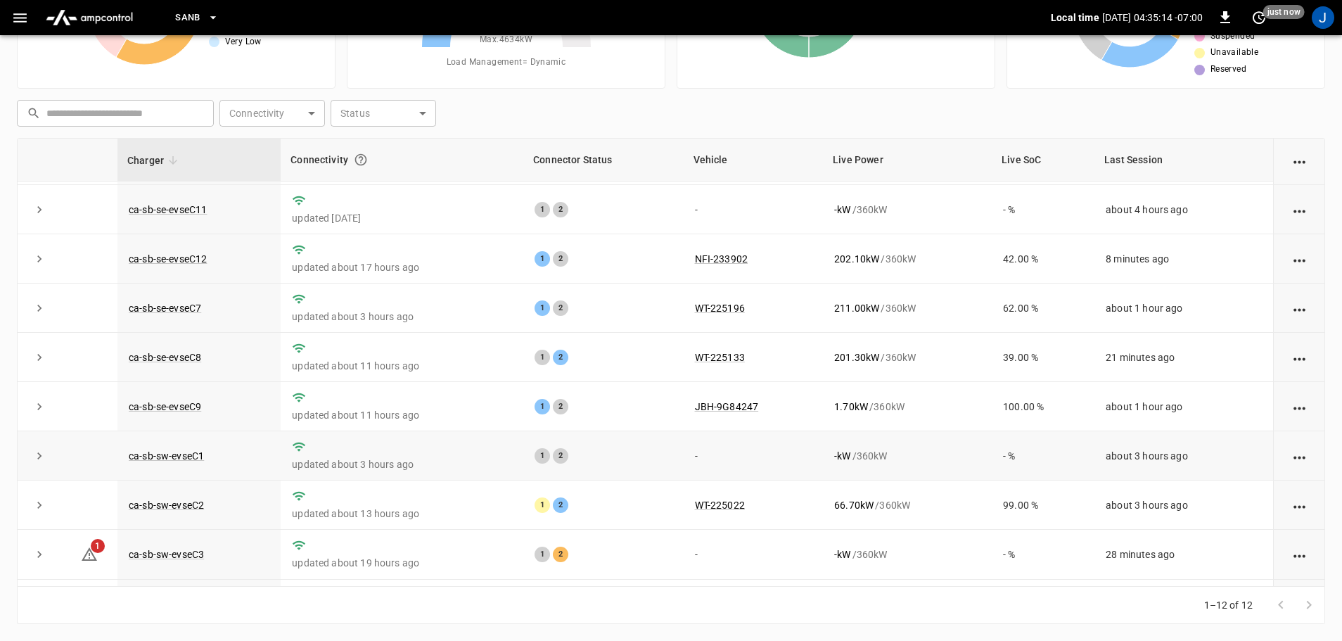
scroll to position [70, 0]
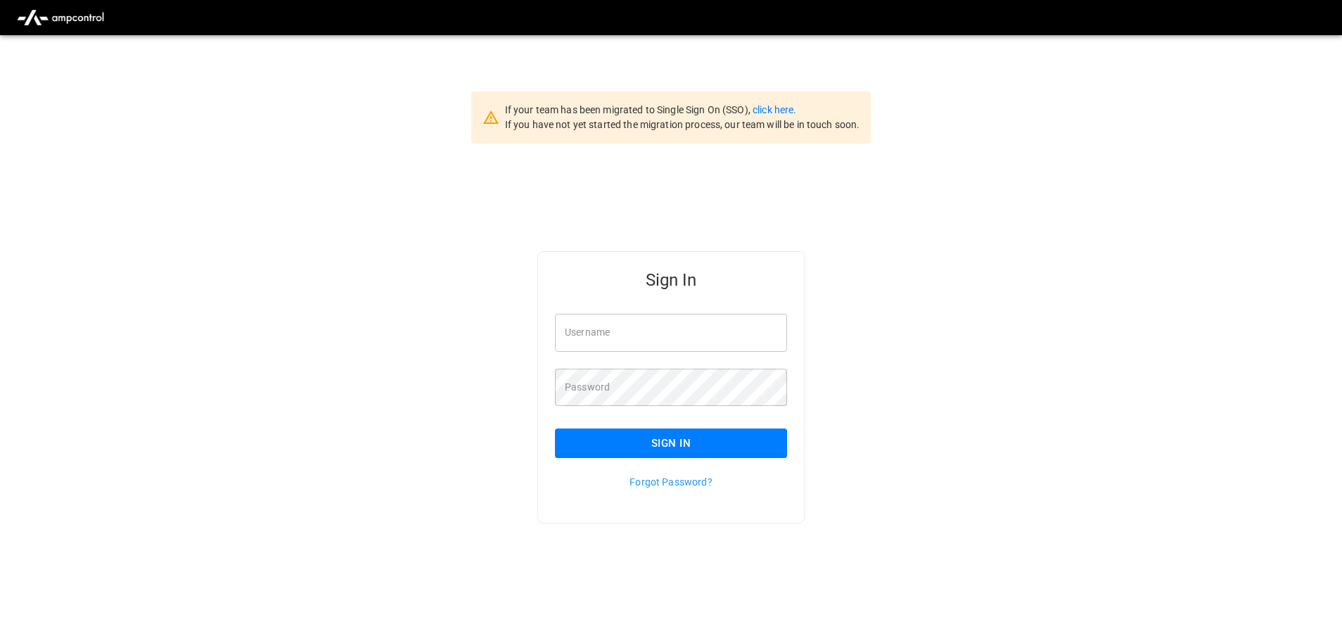
type input "**********"
click at [684, 341] on input "**********" at bounding box center [671, 332] width 232 height 37
click at [681, 452] on button "Sign In" at bounding box center [671, 443] width 232 height 30
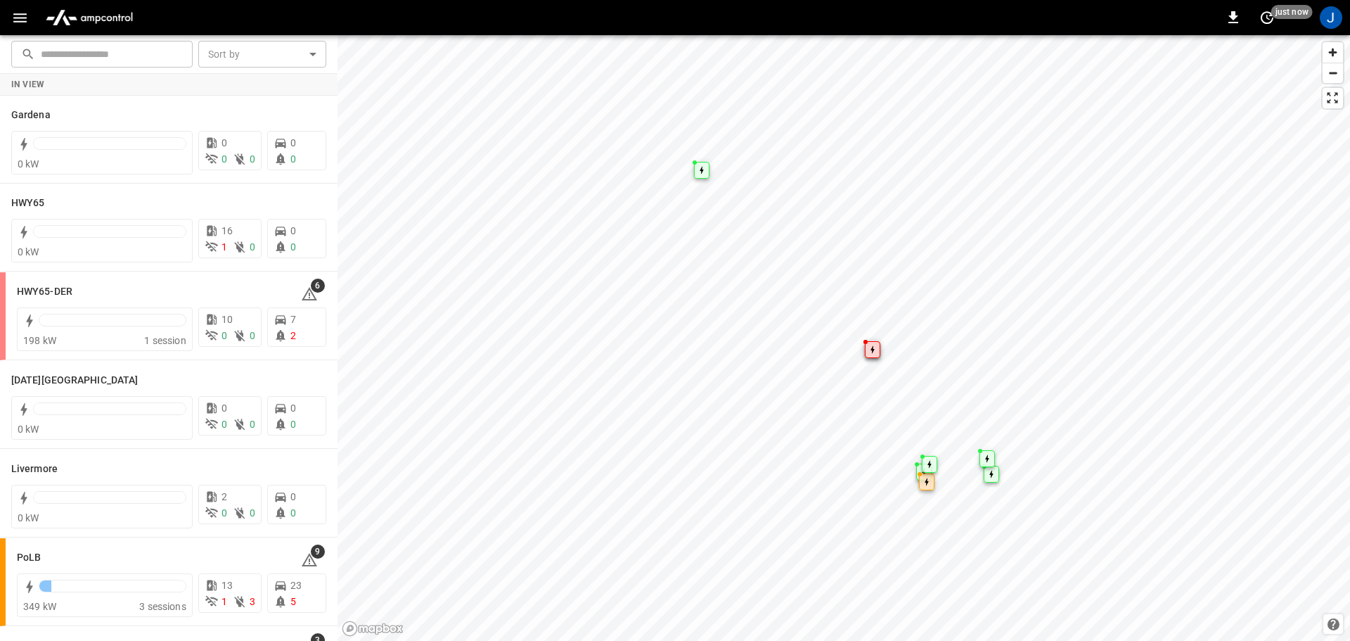
click at [17, 18] on icon "button" at bounding box center [19, 17] width 13 height 9
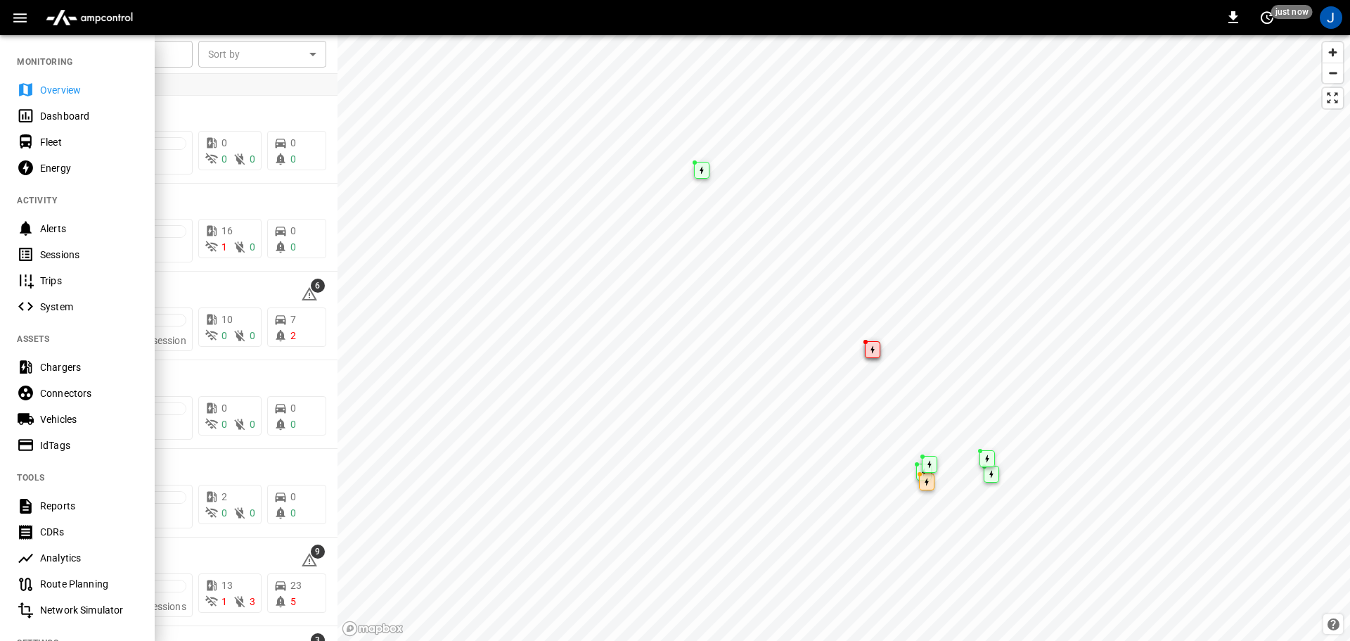
click at [51, 115] on div "Dashboard" at bounding box center [89, 116] width 98 height 14
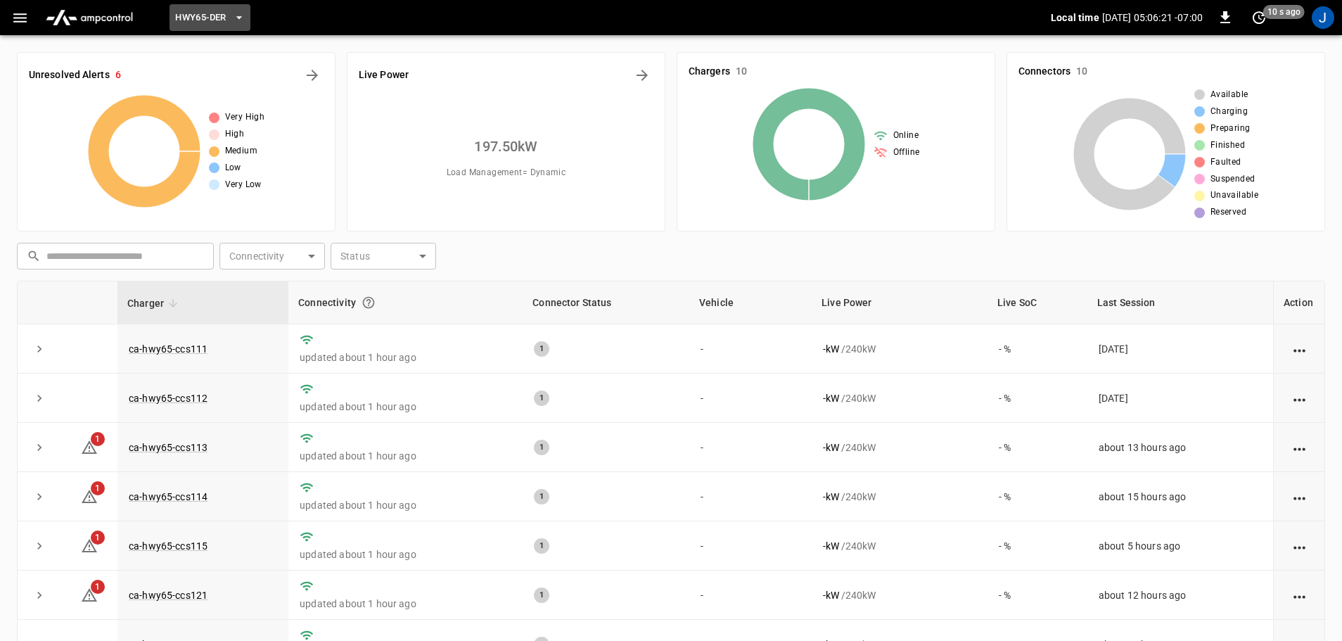
click at [238, 20] on icon "button" at bounding box center [239, 18] width 14 height 14
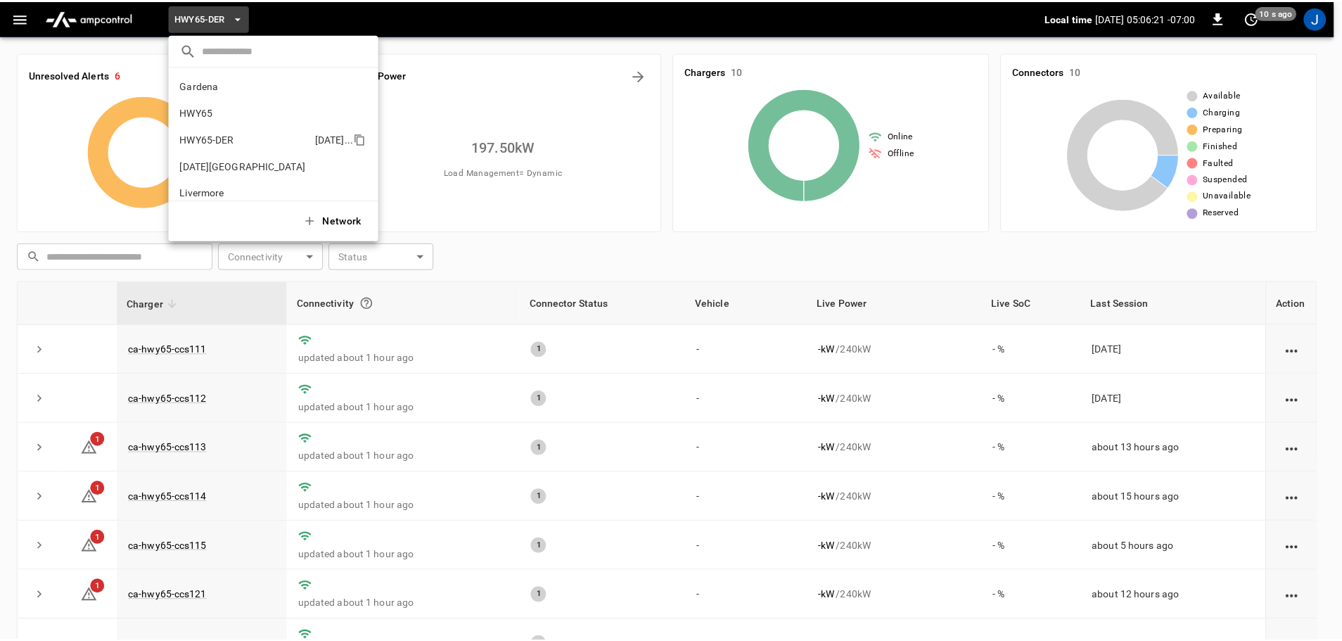
scroll to position [49, 0]
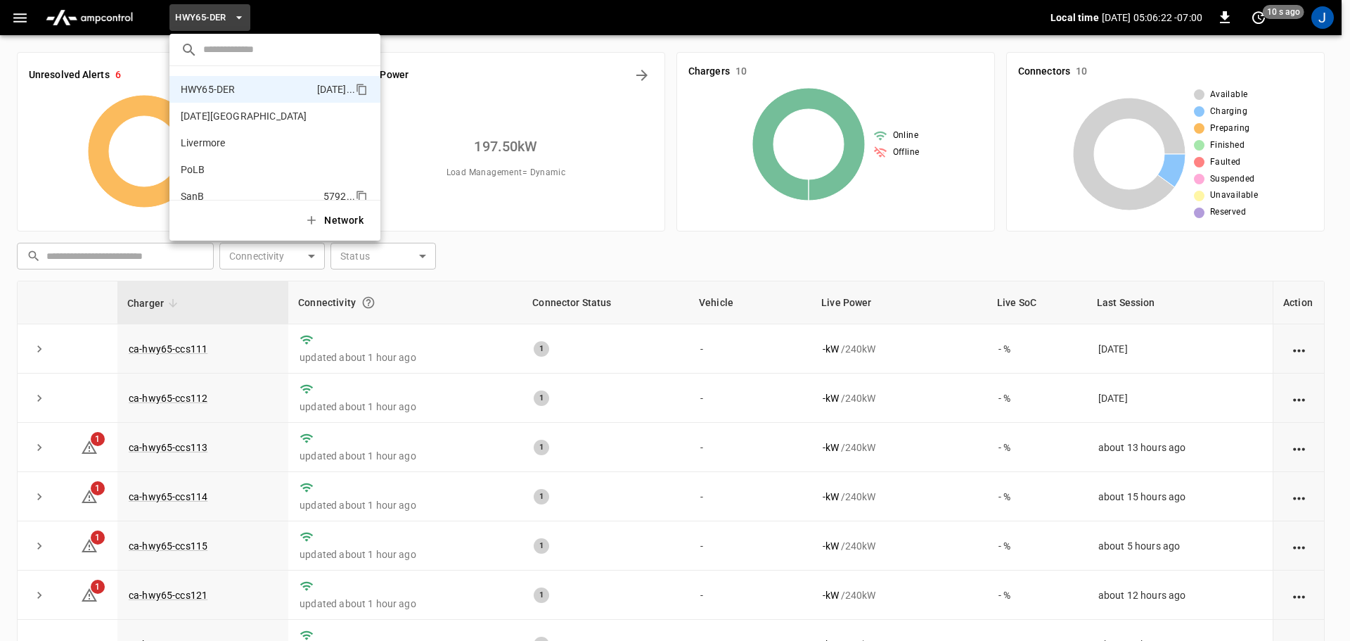
click at [198, 196] on p "SanB" at bounding box center [249, 196] width 137 height 14
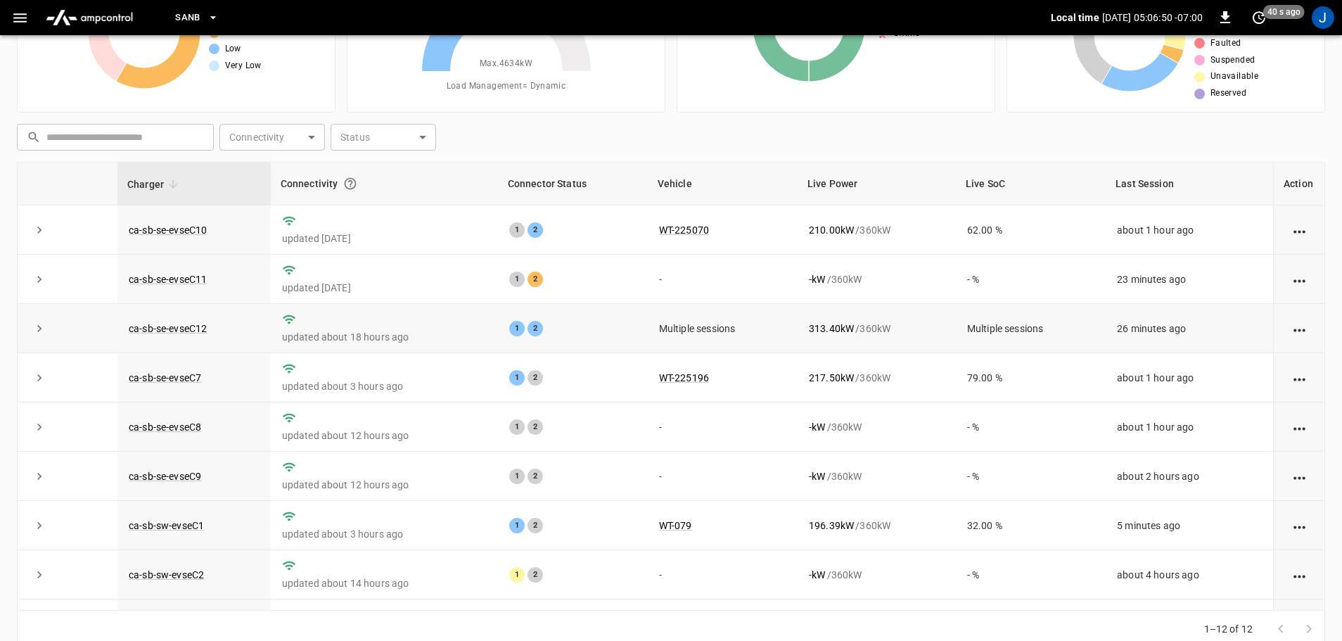
scroll to position [143, 0]
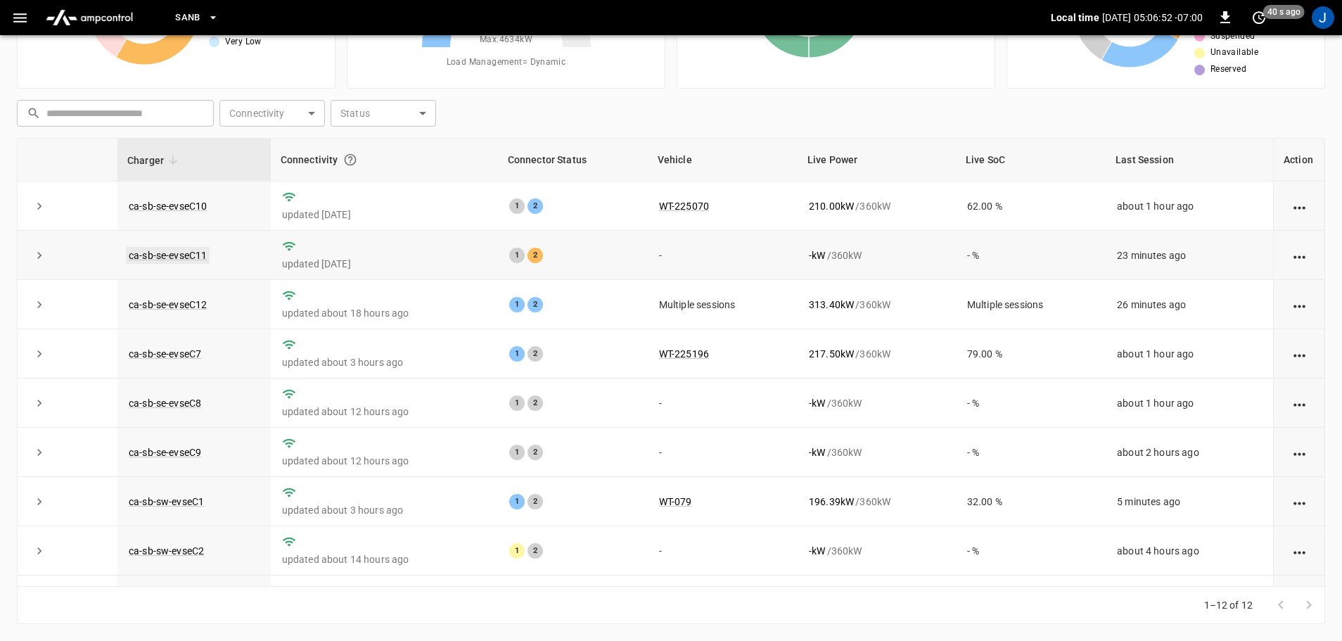
click at [170, 255] on link "ca-sb-se-evseC11" at bounding box center [168, 255] width 84 height 17
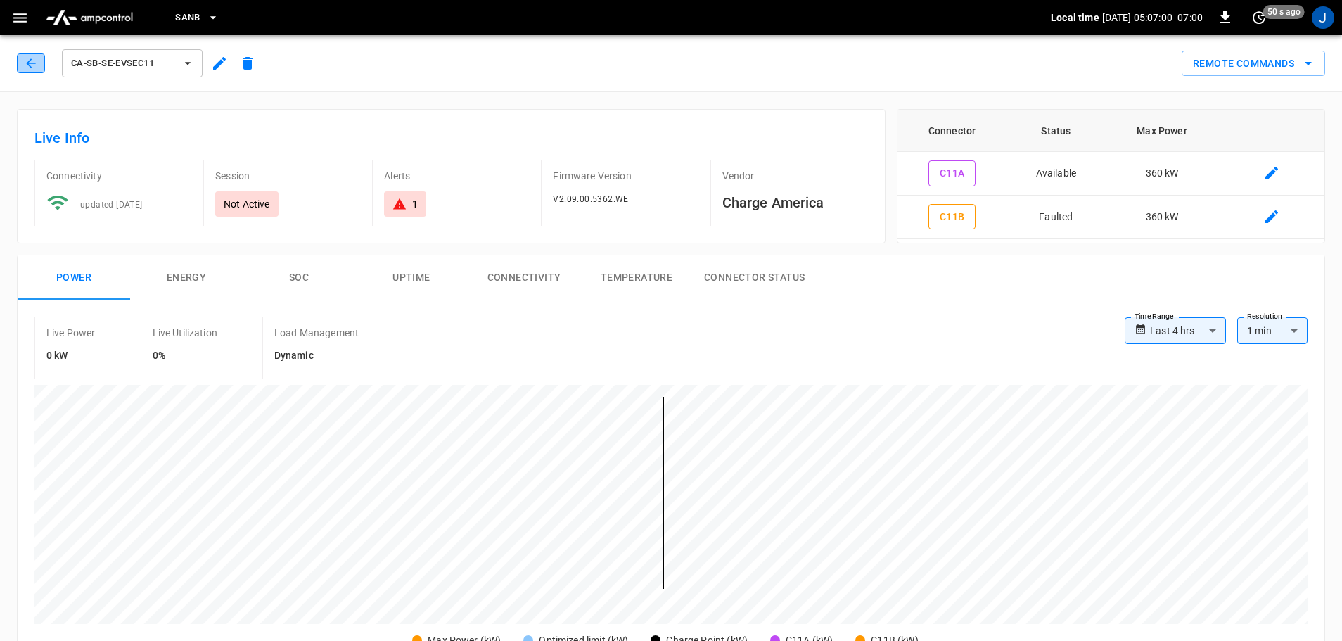
click at [27, 58] on icon "button" at bounding box center [31, 63] width 14 height 14
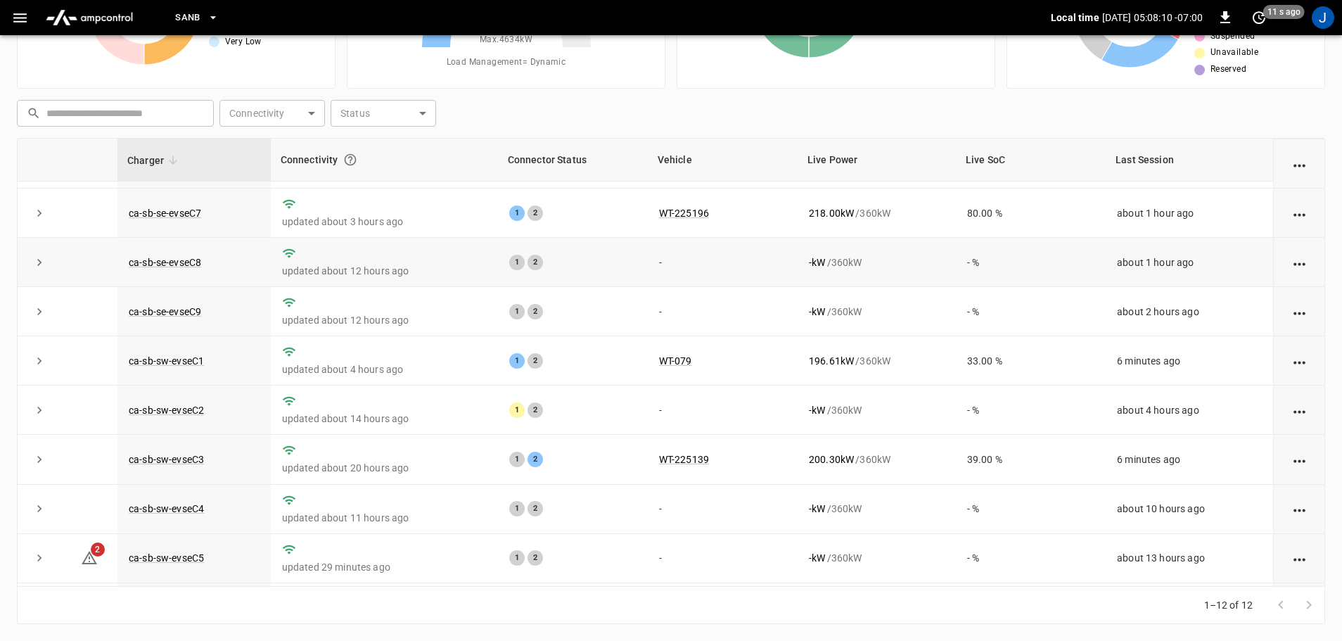
scroll to position [195, 0]
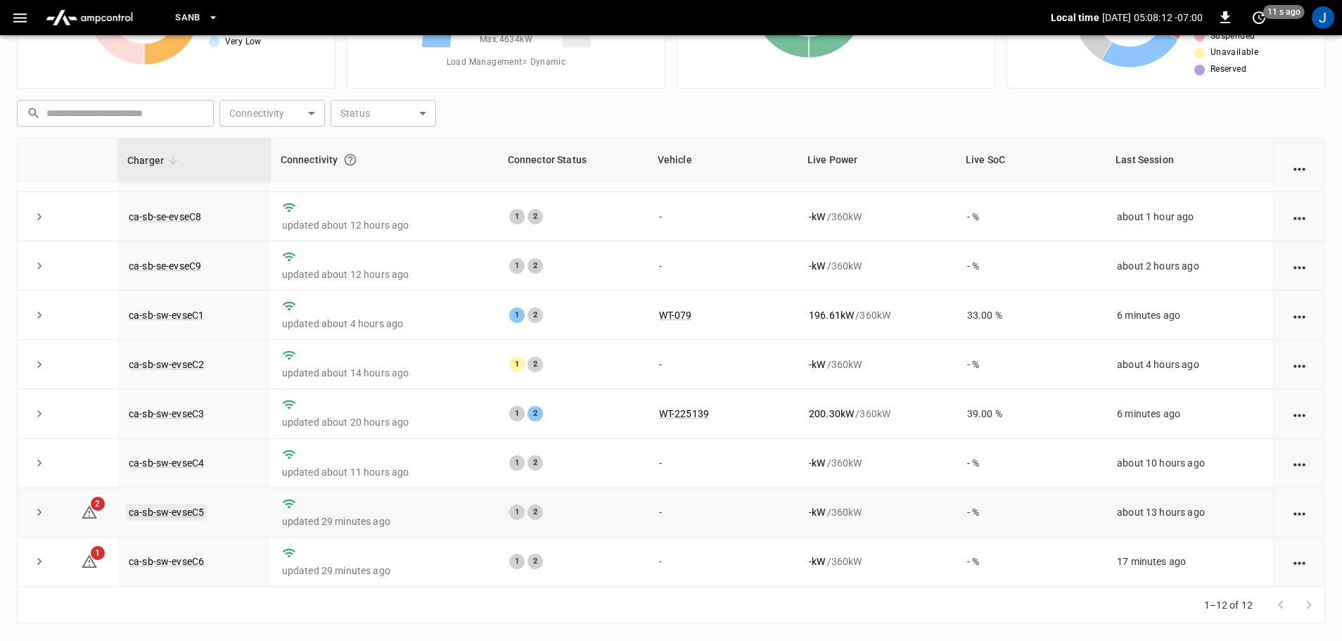
click at [175, 514] on link "ca-sb-sw-evseC5" at bounding box center [166, 512] width 81 height 17
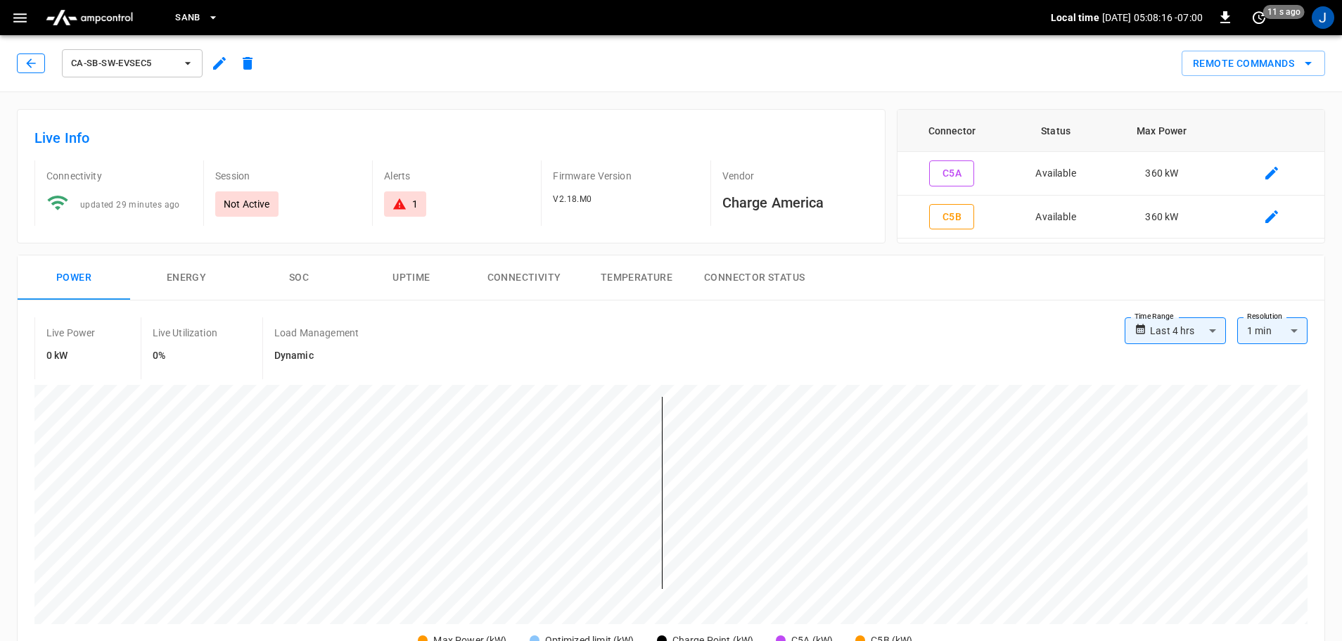
click at [35, 62] on icon "button" at bounding box center [31, 63] width 14 height 14
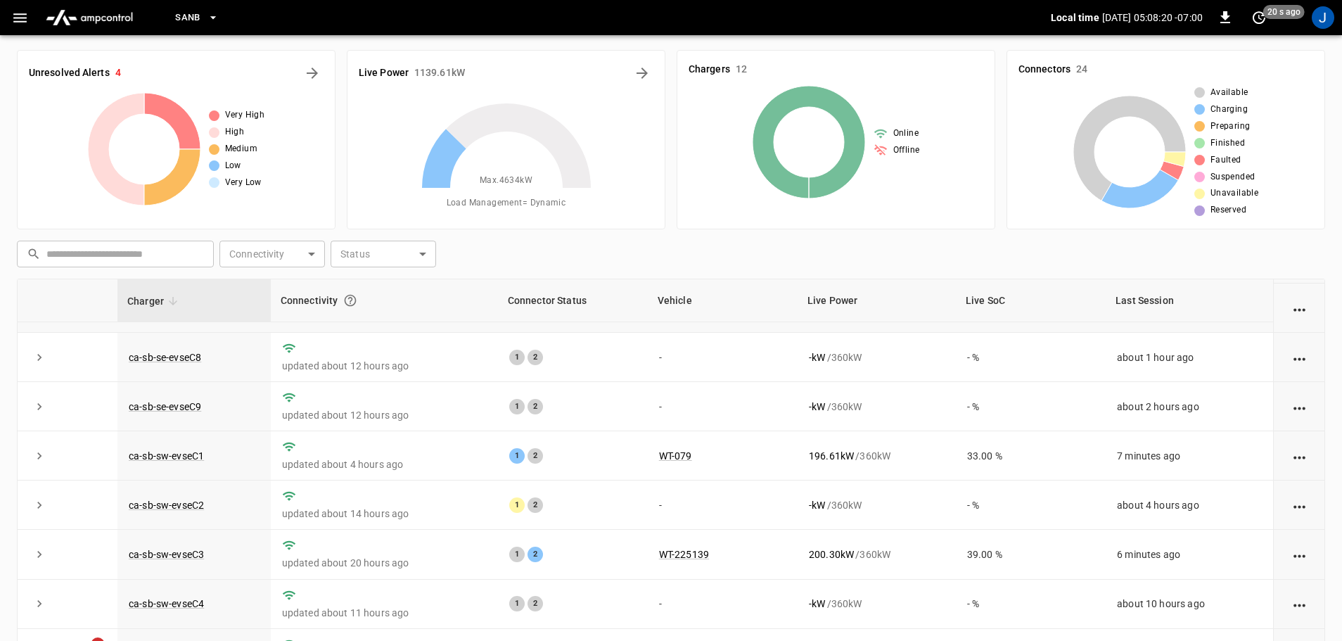
scroll to position [195, 0]
